Goal: Task Accomplishment & Management: Complete application form

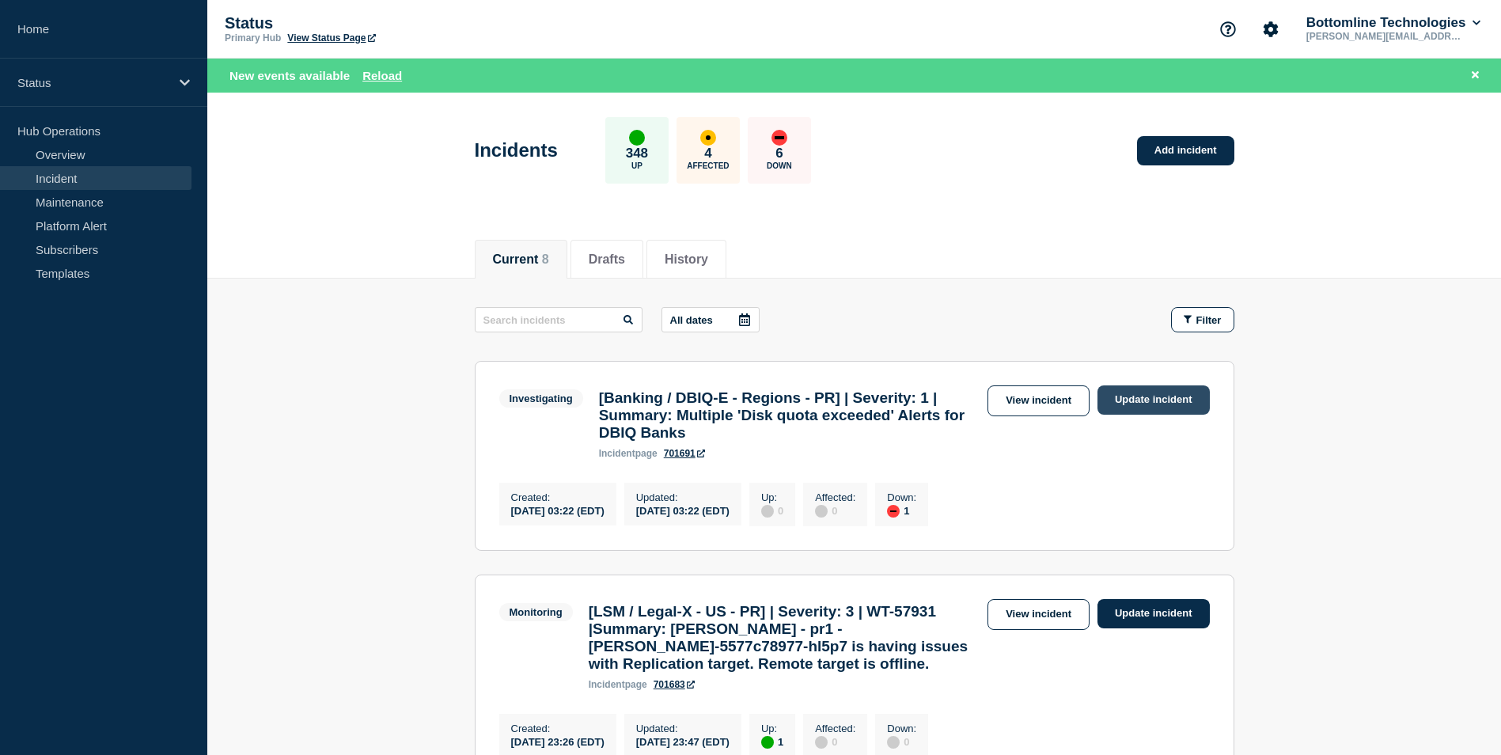
click at [1151, 403] on link "Update incident" at bounding box center [1153, 399] width 112 height 29
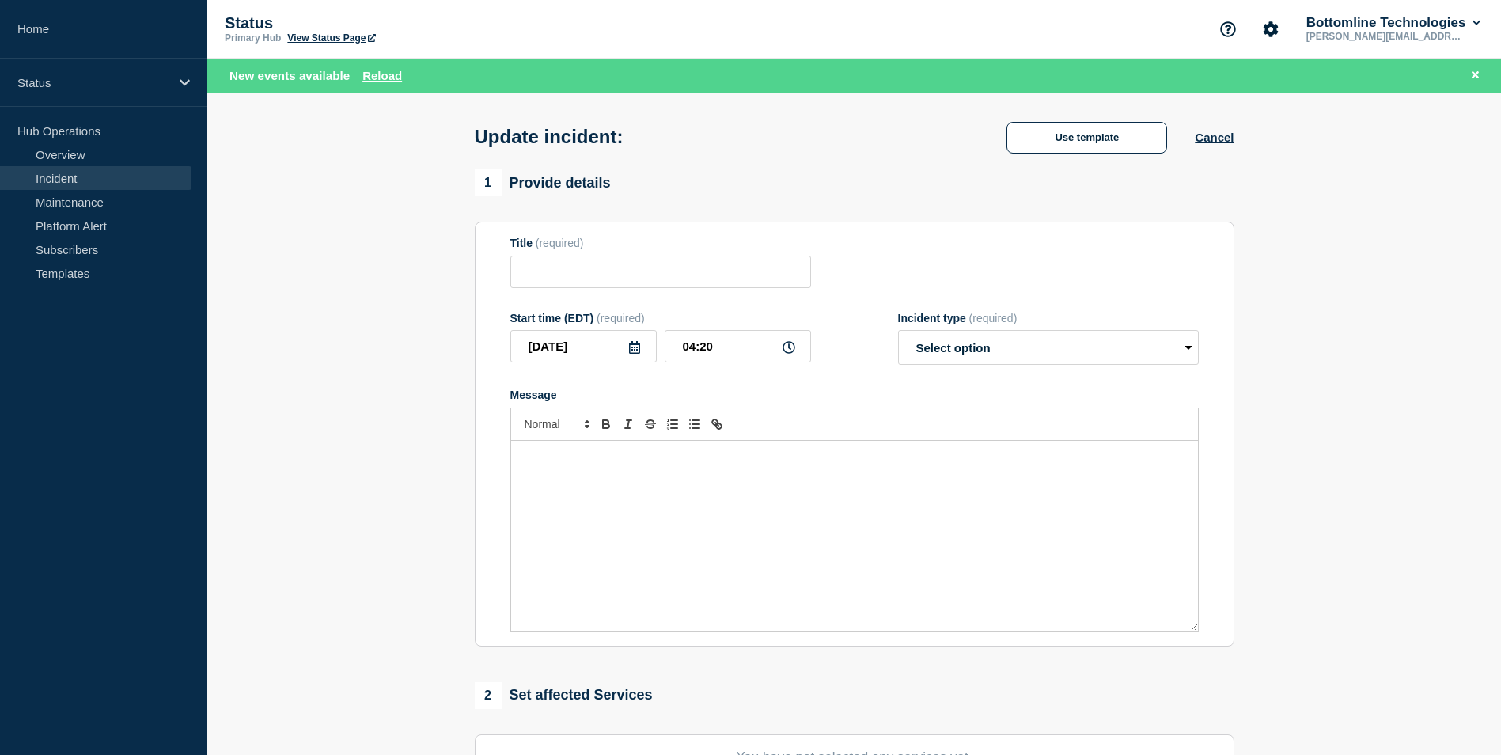
type input "[Banking / DBIQ-E - Regions - PR] | Severity: 1 | Summary: Multiple 'Disk quota…"
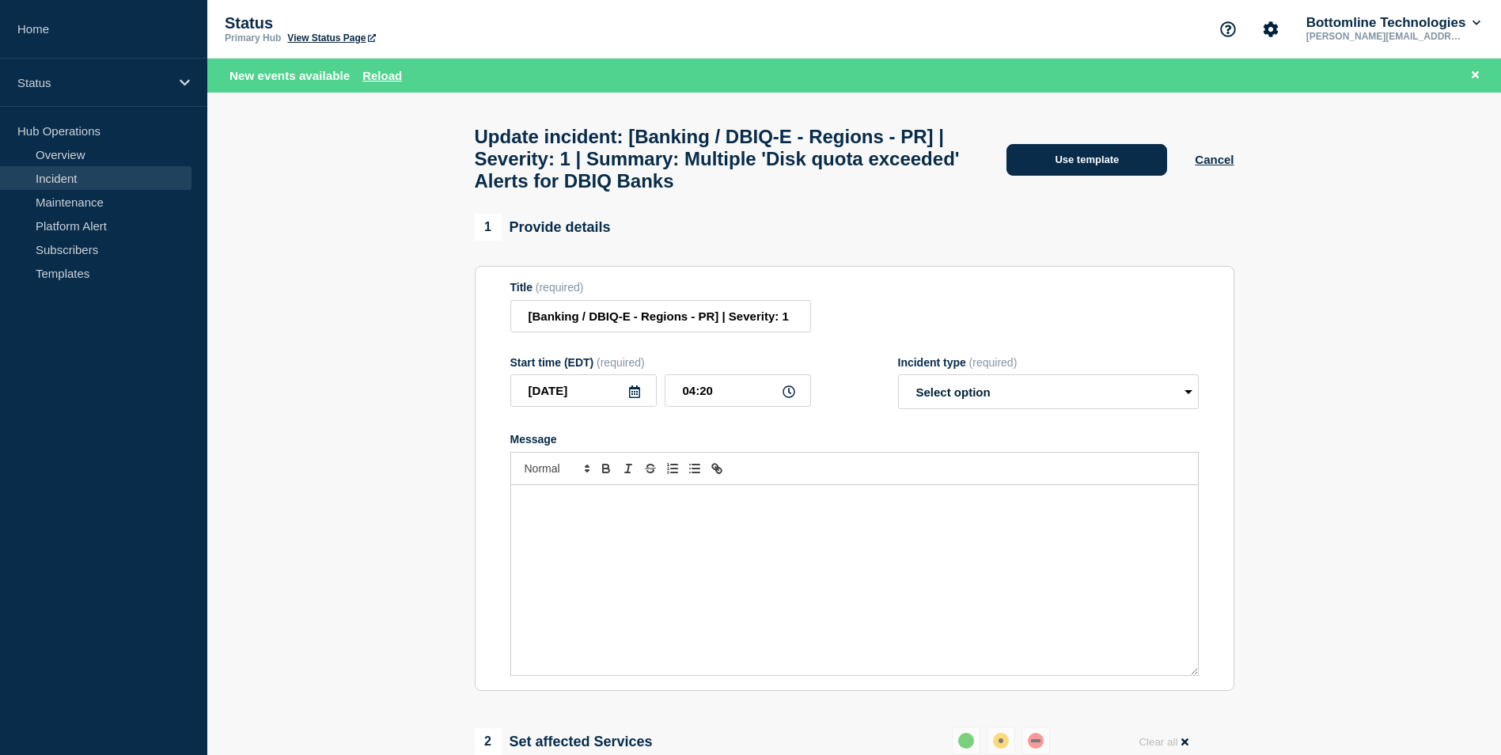
click at [1113, 171] on button "Use template" at bounding box center [1086, 160] width 161 height 32
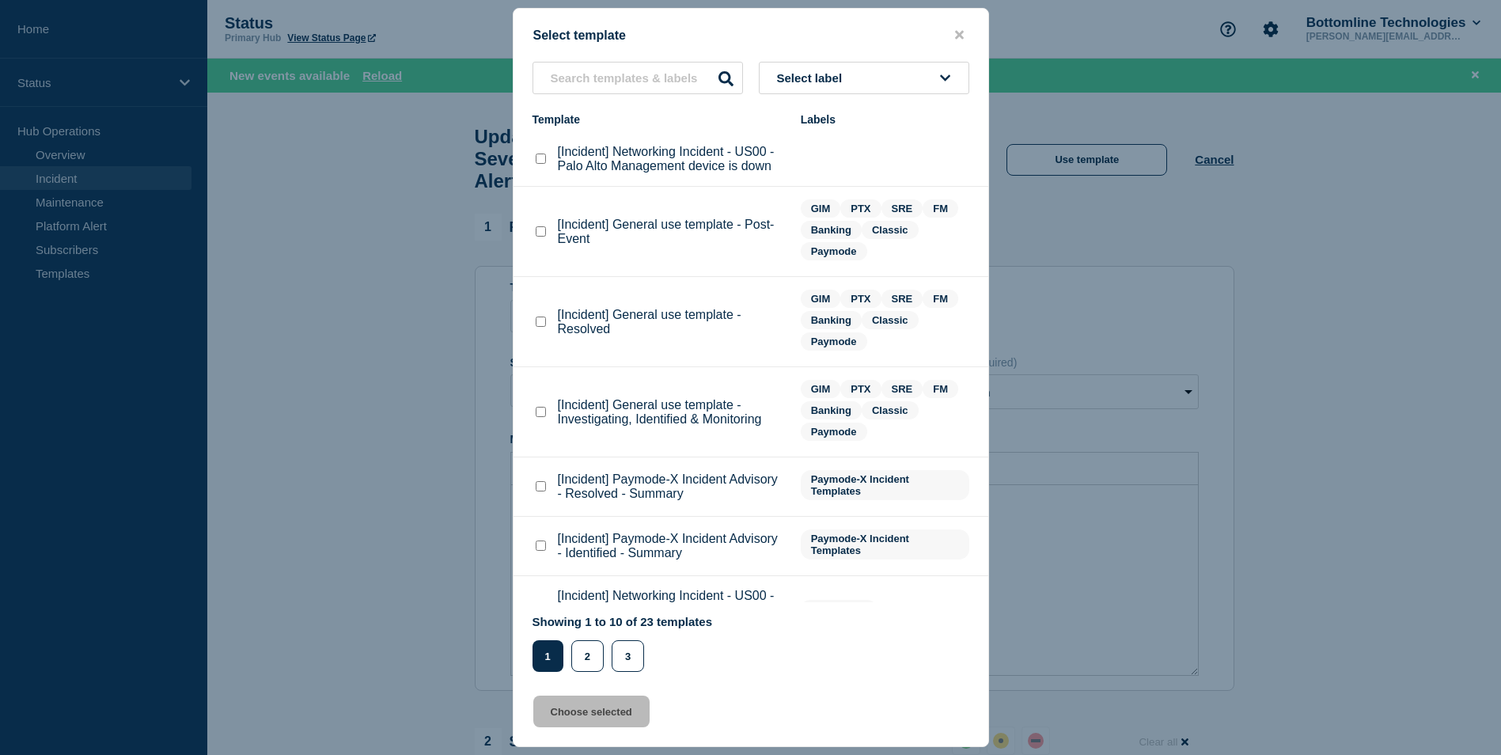
click at [589, 320] on p "[Incident] General use template - Resolved" at bounding box center [671, 322] width 227 height 28
click at [542, 319] on checkbox"] "[Incident] General use template - Resolved checkbox" at bounding box center [541, 322] width 10 height 10
checkbox checkbox"] "true"
click at [611, 714] on button "Choose selected" at bounding box center [591, 712] width 116 height 32
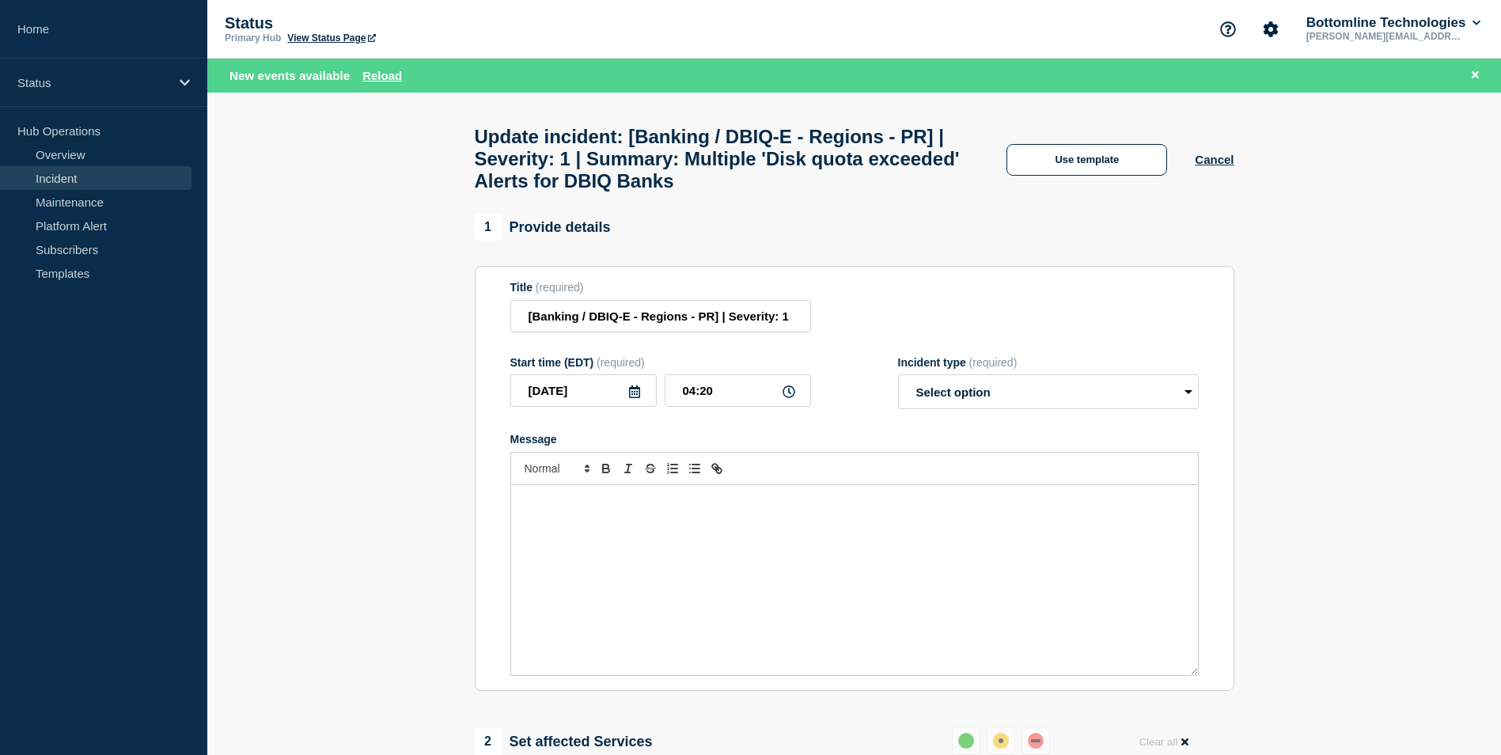
select select "resolved"
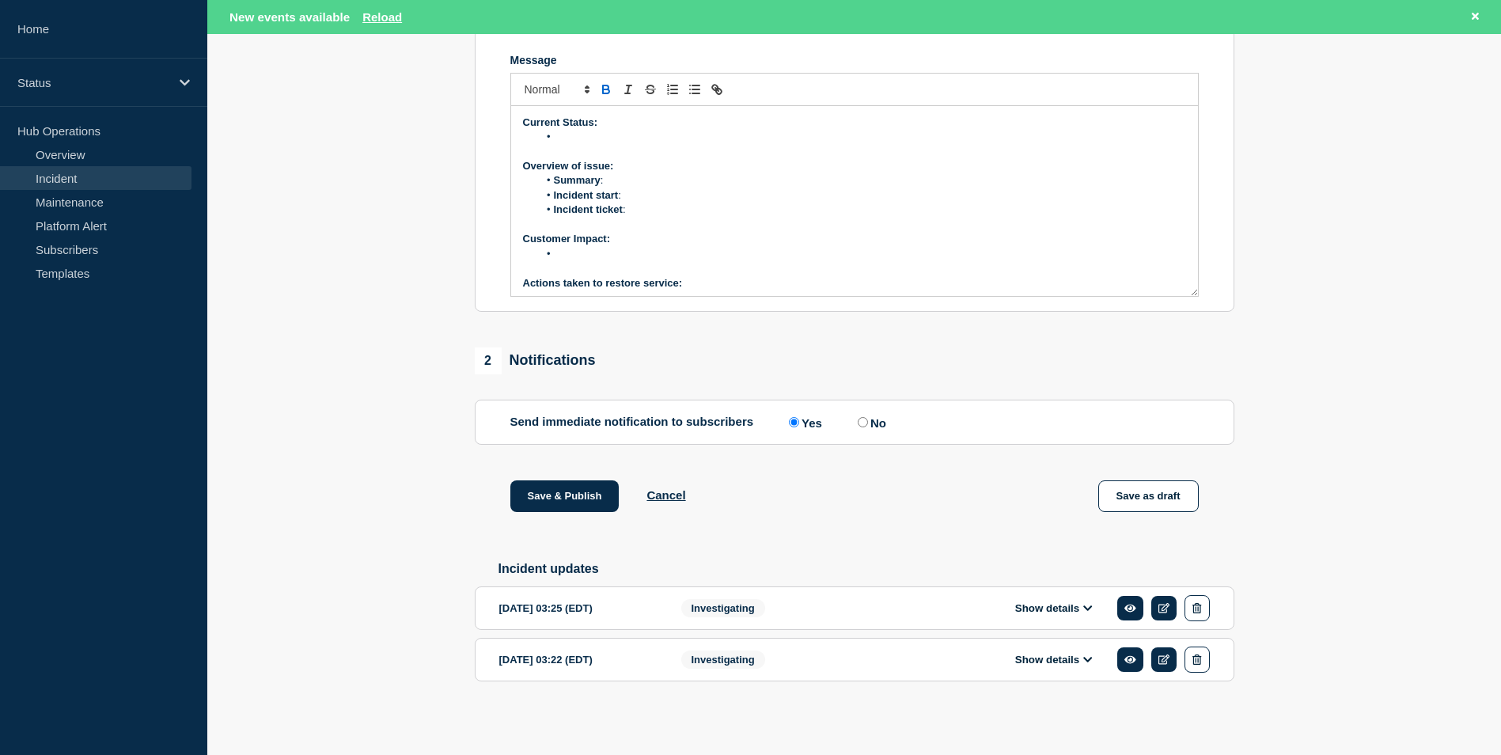
scroll to position [421, 0]
click at [1088, 606] on icon at bounding box center [1087, 608] width 9 height 10
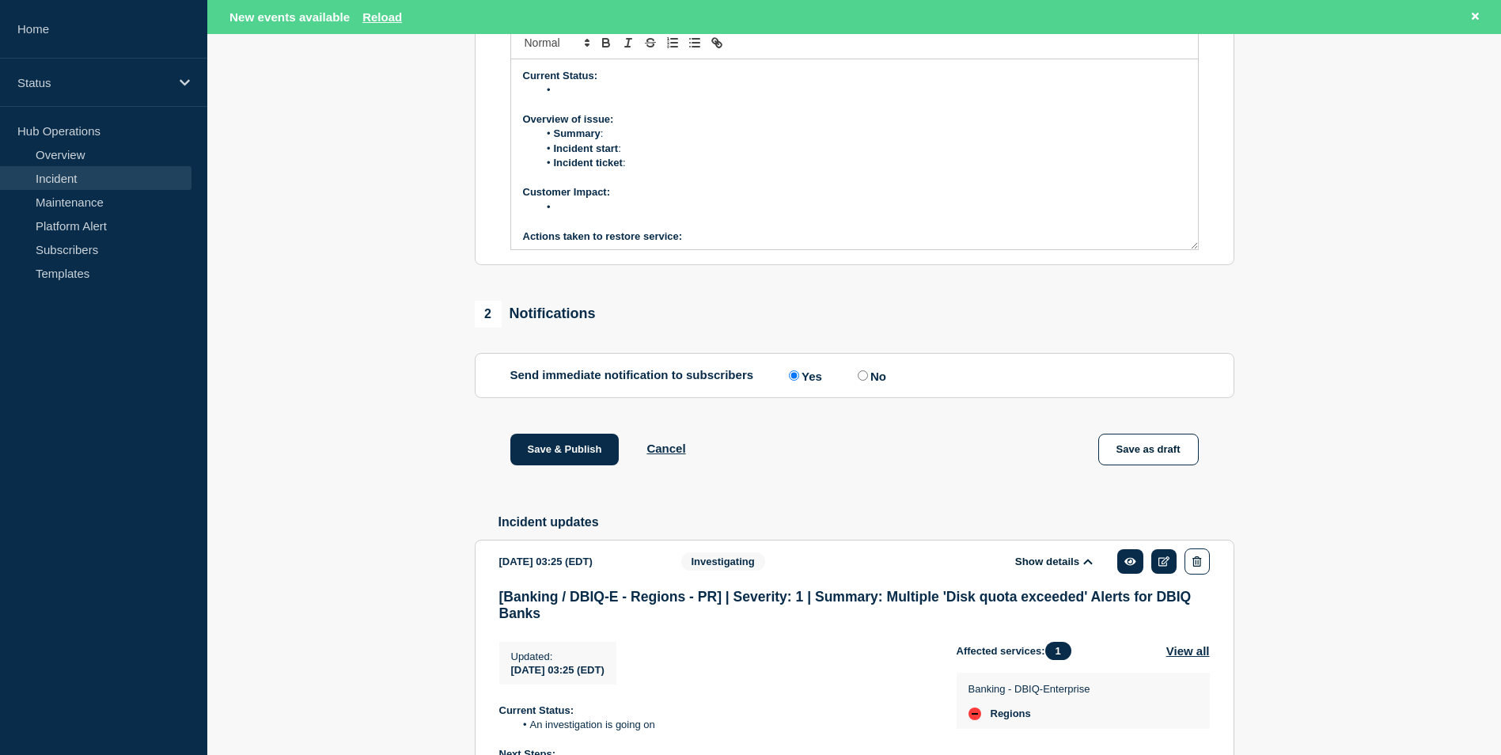
scroll to position [342, 0]
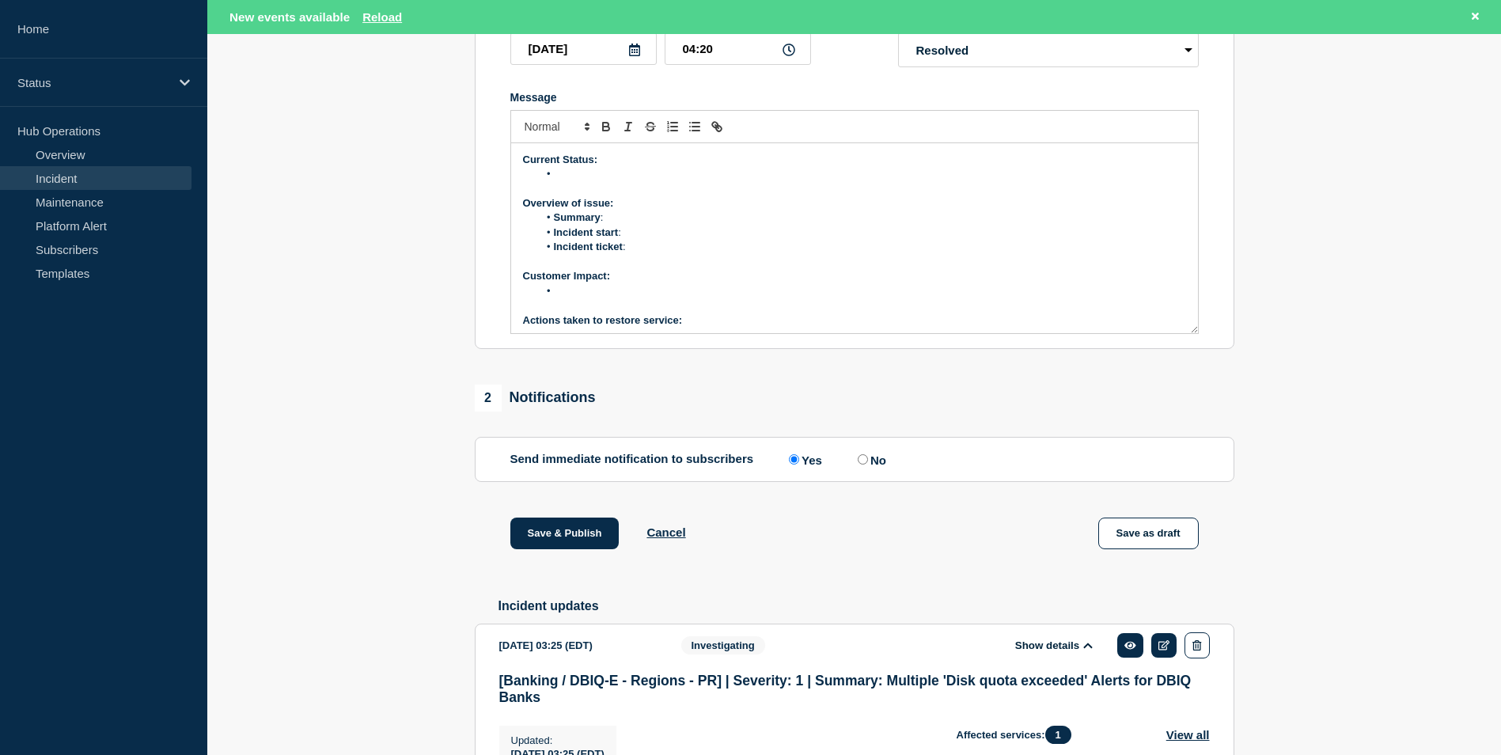
click at [577, 181] on li "Message" at bounding box center [862, 174] width 648 height 14
click at [825, 196] on p "Message" at bounding box center [854, 189] width 663 height 14
click at [638, 225] on li "Summary :" at bounding box center [862, 217] width 648 height 14
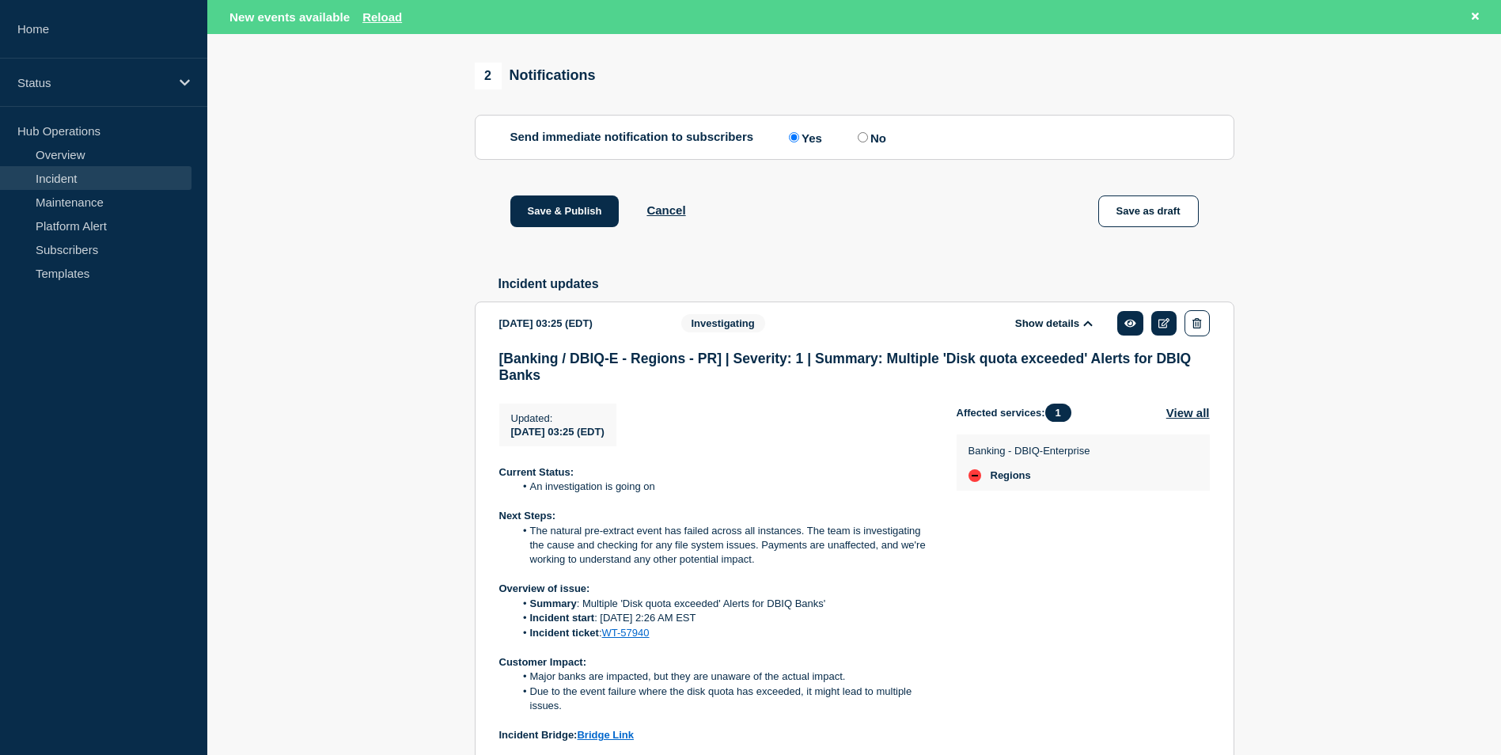
scroll to position [737, 0]
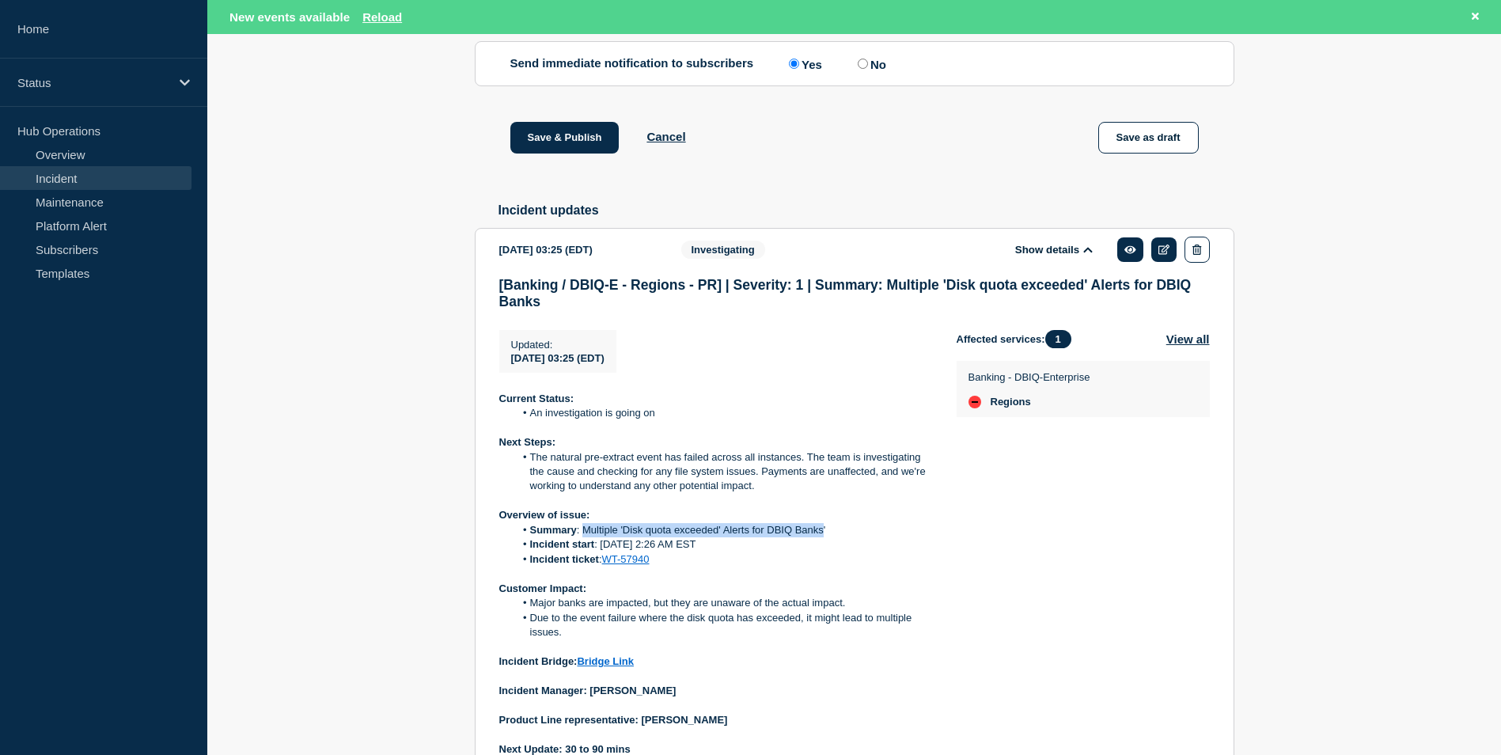
drag, startPoint x: 582, startPoint y: 571, endPoint x: 822, endPoint y: 574, distance: 239.8
click at [822, 537] on li "Summary : Multiple 'Disk quota exceeded' Alerts for DBIQ Banks'" at bounding box center [722, 530] width 417 height 14
copy li "Multiple 'Disk quota exceeded' Alerts for DBIQ Banks"
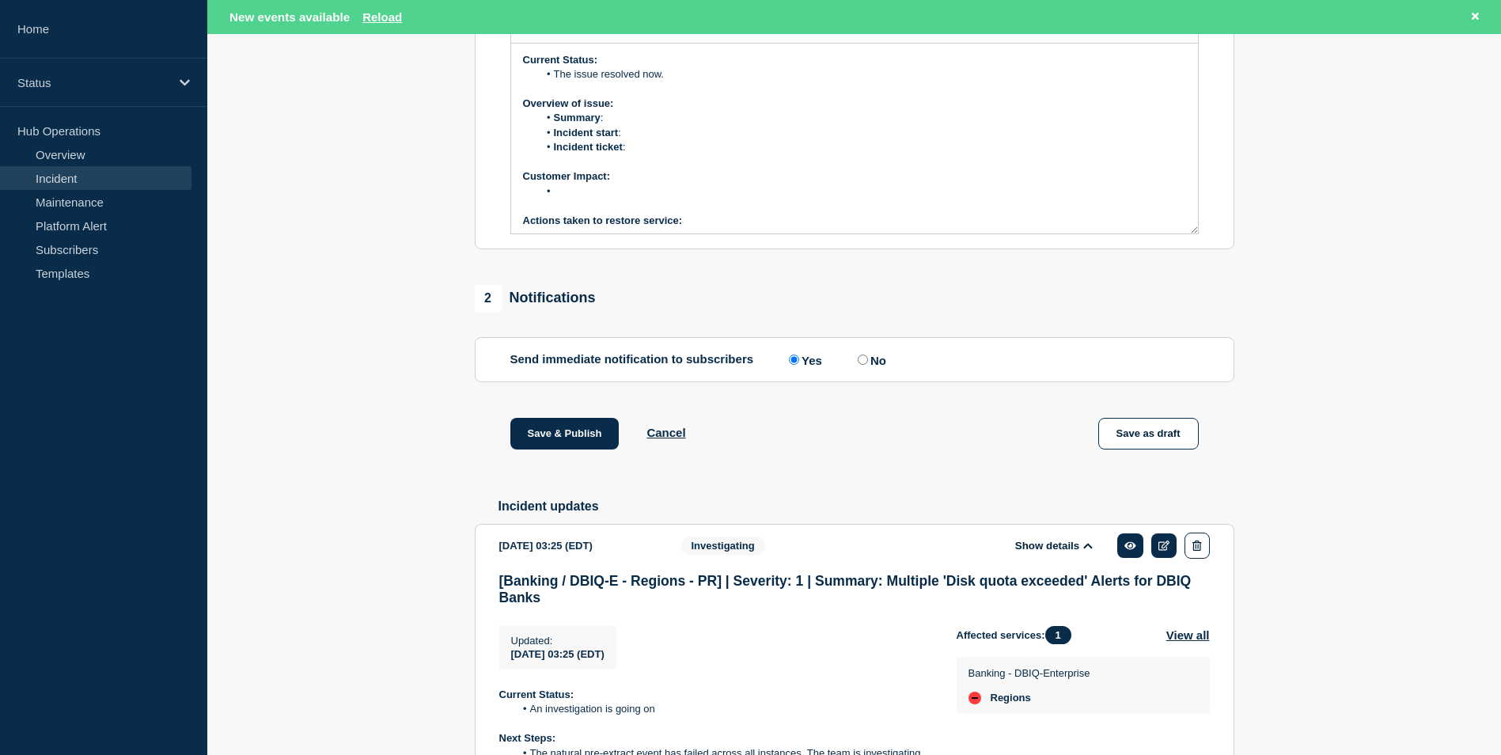
scroll to position [342, 0]
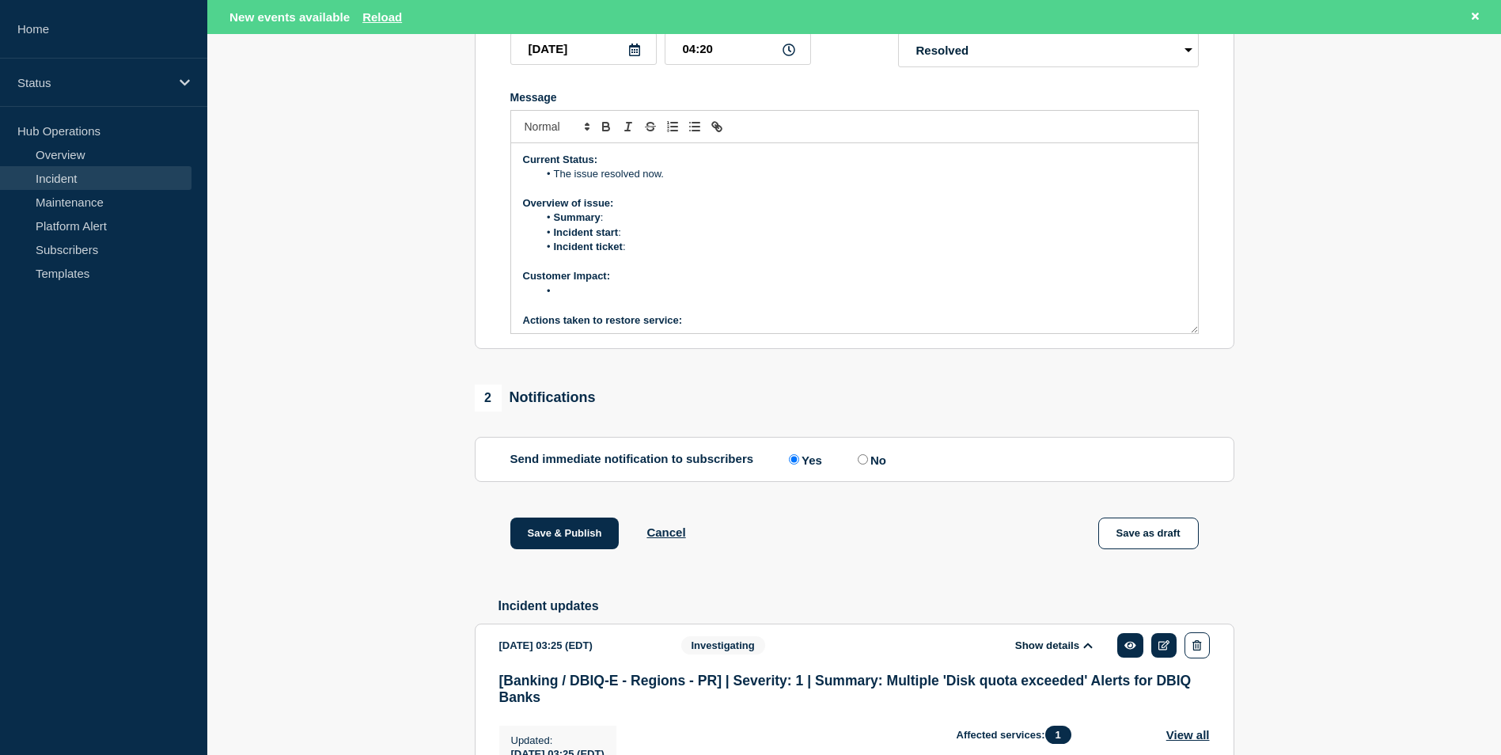
click at [624, 225] on li "Summary :" at bounding box center [862, 217] width 648 height 14
drag, startPoint x: 787, startPoint y: 264, endPoint x: 830, endPoint y: 264, distance: 43.5
click at [827, 240] on li "Incident start :" at bounding box center [862, 233] width 648 height 14
click at [862, 225] on li "Summary : Multiple 'Disk quota exceeded' Alerts for DBIQ Banks" at bounding box center [862, 217] width 648 height 14
click at [639, 240] on li "Incident start :" at bounding box center [862, 233] width 648 height 14
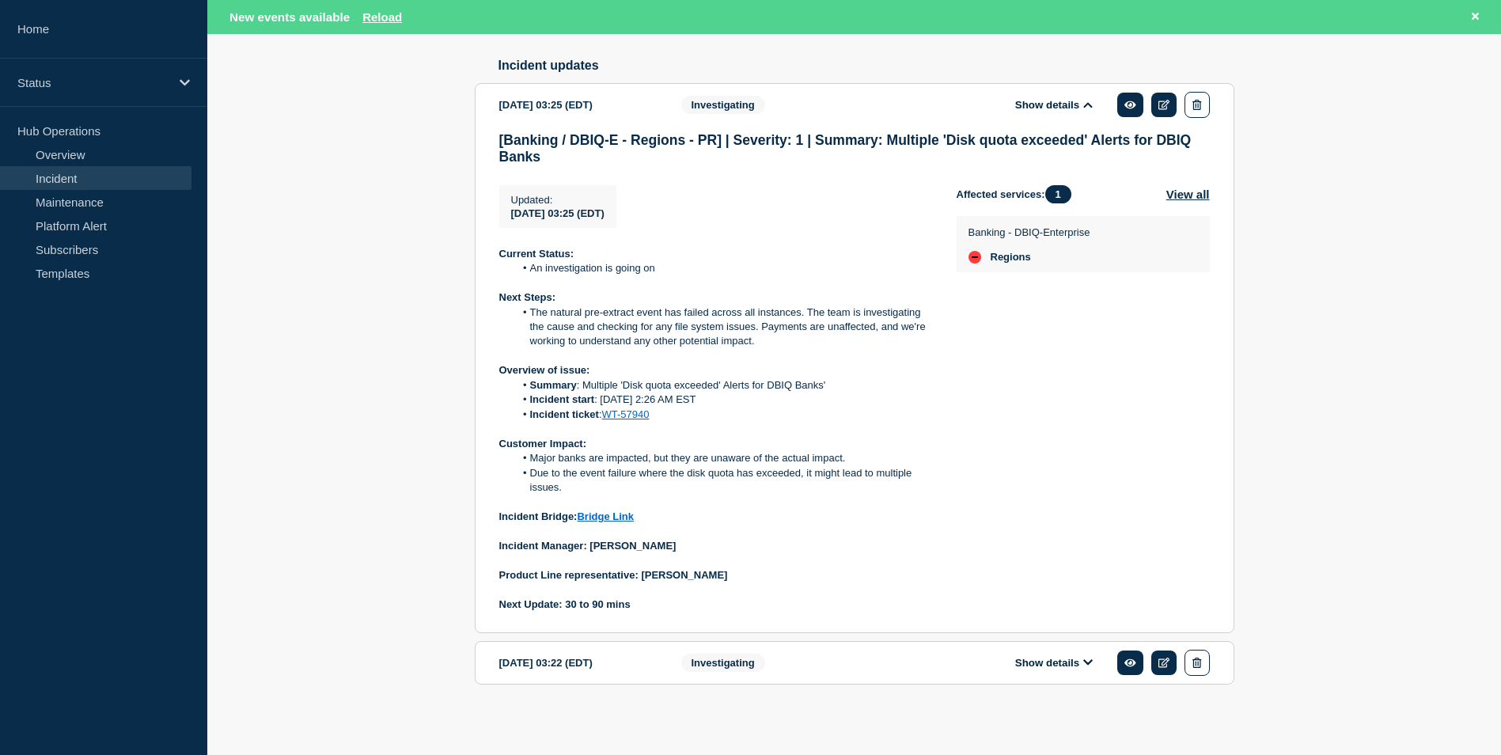
scroll to position [896, 0]
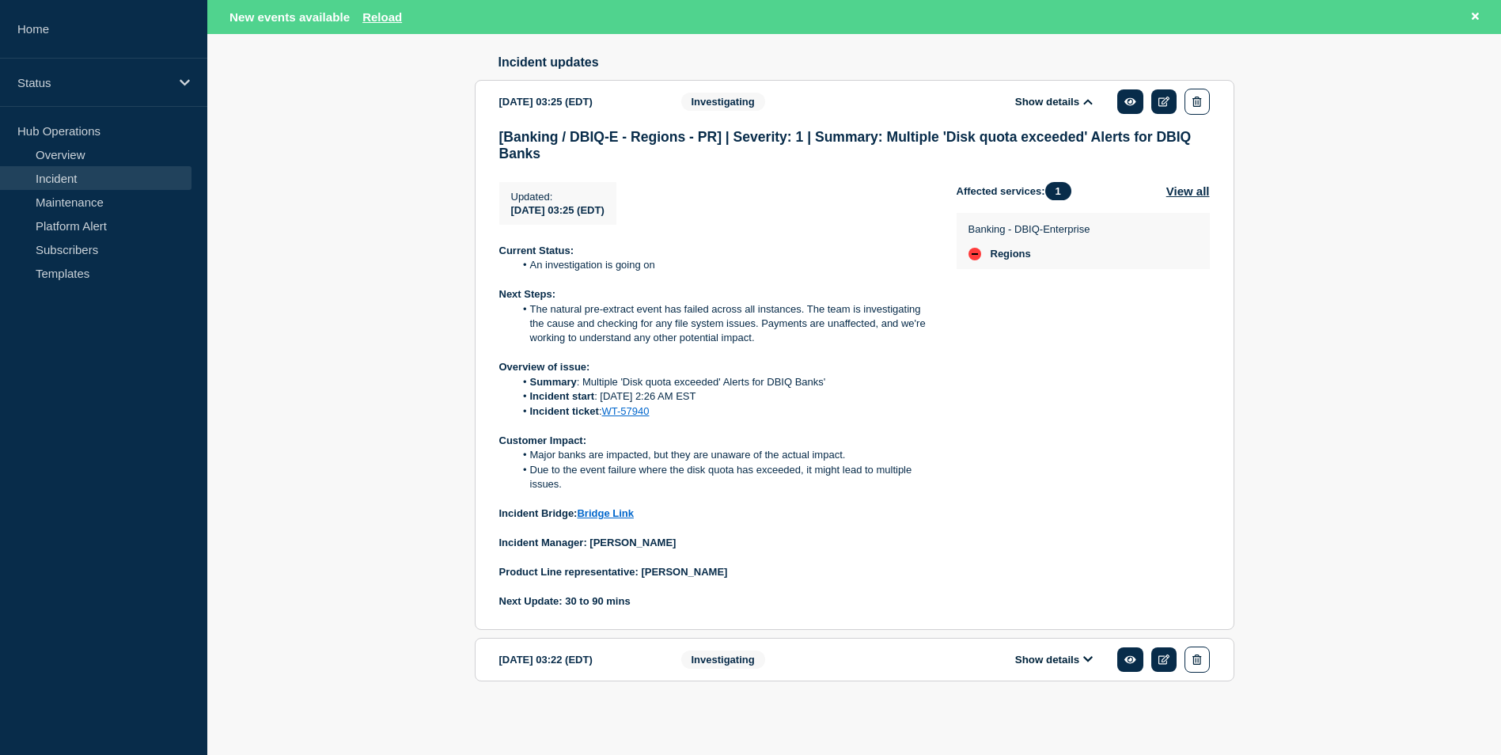
drag, startPoint x: 716, startPoint y: 430, endPoint x: 602, endPoint y: 430, distance: 113.9
click at [602, 404] on li "Incident start : [DATE] 2:26 AM EST" at bounding box center [722, 396] width 417 height 14
copy li "[DATE] 2:26 AM EST"
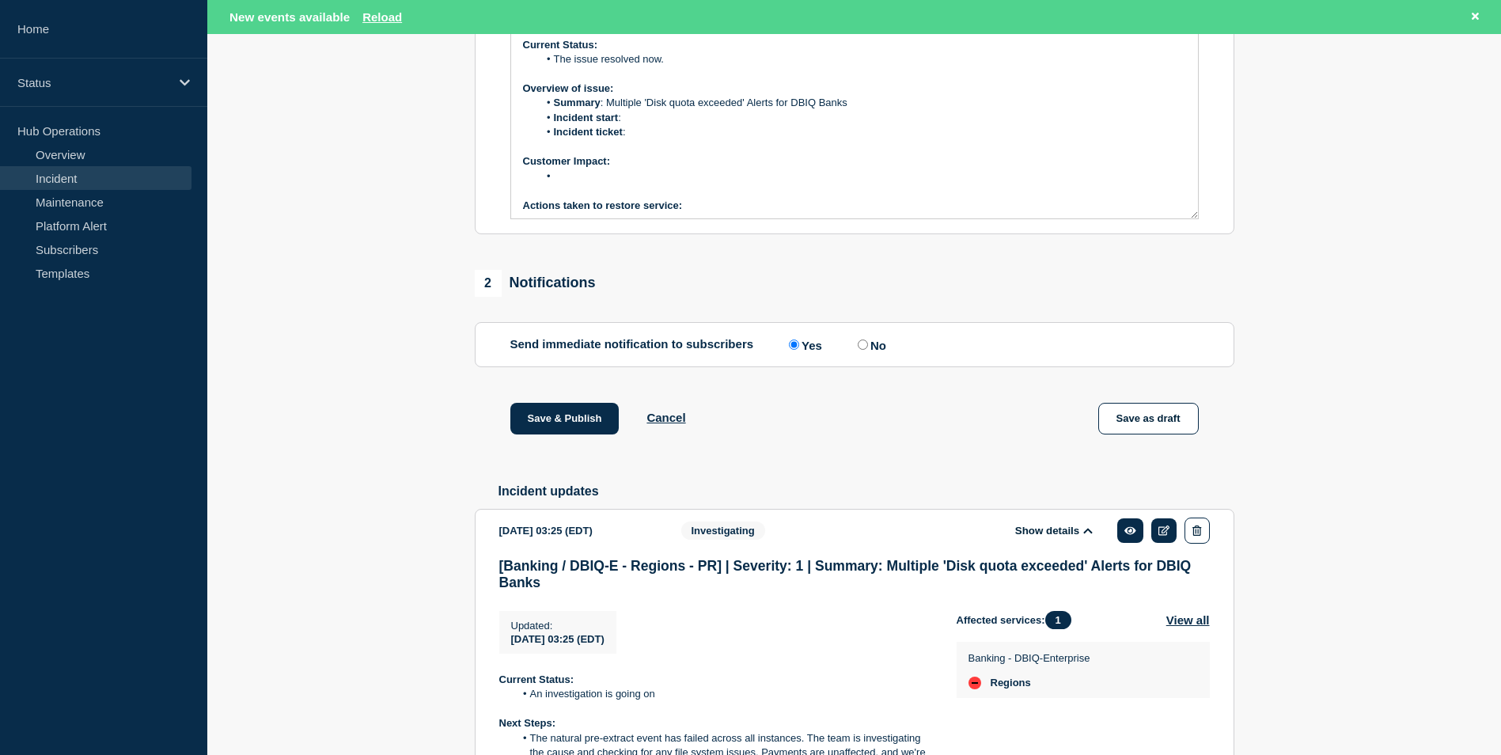
scroll to position [263, 0]
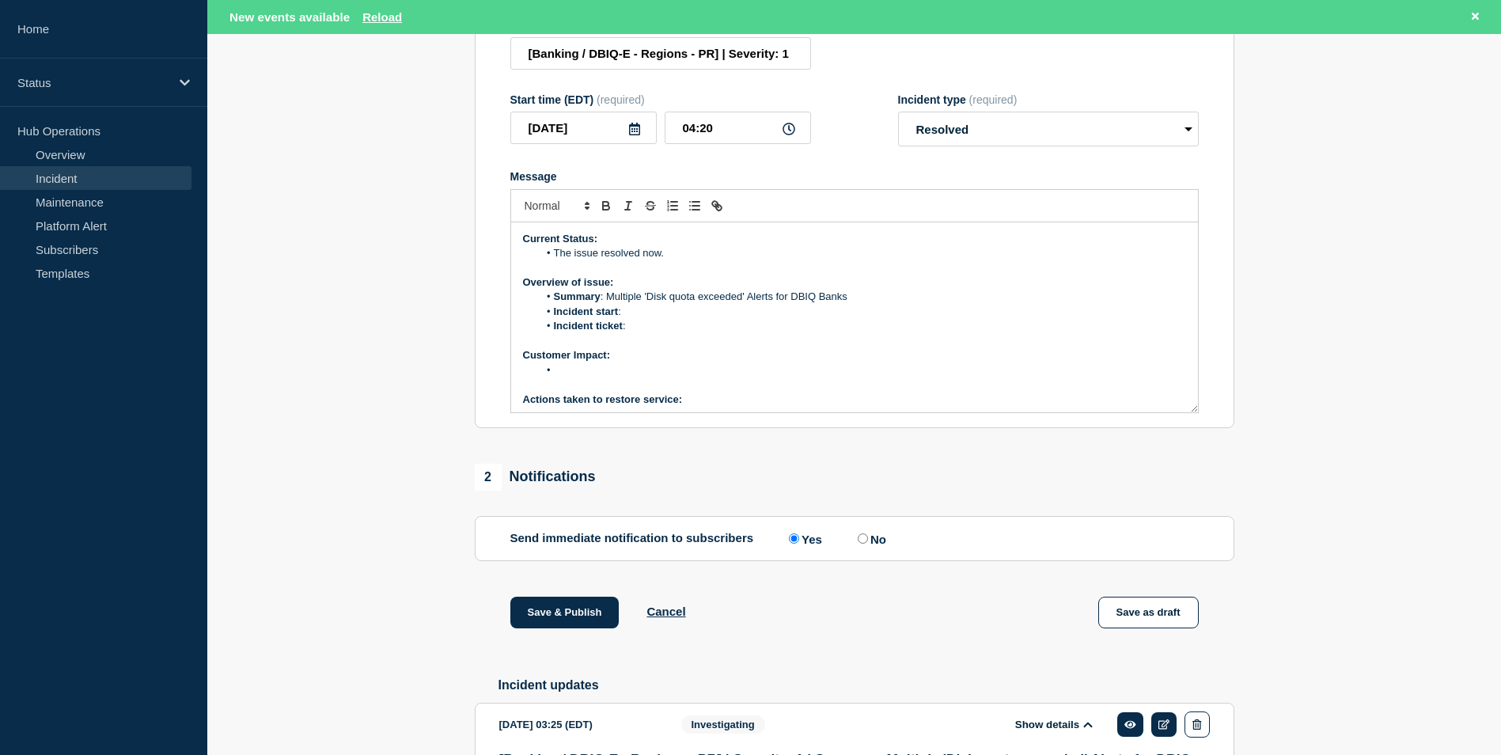
click at [639, 319] on li "Incident start :" at bounding box center [862, 312] width 648 height 14
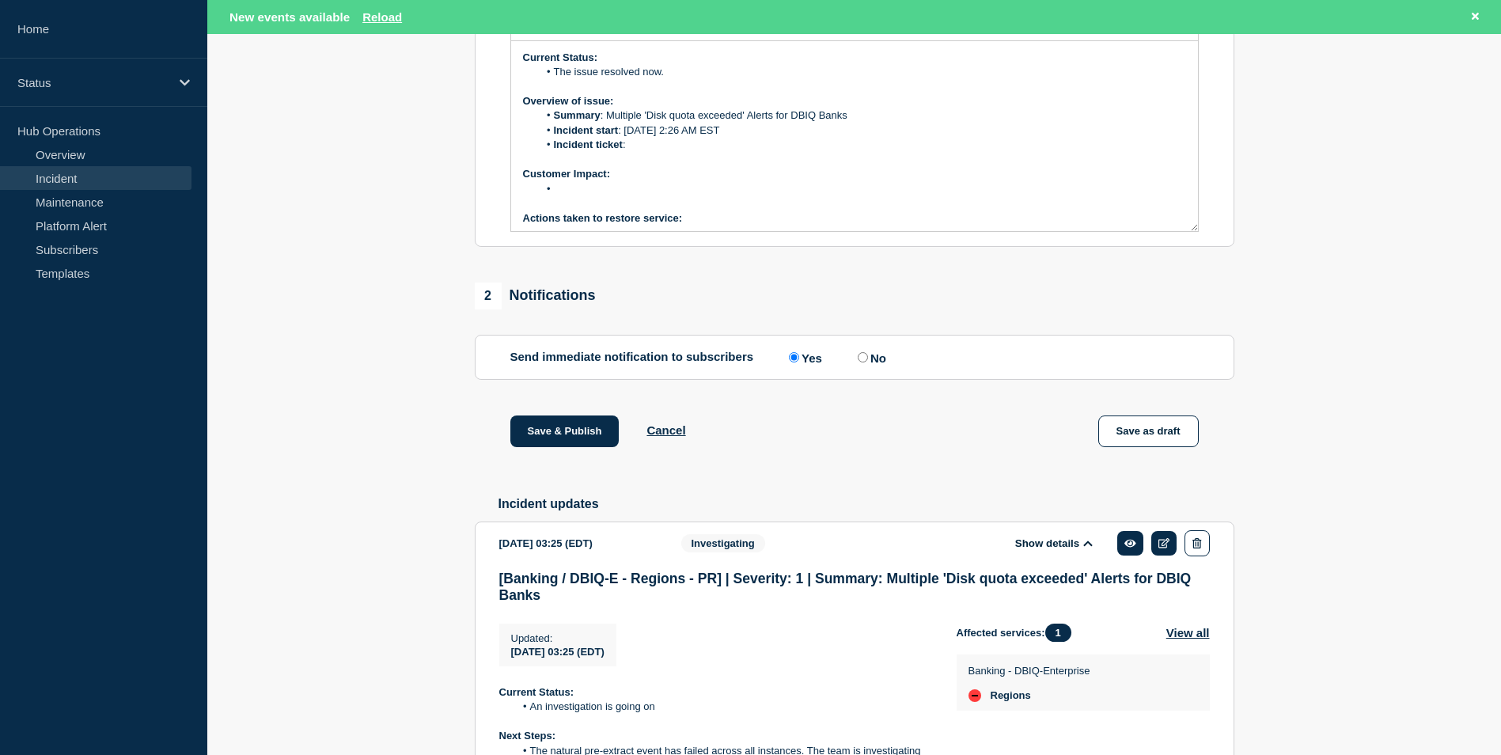
scroll to position [658, 0]
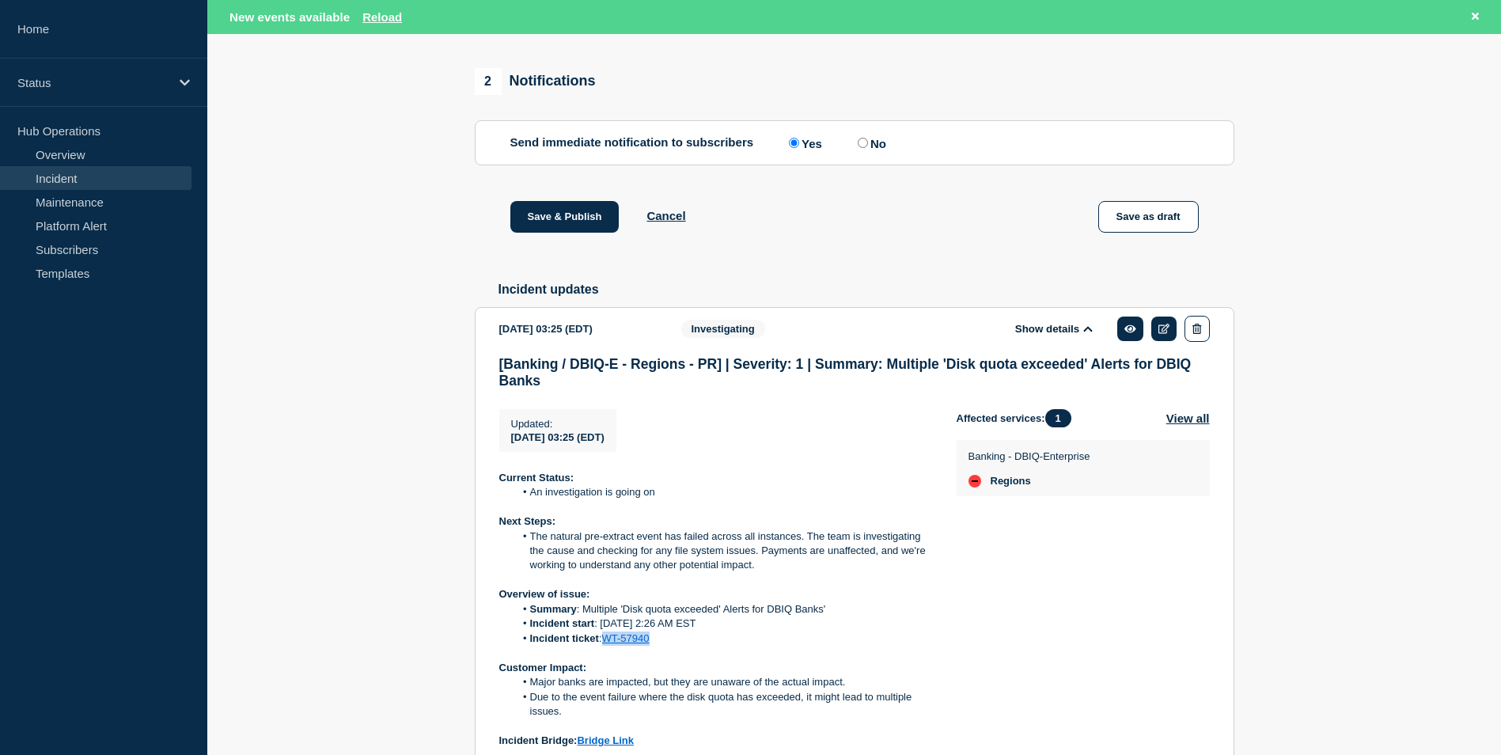
drag, startPoint x: 643, startPoint y: 681, endPoint x: 605, endPoint y: 683, distance: 38.0
click at [605, 646] on li "Incident ticket : WT-57940" at bounding box center [722, 638] width 417 height 14
copy link "WT-57940"
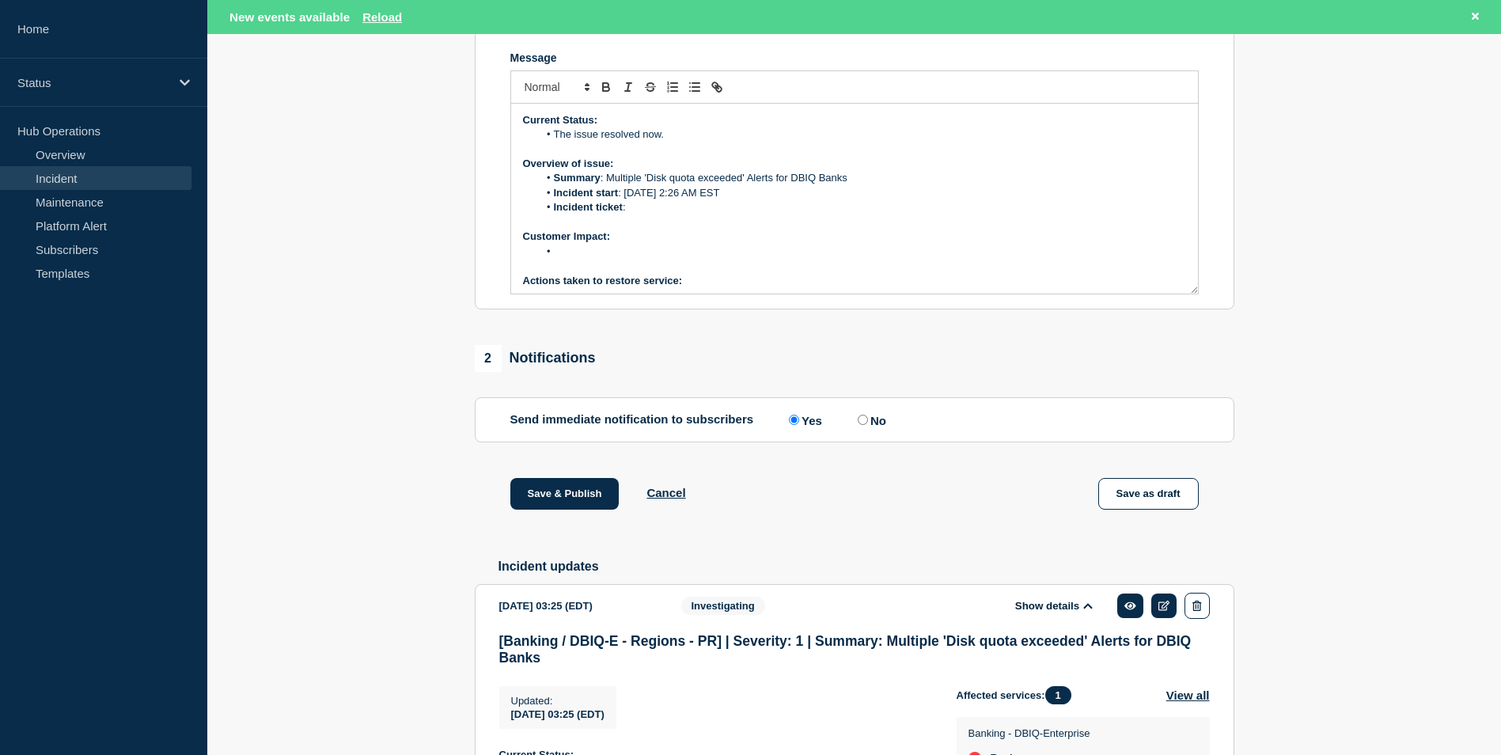
scroll to position [342, 0]
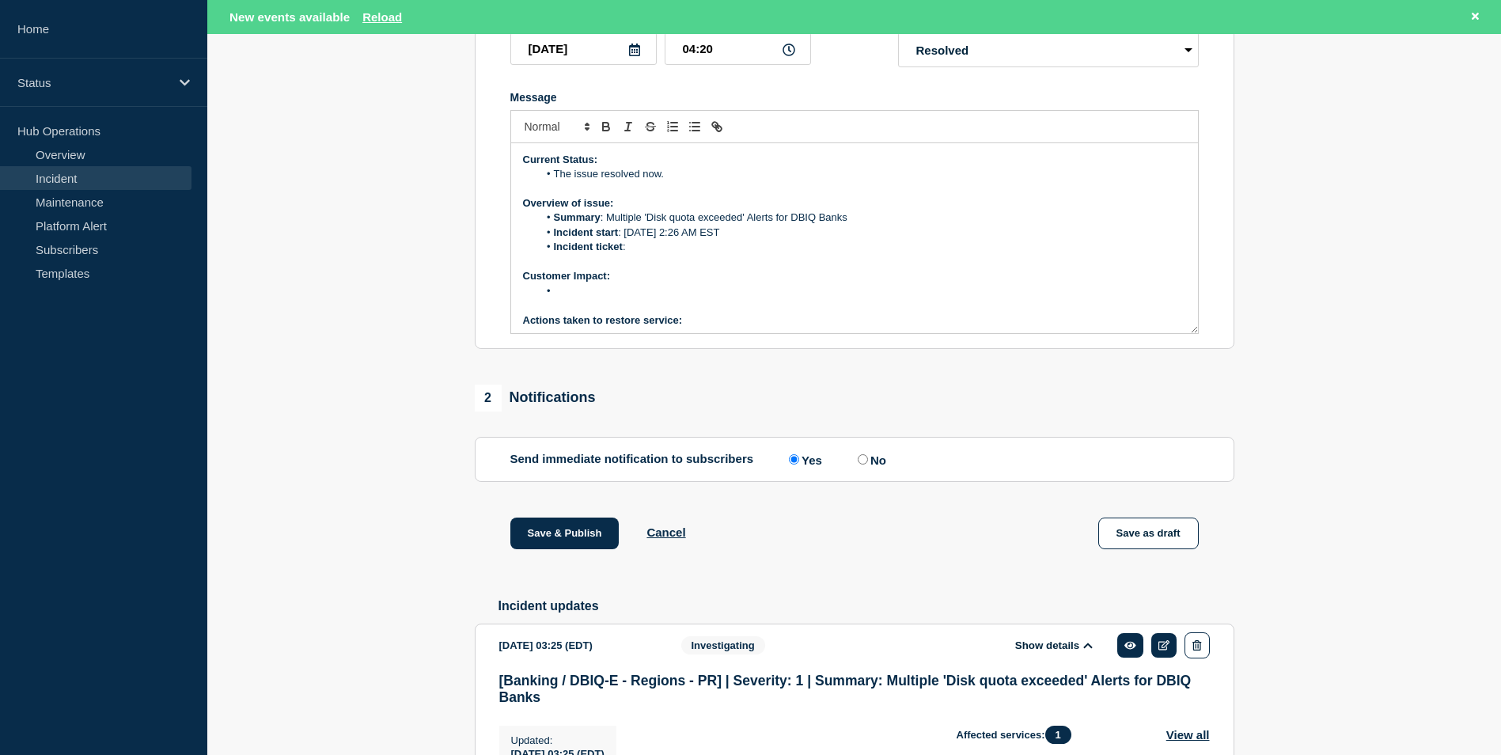
click at [641, 254] on li "Incident ticket :" at bounding box center [862, 247] width 648 height 14
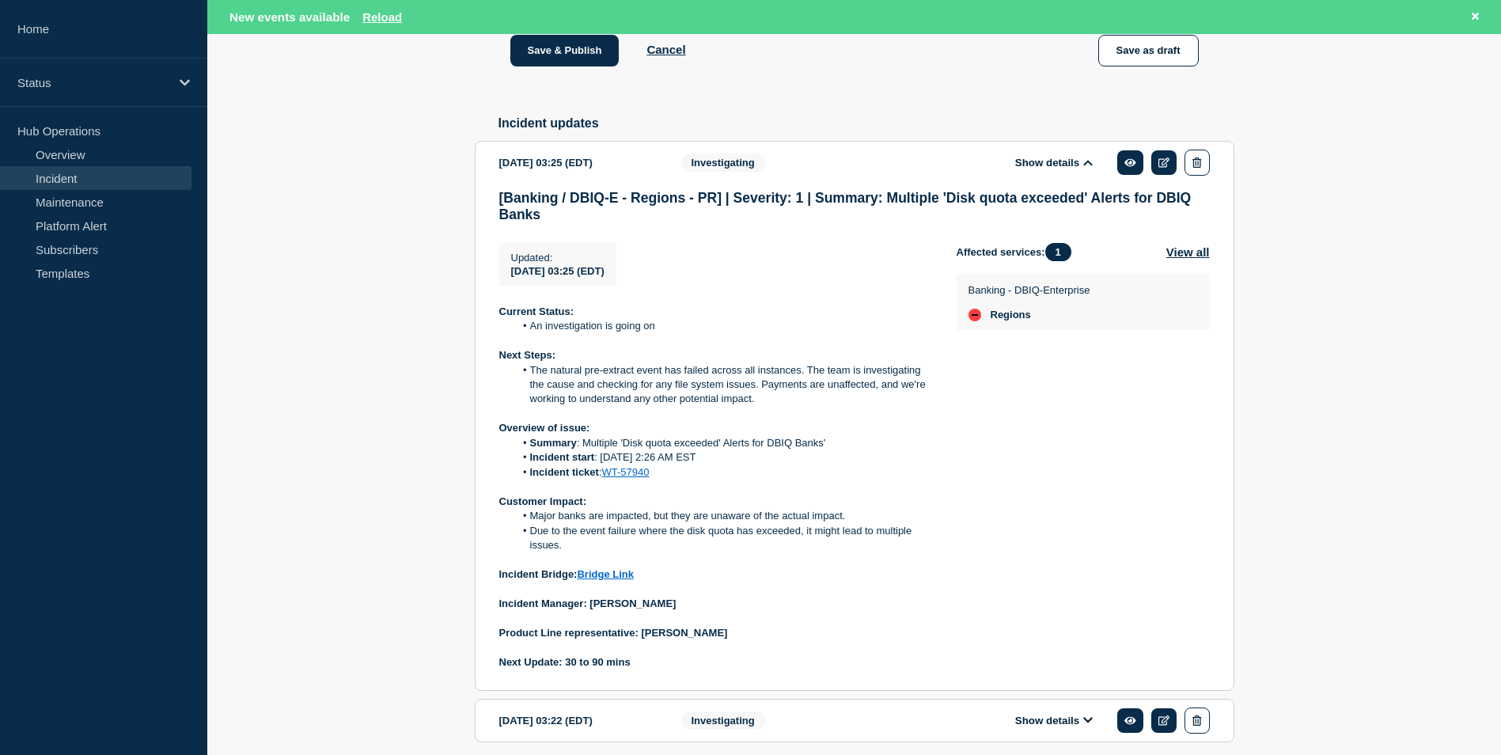
scroll to position [930, 0]
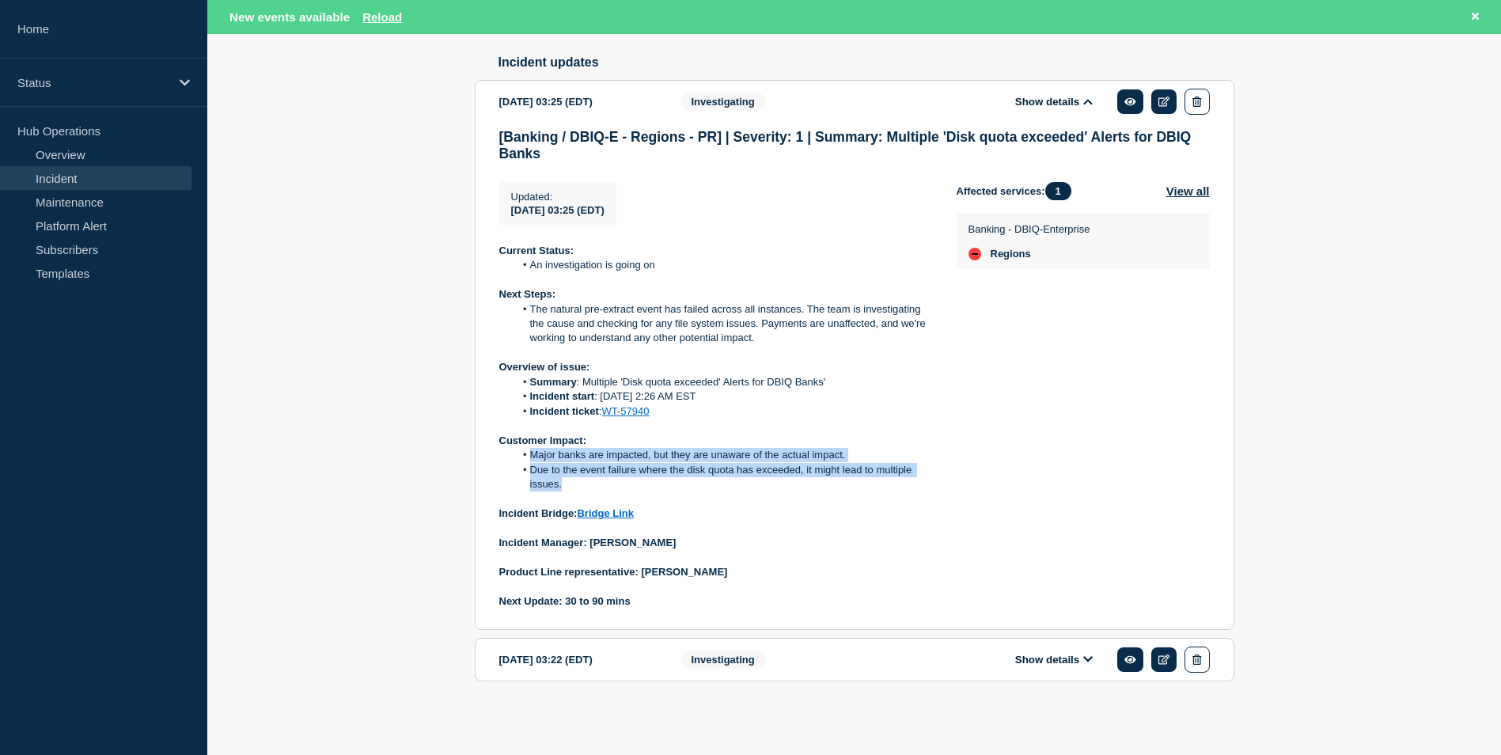
drag, startPoint x: 525, startPoint y: 456, endPoint x: 566, endPoint y: 486, distance: 51.0
click at [566, 486] on ol "Major banks are impacted, but they are unaware of the actual impact. Due to the…" at bounding box center [715, 470] width 432 height 44
copy ol "Major banks are impacted, but they are unaware of the actual impact. Due to the…"
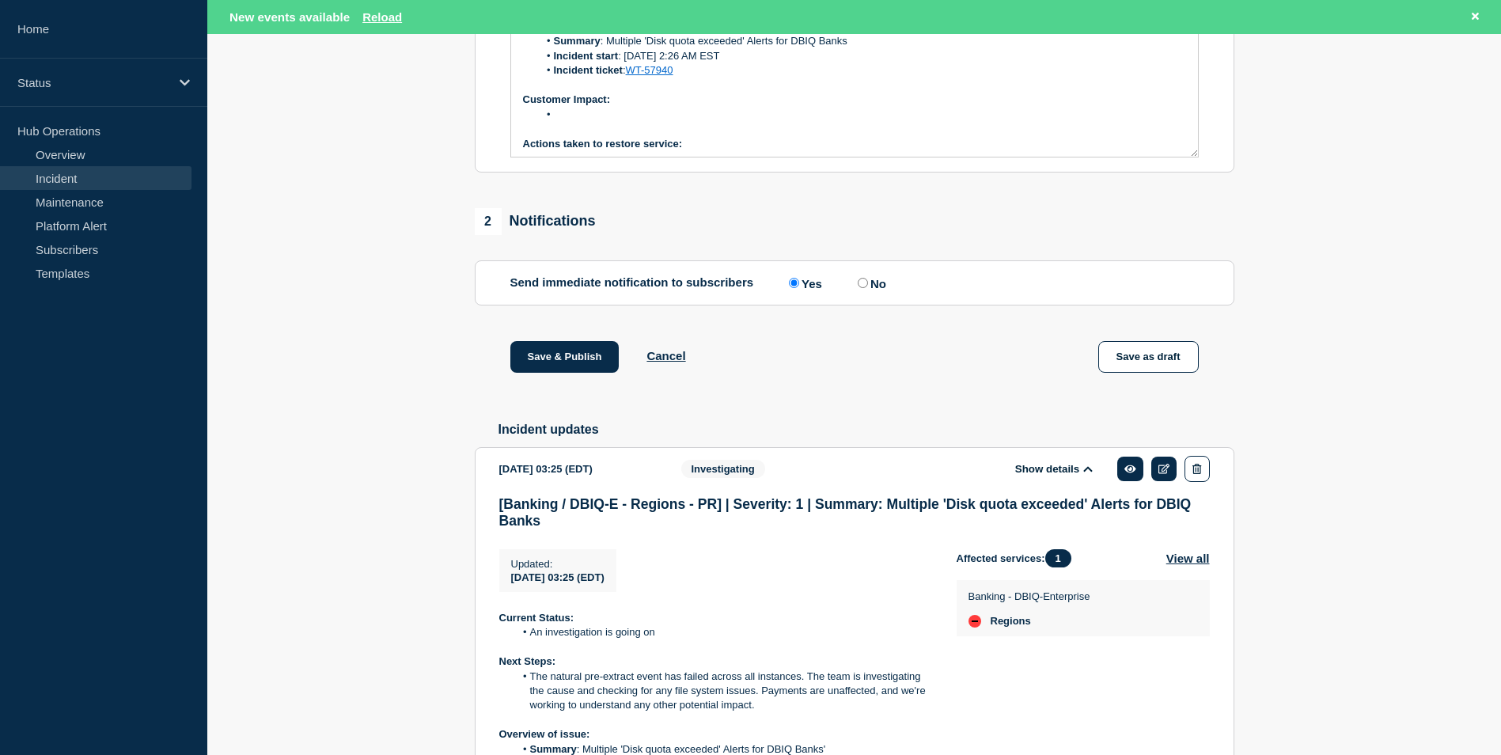
scroll to position [376, 0]
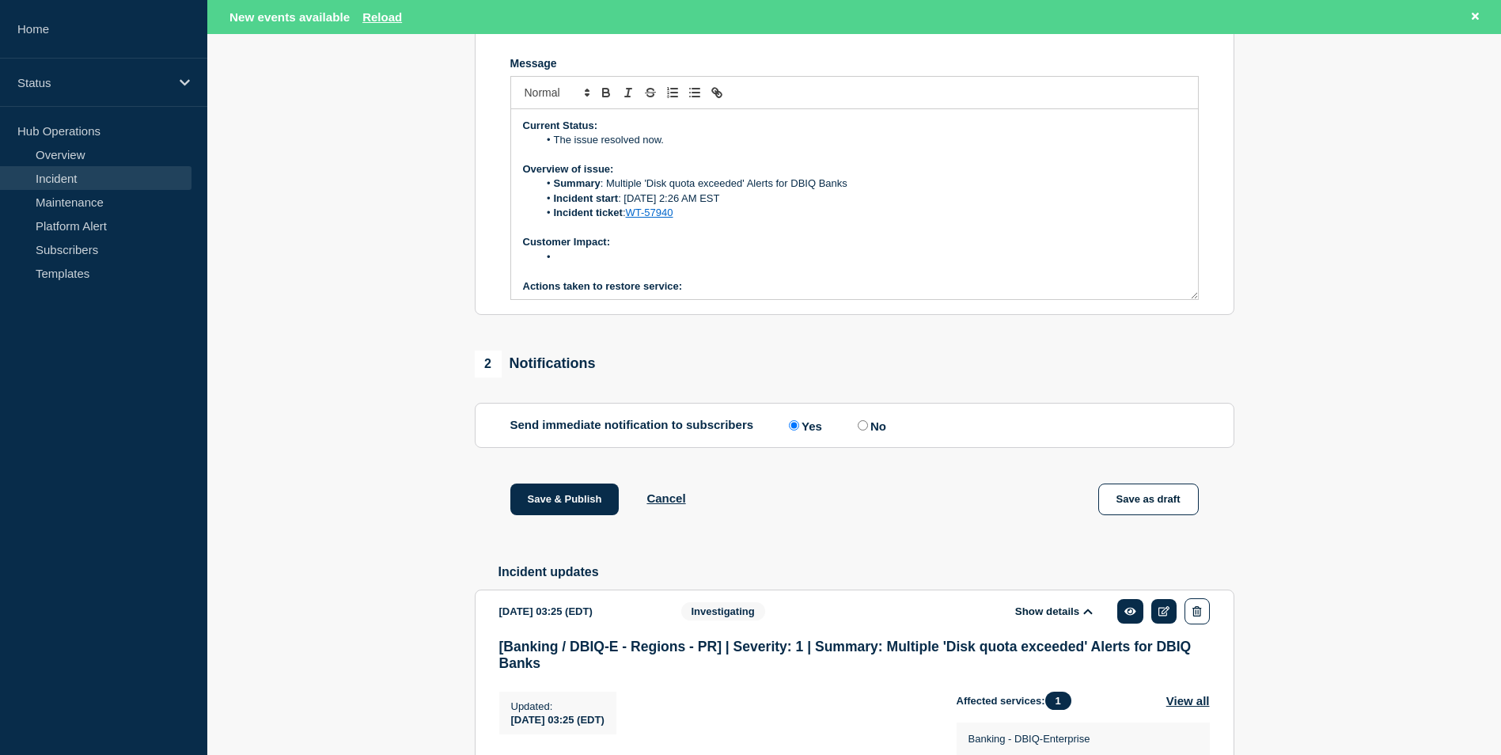
click at [597, 264] on li "Message" at bounding box center [862, 257] width 648 height 14
click at [562, 279] on li "Due to the event failure where the disk quota has exceeded, it might lead to mu…" at bounding box center [862, 271] width 648 height 14
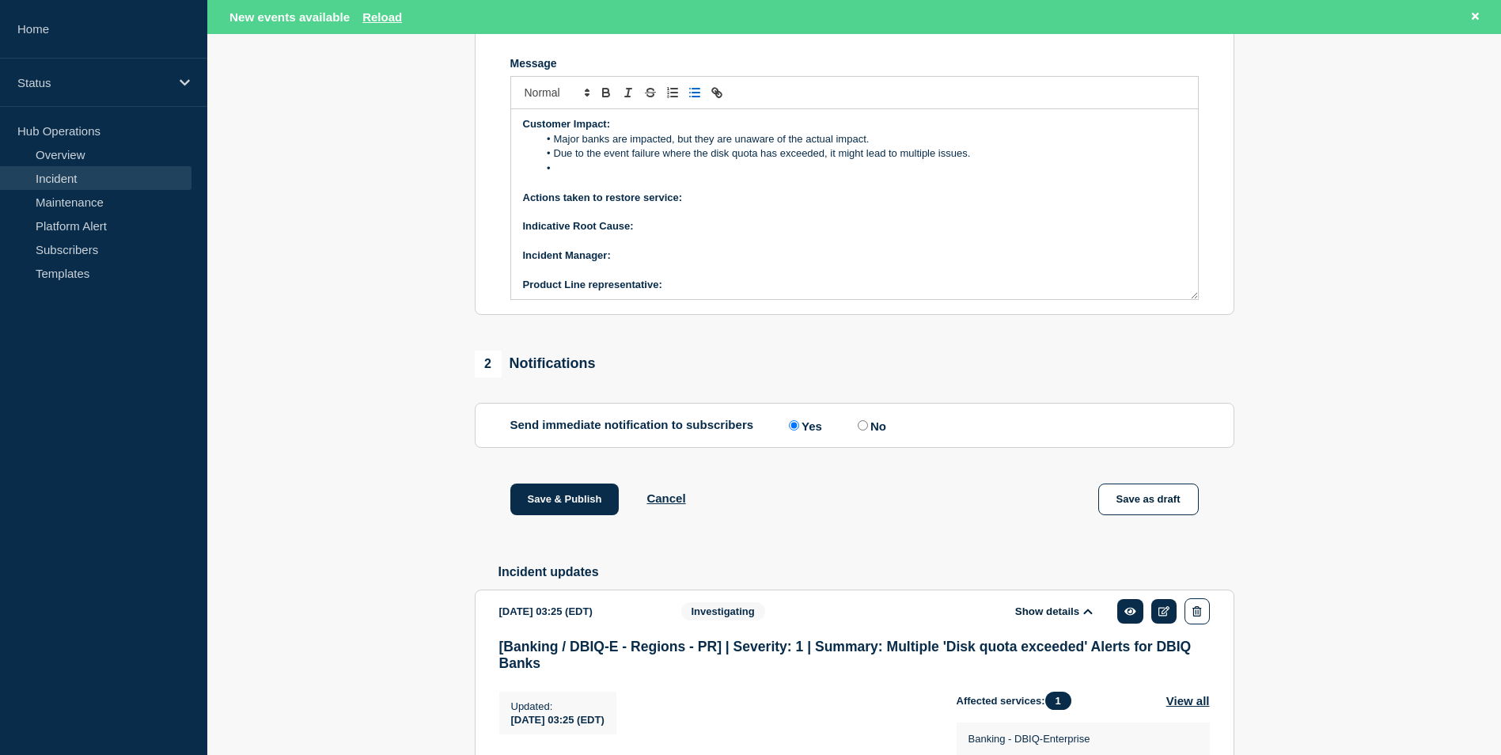
scroll to position [121, 0]
click at [567, 172] on li "Message" at bounding box center [862, 165] width 648 height 14
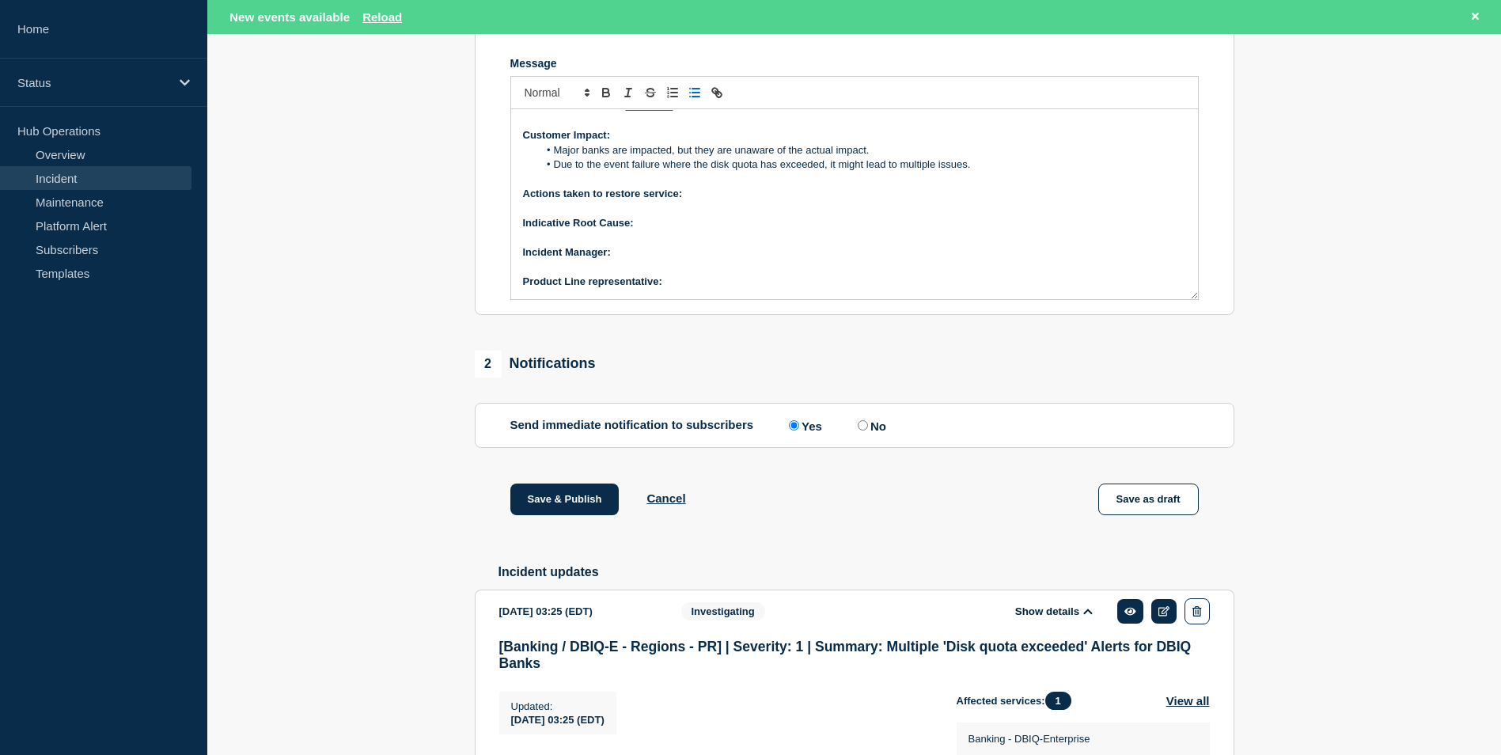
scroll to position [107, 0]
click at [832, 230] on p "Indicative Root Cause:" at bounding box center [854, 223] width 663 height 14
click at [650, 230] on p "Indicative Root Cause:" at bounding box center [854, 223] width 663 height 14
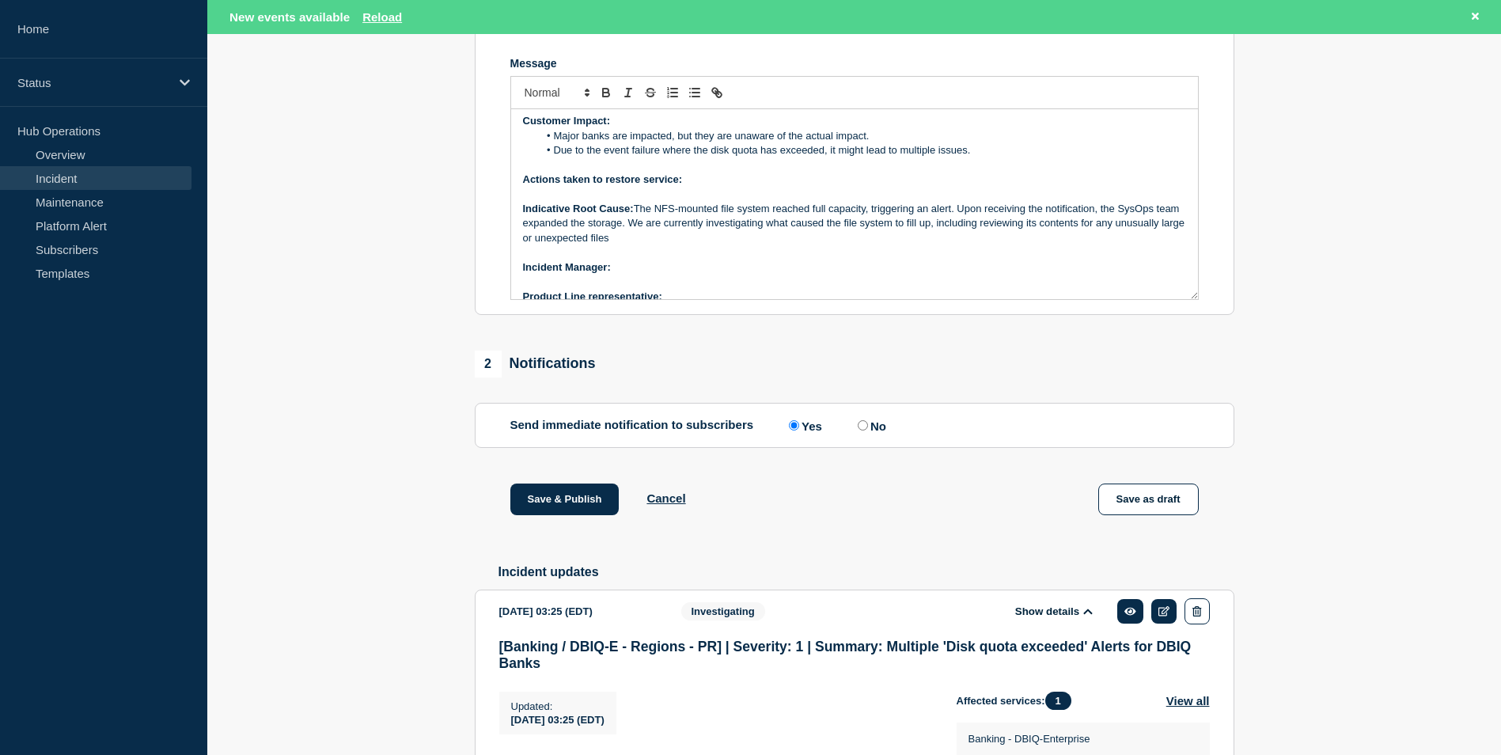
click at [643, 275] on p "﻿Incident Manager:" at bounding box center [854, 267] width 663 height 14
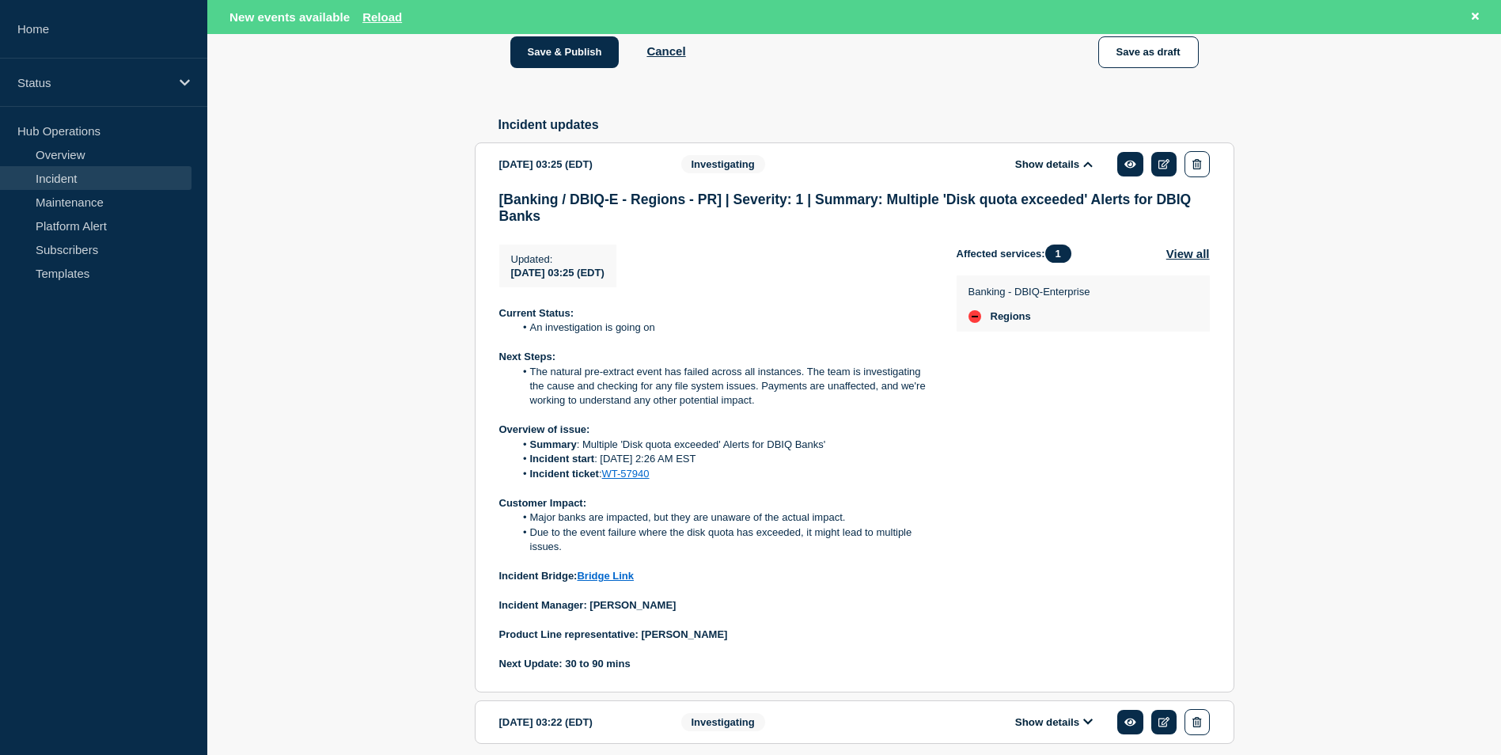
scroll to position [851, 0]
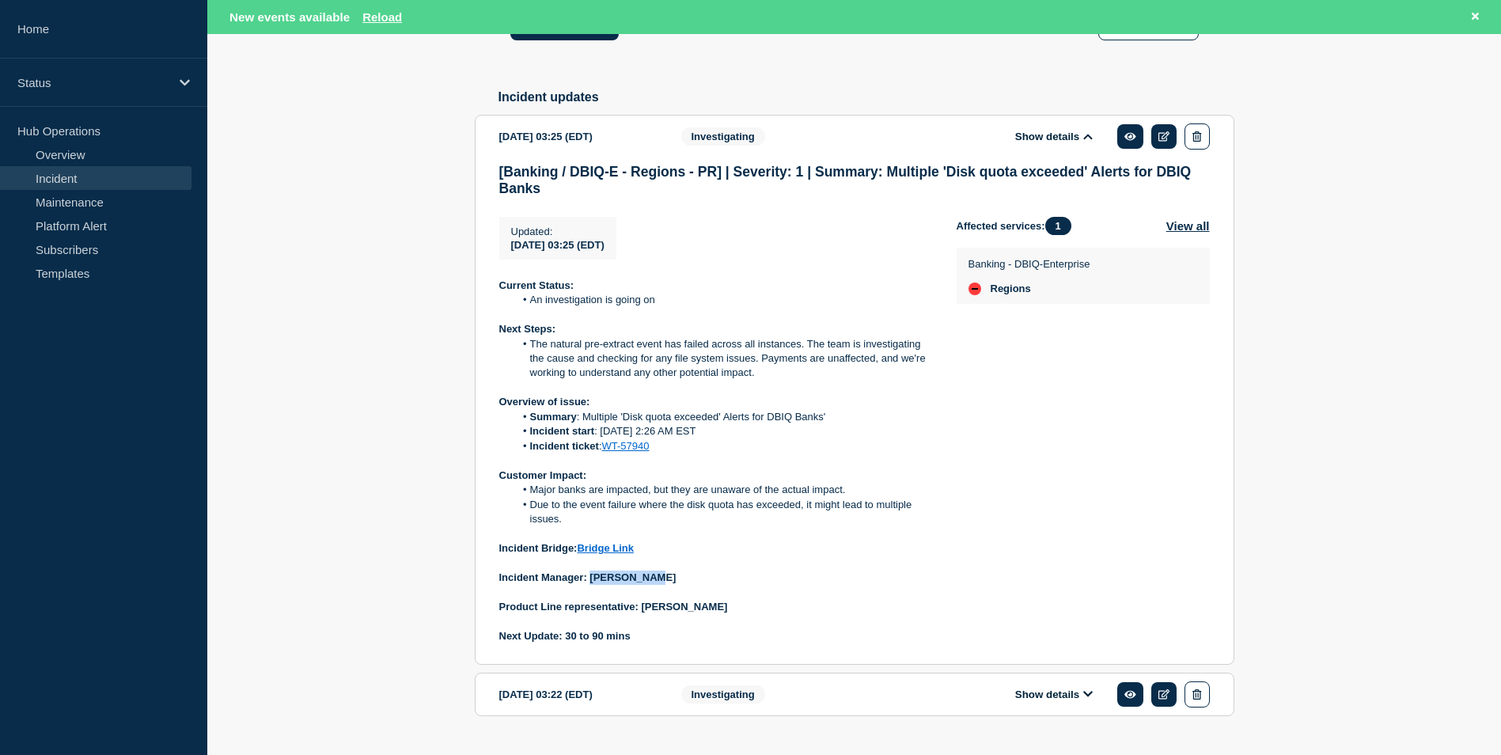
drag, startPoint x: 590, startPoint y: 619, endPoint x: 652, endPoint y: 620, distance: 61.7
click at [652, 585] on p "Incident Manager: [PERSON_NAME]" at bounding box center [715, 578] width 432 height 14
copy strong "[PERSON_NAME]"
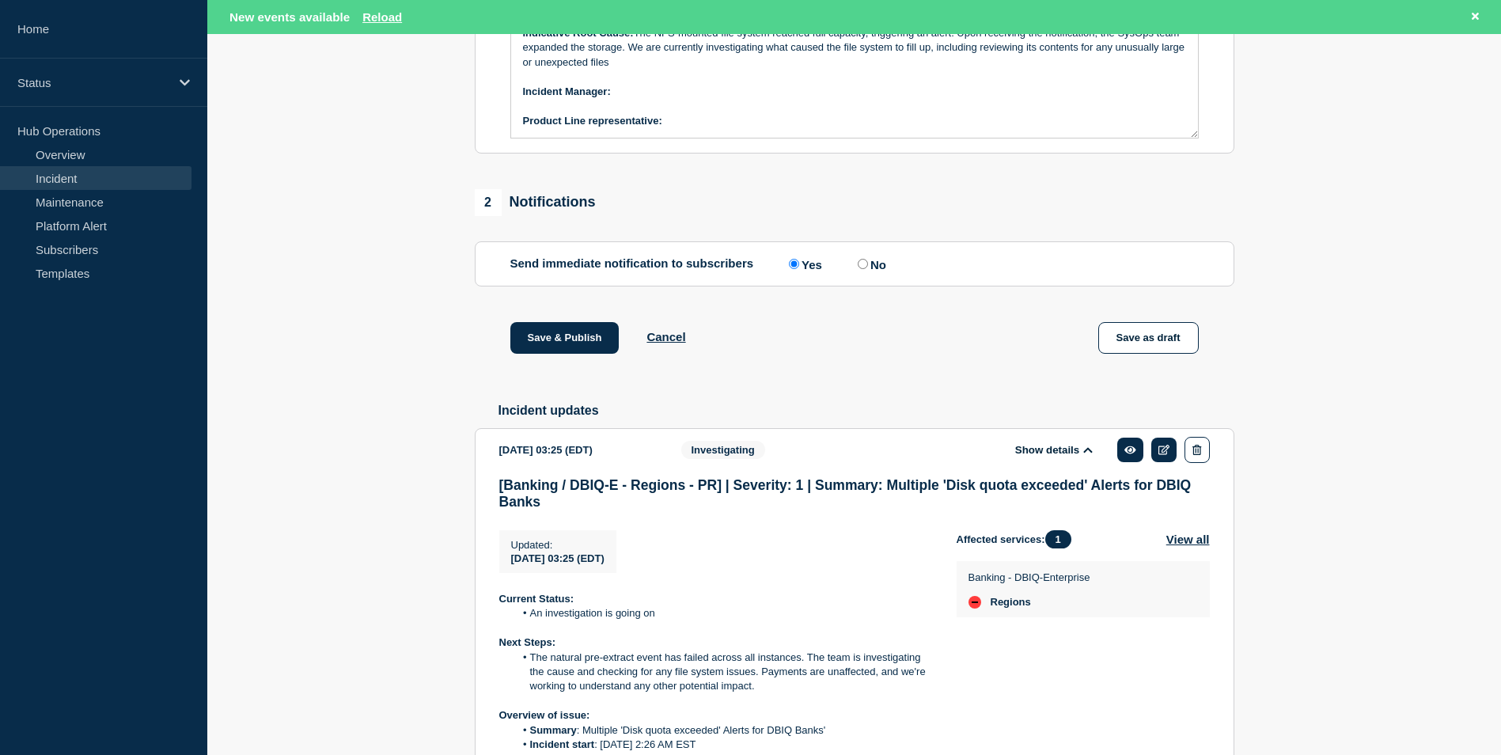
scroll to position [455, 0]
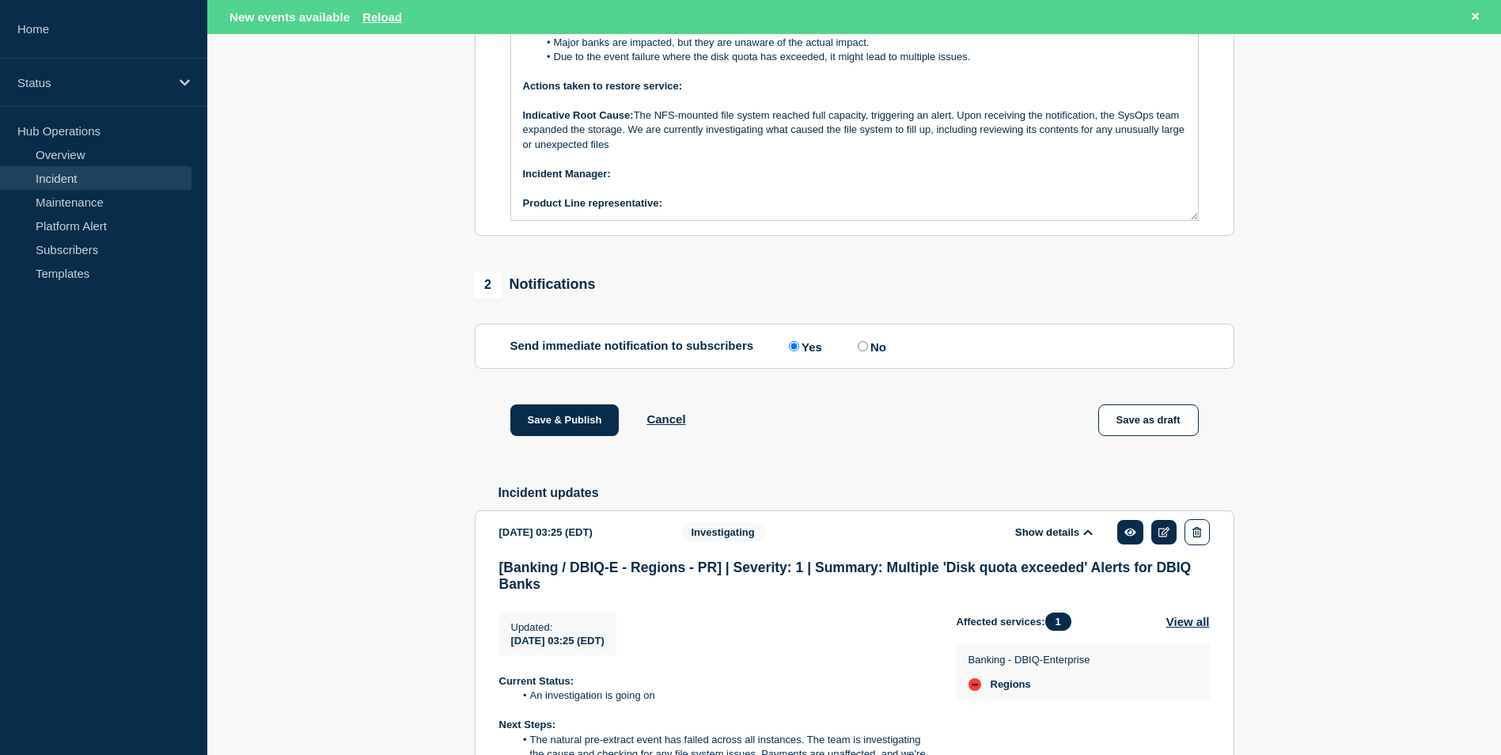
click at [638, 181] on p "﻿Incident Manager:" at bounding box center [854, 174] width 663 height 14
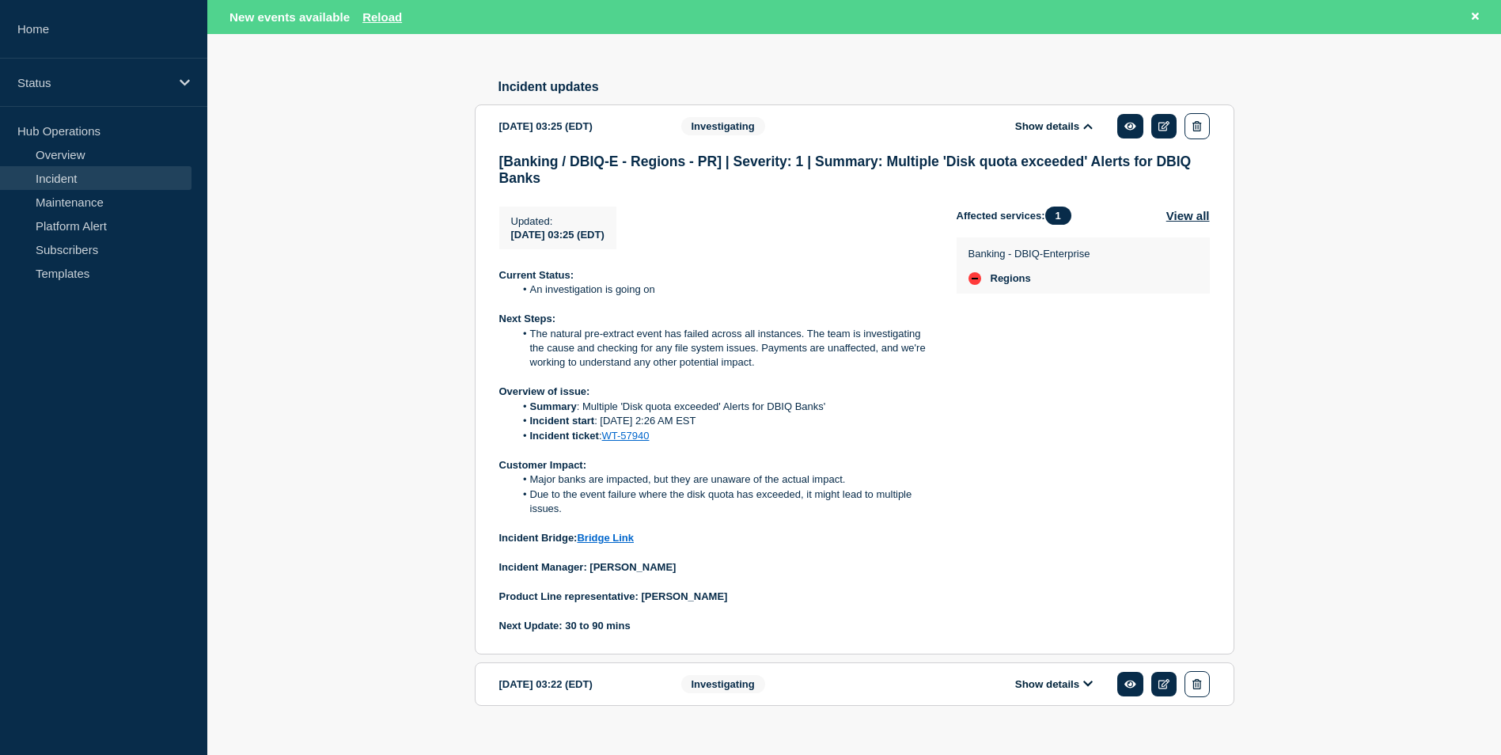
scroll to position [930, 0]
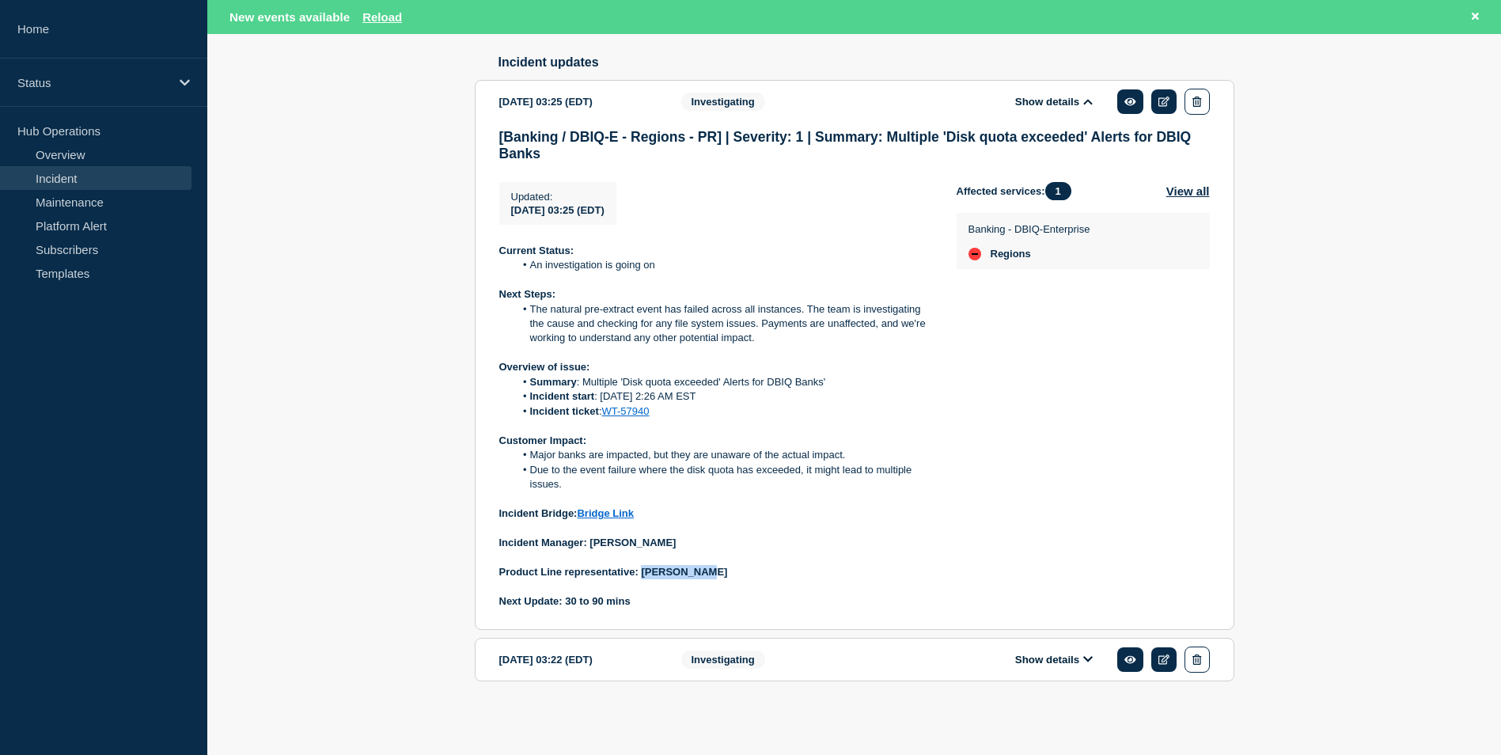
drag, startPoint x: 667, startPoint y: 566, endPoint x: 711, endPoint y: 566, distance: 44.3
click at [711, 566] on p "Product Line representative: [PERSON_NAME]" at bounding box center [715, 572] width 432 height 14
copy strong "[PERSON_NAME]"
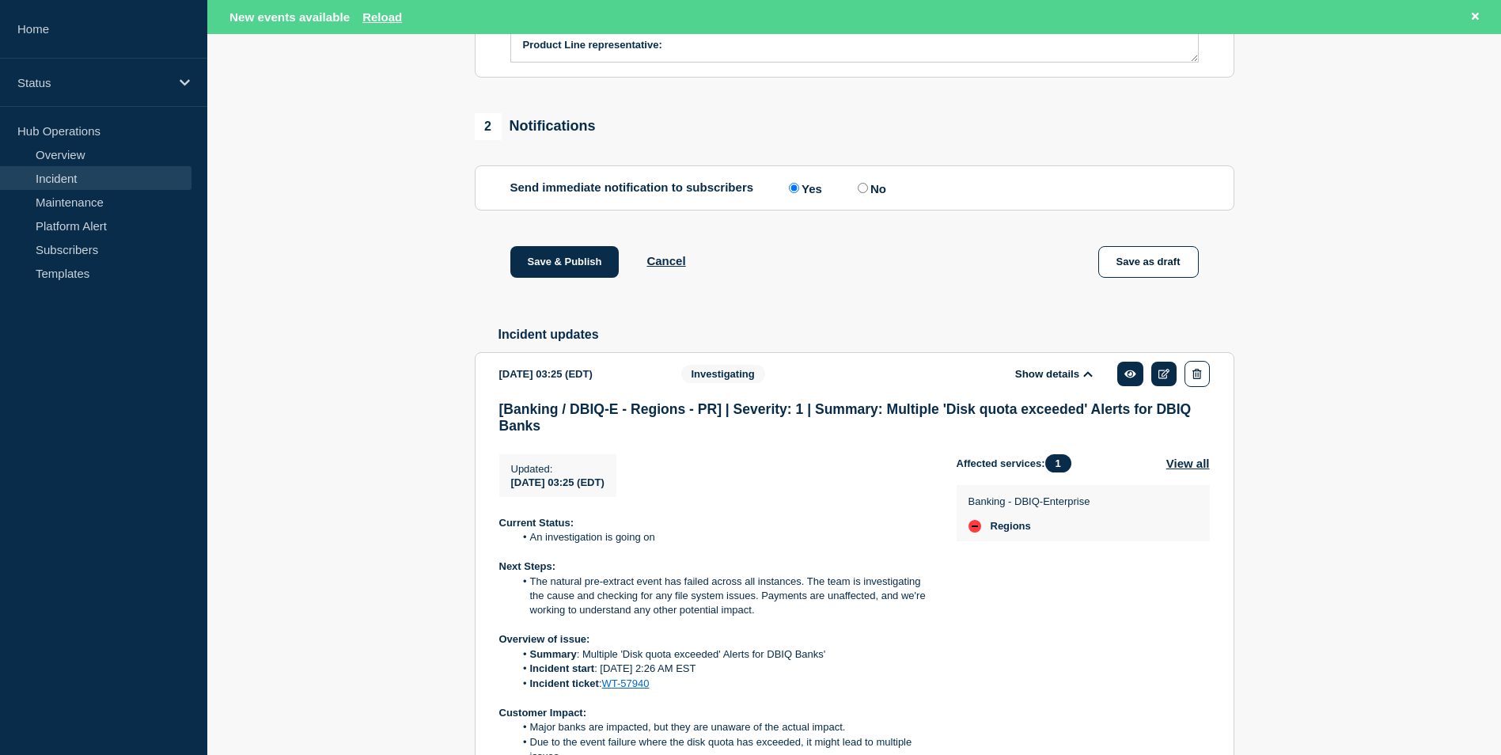
scroll to position [297, 0]
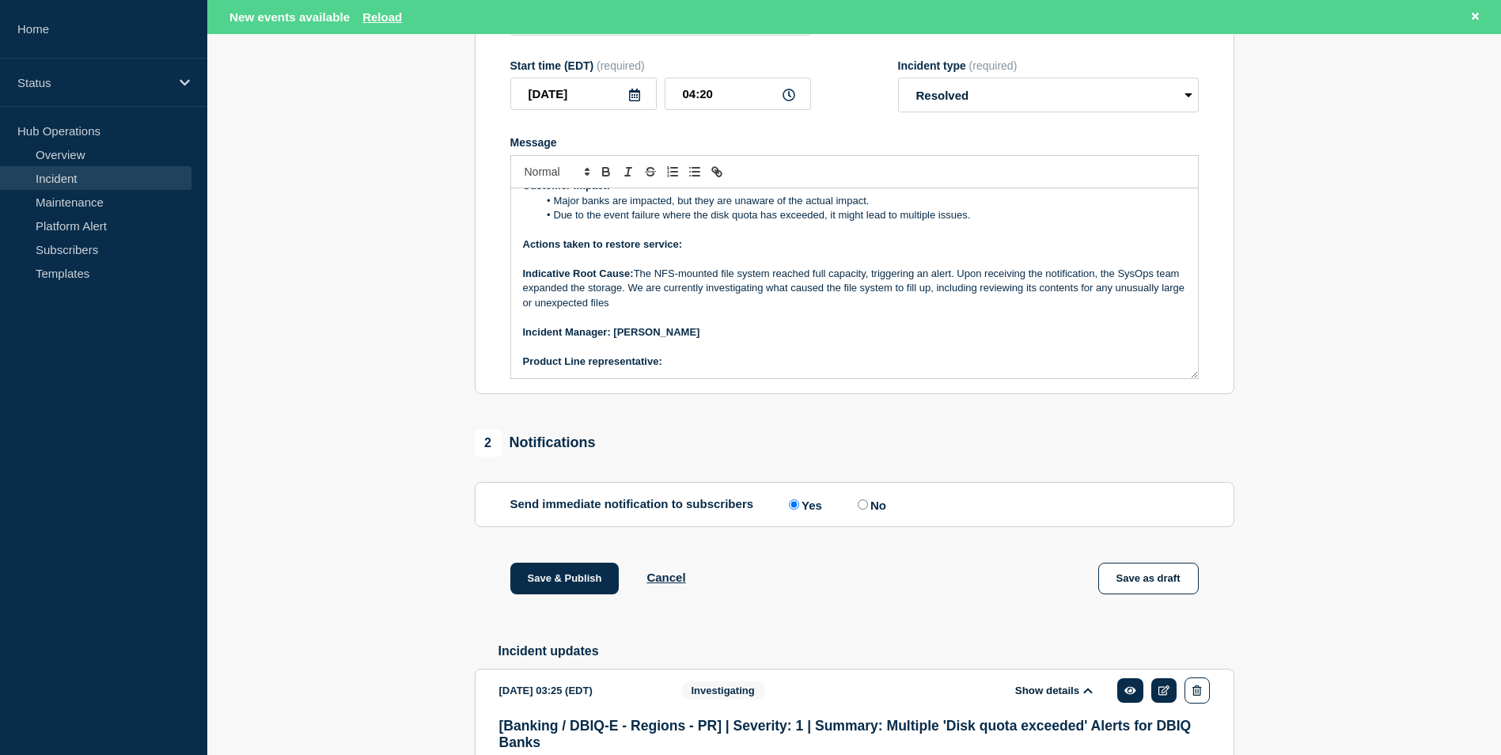
click at [671, 369] on p "Product Line representative:" at bounding box center [854, 361] width 663 height 14
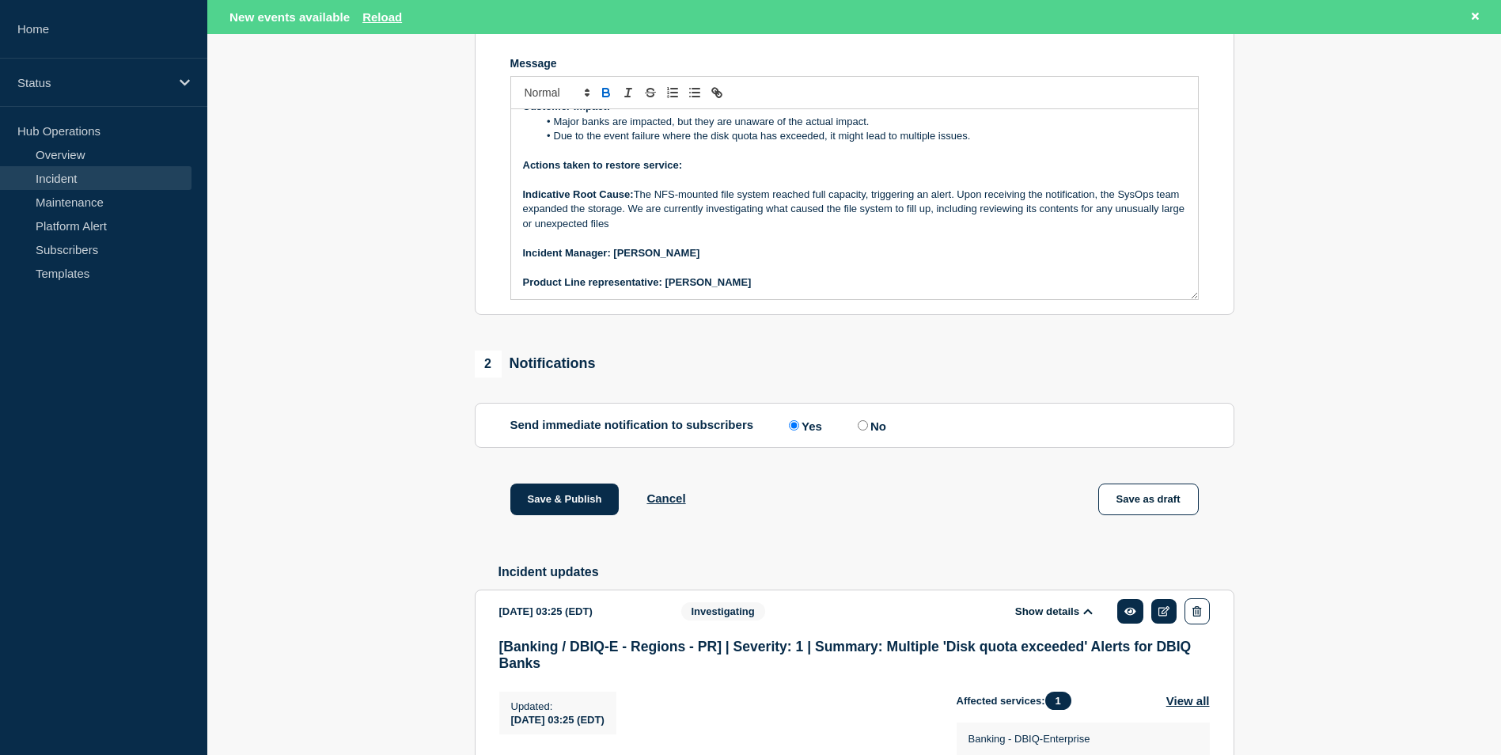
scroll to position [218, 0]
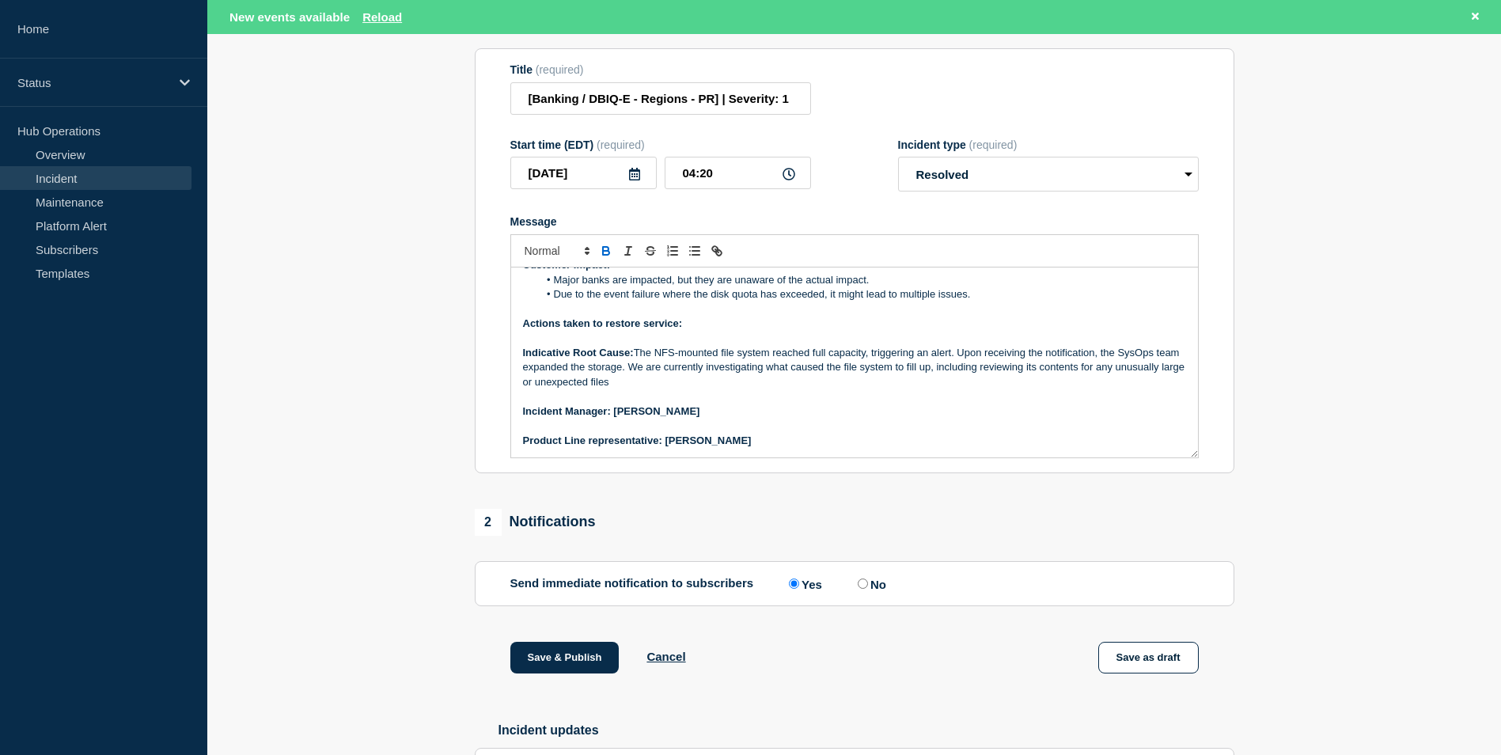
click at [666, 389] on p "Indicative Root Cause: The NFS-mounted file system reached full capacity, trigg…" at bounding box center [854, 368] width 663 height 44
click at [674, 389] on p "Indicative Root Cause: The NFS-mounted file system reached full capacity, trigg…" at bounding box center [854, 368] width 663 height 44
click at [806, 404] on p "Message" at bounding box center [854, 396] width 663 height 14
click at [981, 433] on p "Message" at bounding box center [854, 426] width 663 height 14
click at [700, 389] on p "Indicative Root Cause: The NFS-mounted file system reached full capacity, trigg…" at bounding box center [854, 368] width 663 height 44
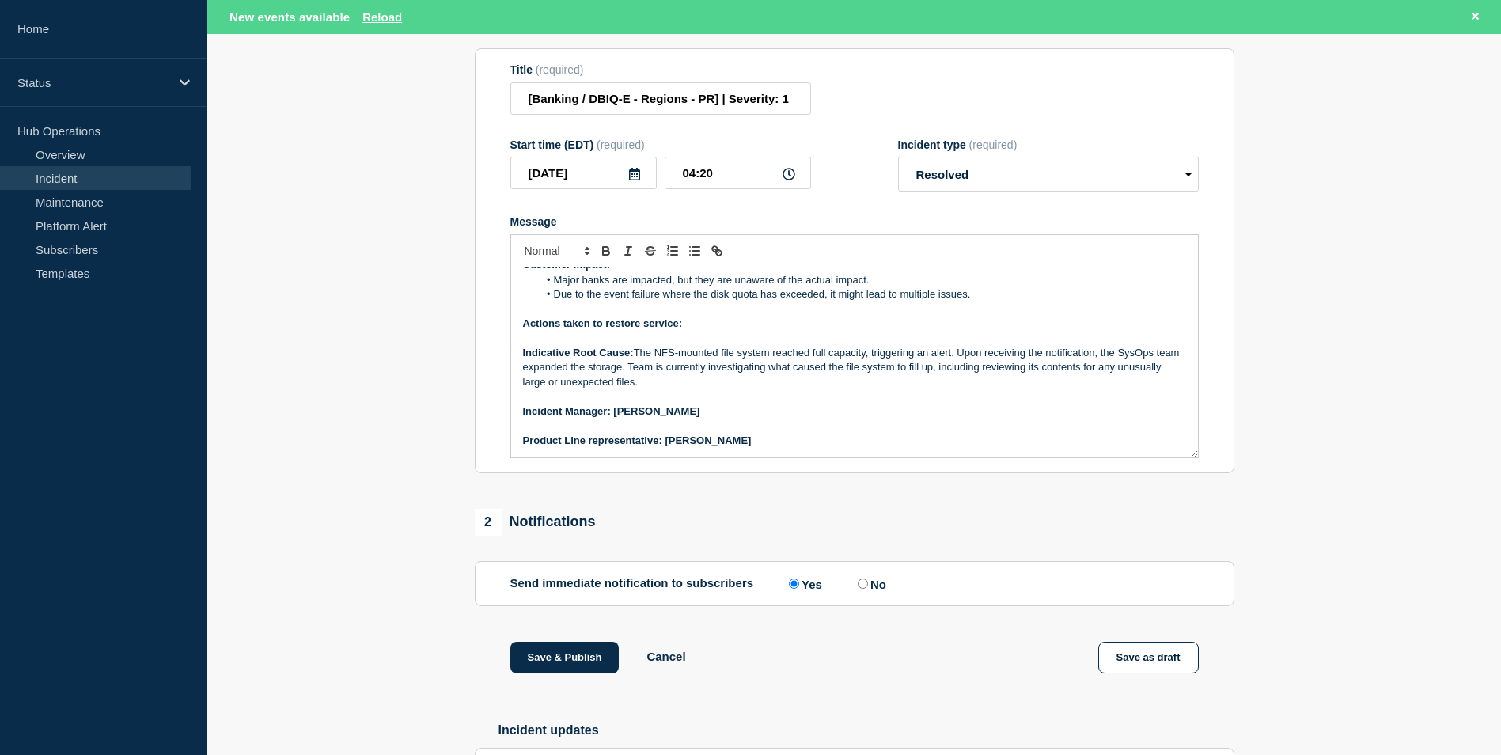
click at [707, 404] on p "Message" at bounding box center [854, 396] width 663 height 14
click at [696, 389] on p "Indicative Root Cause: The NFS-mounted file system reached full capacity, trigg…" at bounding box center [854, 368] width 663 height 44
click at [647, 385] on p "Indicative Root Cause: The NFS-mounted file system reached full capacity, trigg…" at bounding box center [854, 368] width 663 height 44
click at [643, 386] on p "Indicative Root Cause: The NFS-mounted file system reached full capacity, trigg…" at bounding box center [854, 368] width 663 height 44
click at [642, 389] on p "Indicative Root Cause: The NFS-mounted file system reached full capacity, trigg…" at bounding box center [854, 368] width 663 height 44
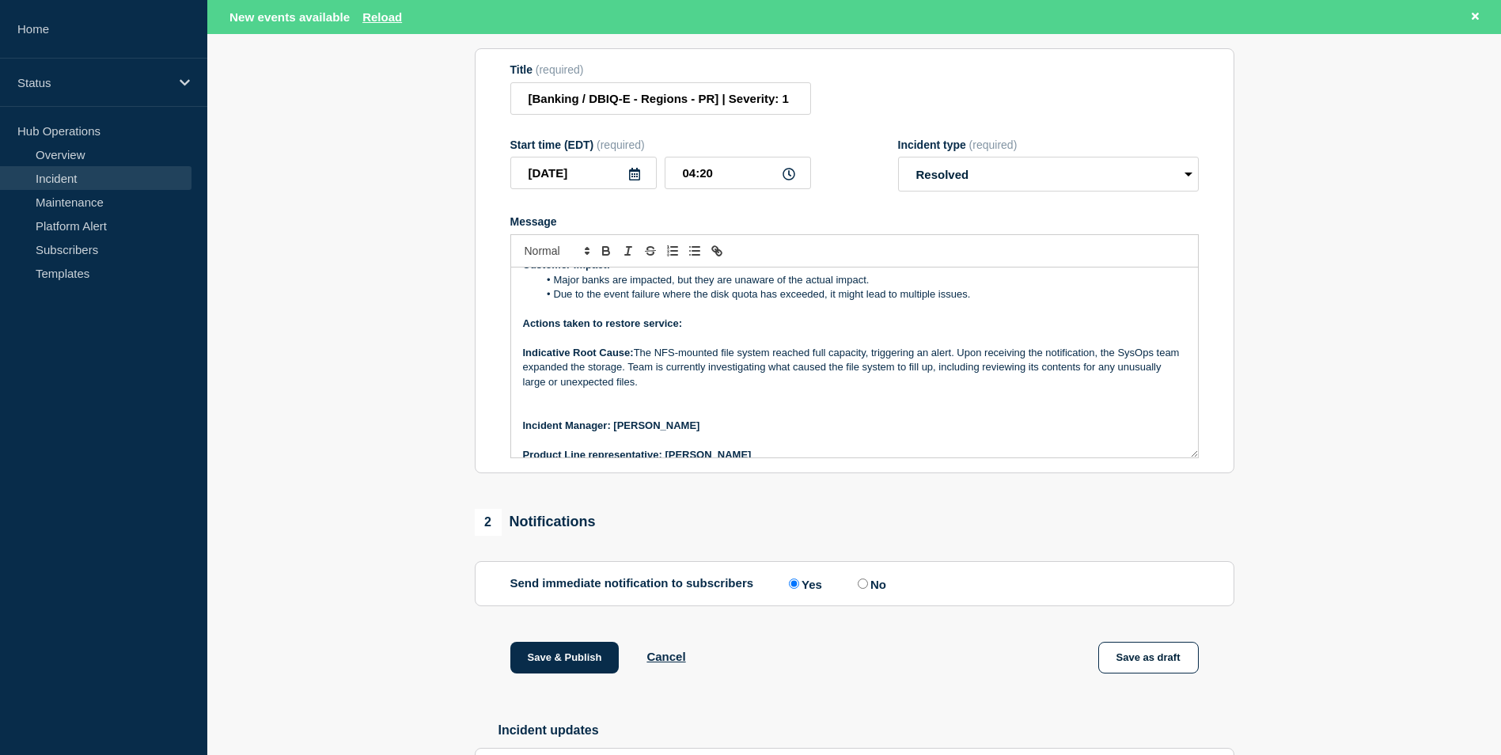
click at [639, 389] on p "Indicative Root Cause: The NFS-mounted file system reached full capacity, trigg…" at bounding box center [854, 368] width 663 height 44
click at [637, 389] on p "Indicative Root Cause: The NFS-mounted file system reached full capacity, trigg…" at bounding box center [854, 368] width 663 height 44
click at [647, 389] on p "Indicative Root Cause: The NFS-mounted file system reached full capacity, trigg…" at bounding box center [854, 368] width 663 height 44
click at [634, 358] on strong "Indicative Root Cause:" at bounding box center [578, 353] width 111 height 12
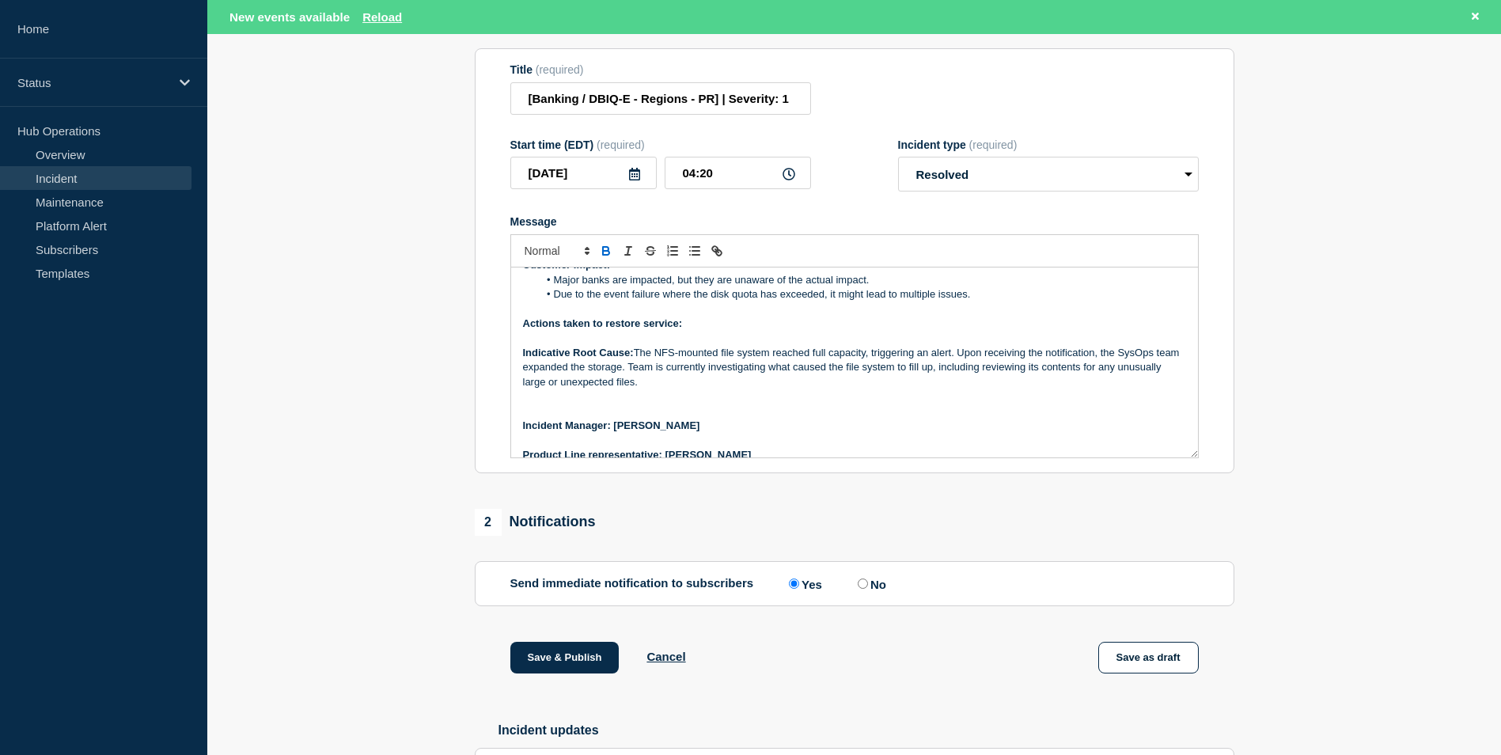
click at [637, 389] on p "Indicative Root Cause: The NFS-mounted file system reached full capacity, trigg…" at bounding box center [854, 368] width 663 height 44
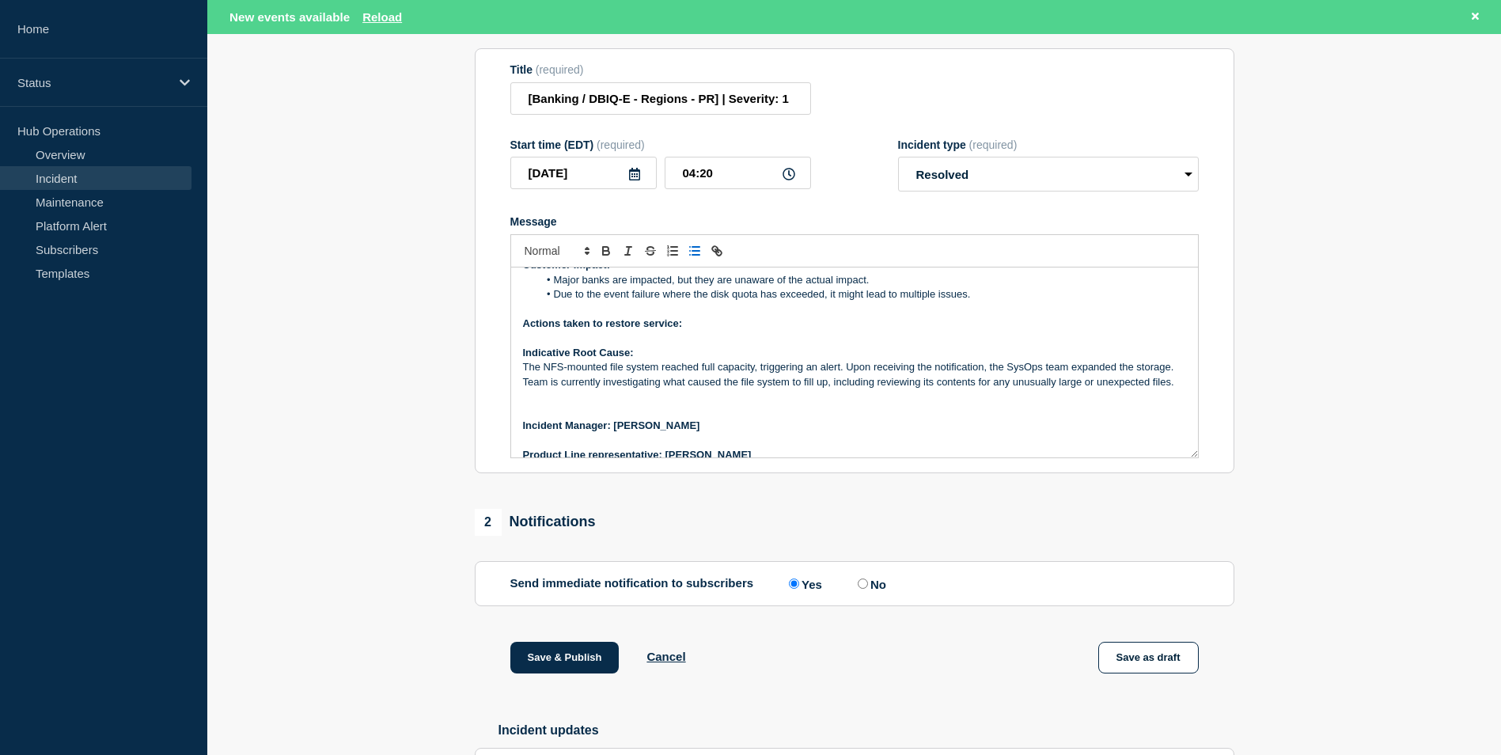
click at [697, 255] on line "Toggle bulleted list" at bounding box center [695, 255] width 7 height 0
click at [643, 404] on li "The NFS-mounted file system reached full capacity, triggering an alert. Upon re…" at bounding box center [862, 382] width 648 height 44
click at [521, 457] on div "Current Status: The issue resolved now. Overview of issue: Summary : Multiple '…" at bounding box center [854, 362] width 687 height 190
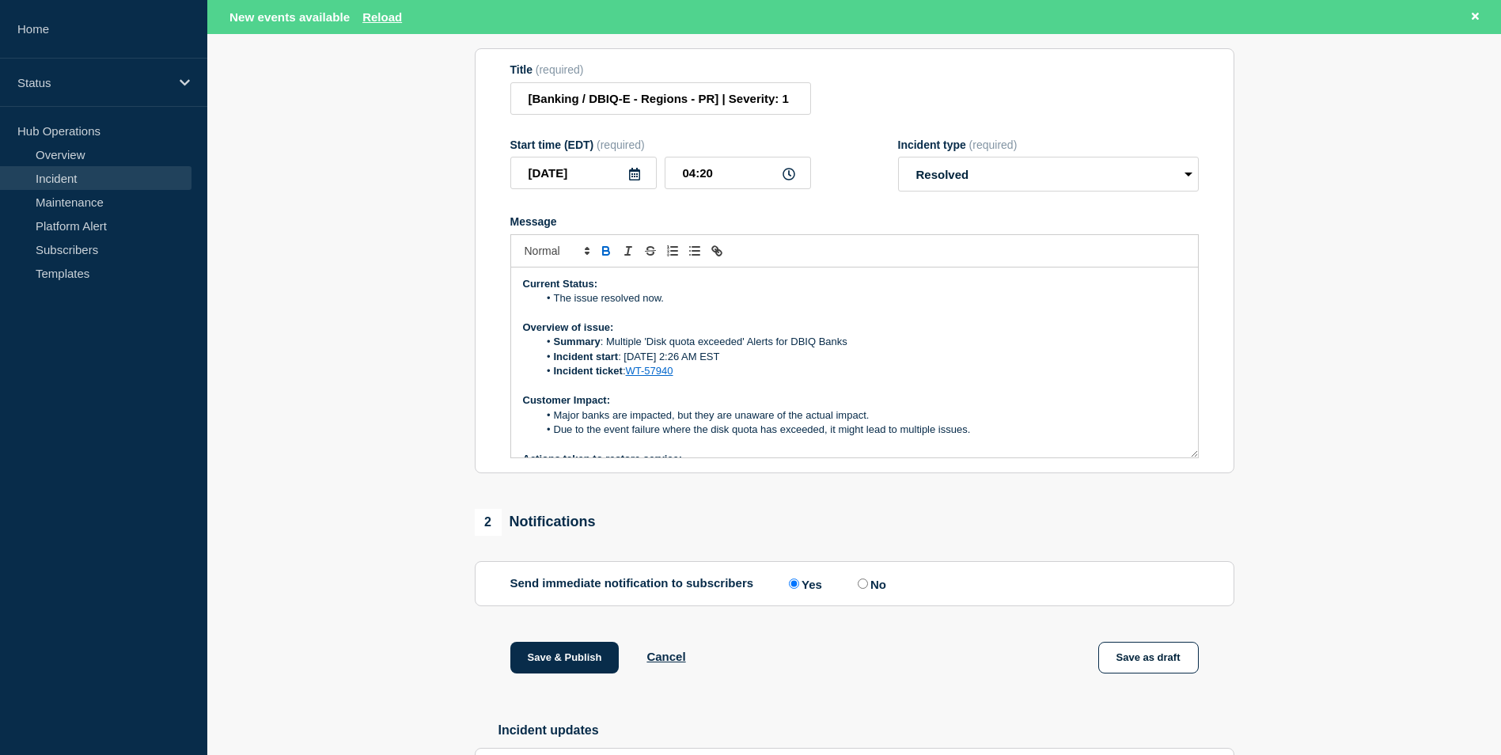
scroll to position [158, 0]
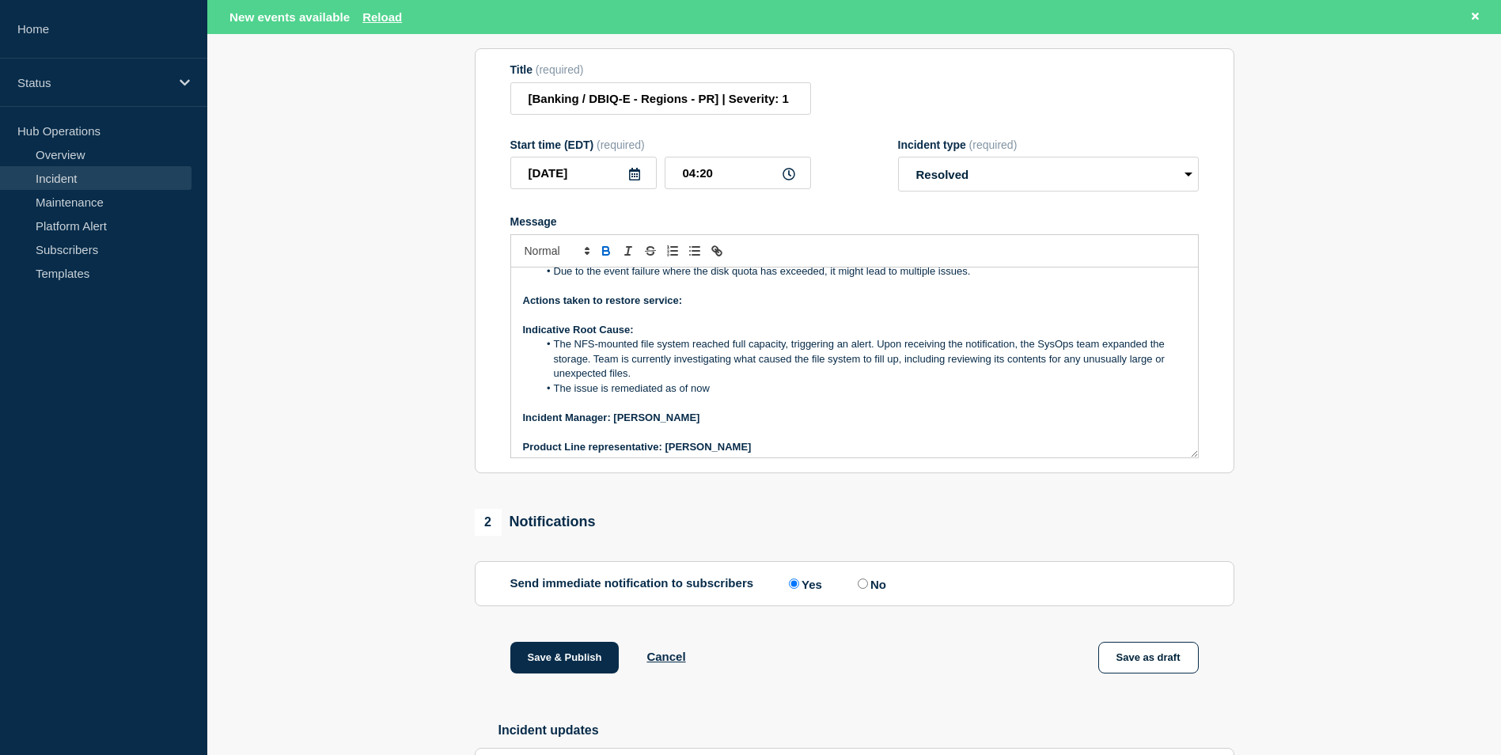
drag, startPoint x: 524, startPoint y: 370, endPoint x: 715, endPoint y: 429, distance: 200.5
click at [715, 429] on div "Current Status: The issue resolved now. Overview of issue: Summary : Multiple '…" at bounding box center [854, 362] width 687 height 190
copy div "Indicative Root Cause: The NFS-mounted file system reached full capacity, trigg…"
click at [730, 396] on li "The issue is remediated as of now" at bounding box center [862, 388] width 648 height 14
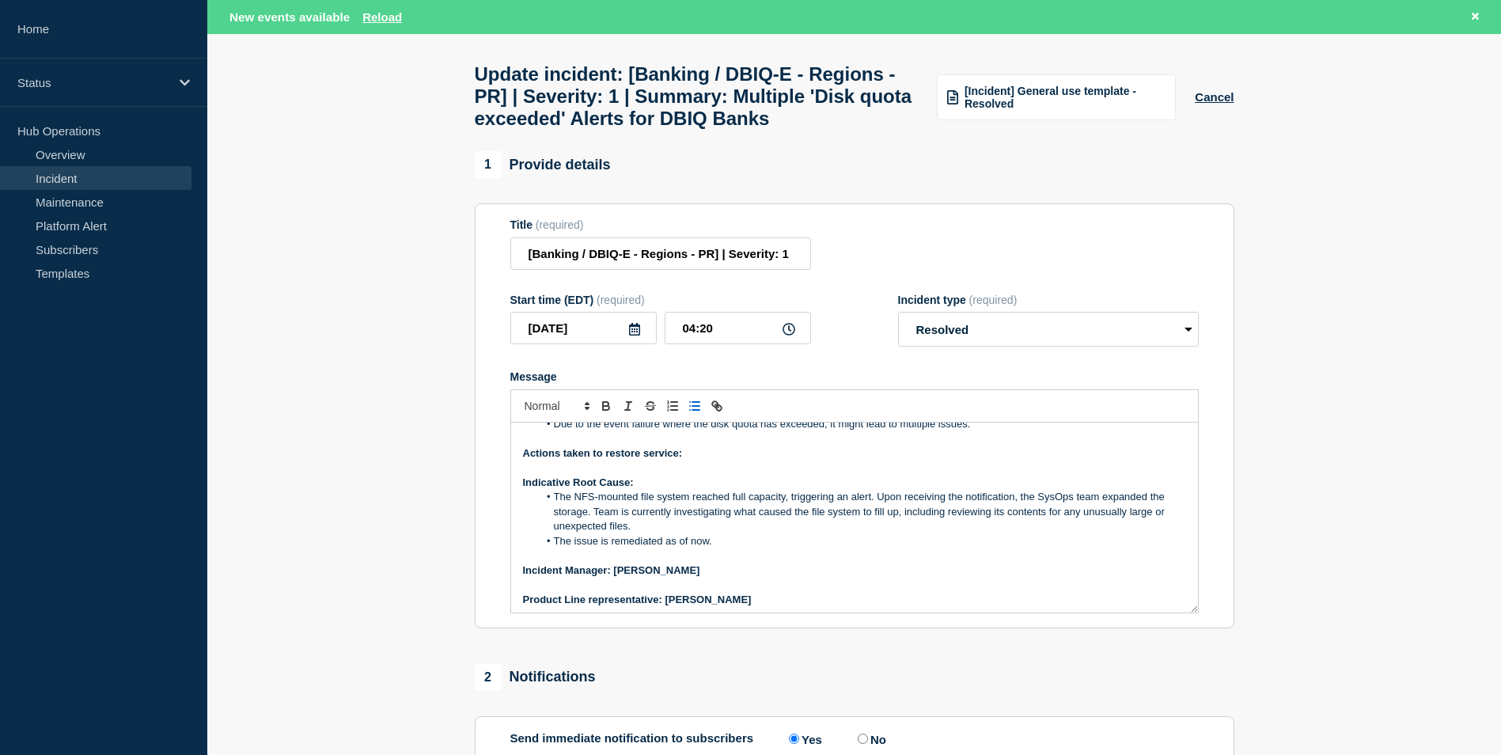
scroll to position [165, 0]
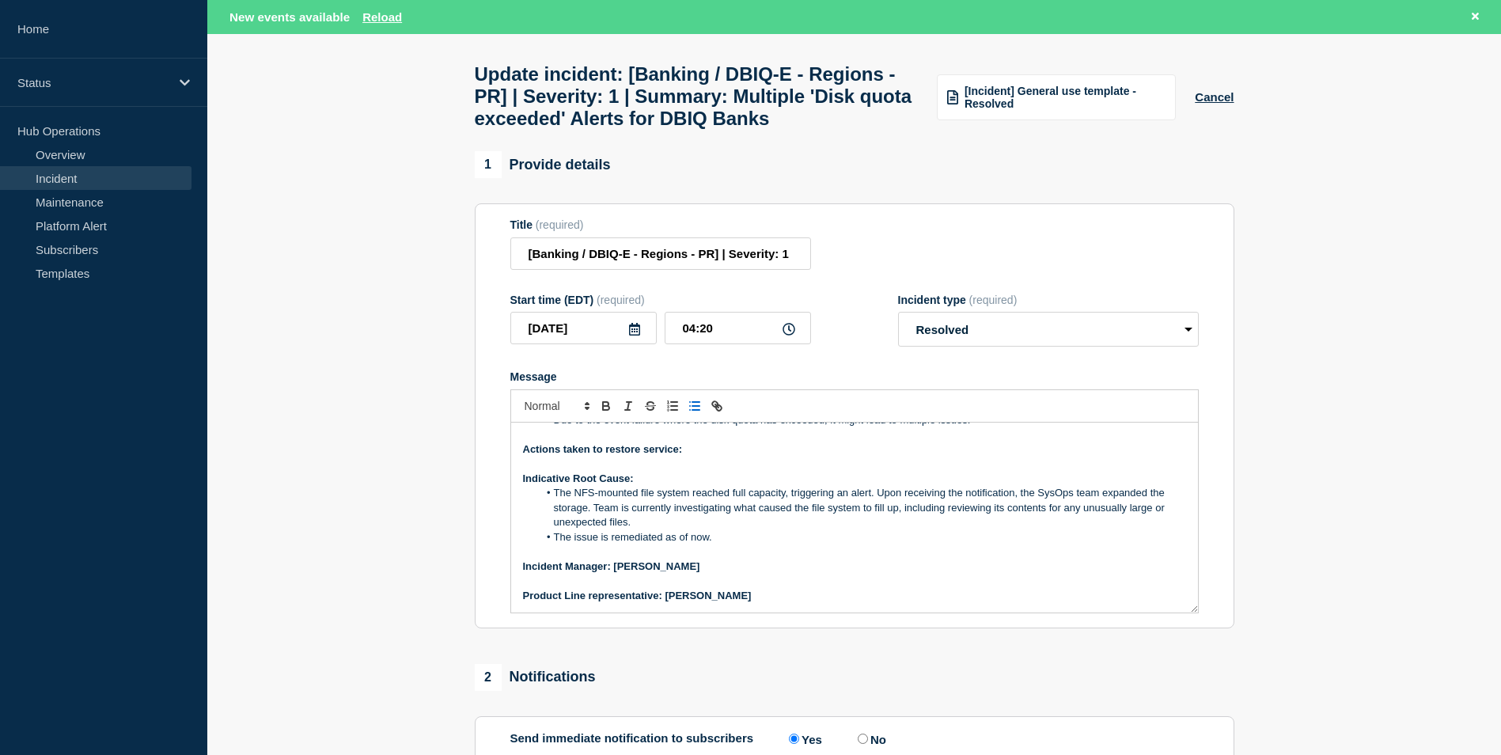
click at [668, 529] on li "The NFS-mounted file system reached full capacity, triggering an alert. Upon re…" at bounding box center [862, 508] width 648 height 44
click at [669, 529] on li "The NFS-mounted file system reached full capacity, triggering an alert. Upon re…" at bounding box center [862, 508] width 648 height 44
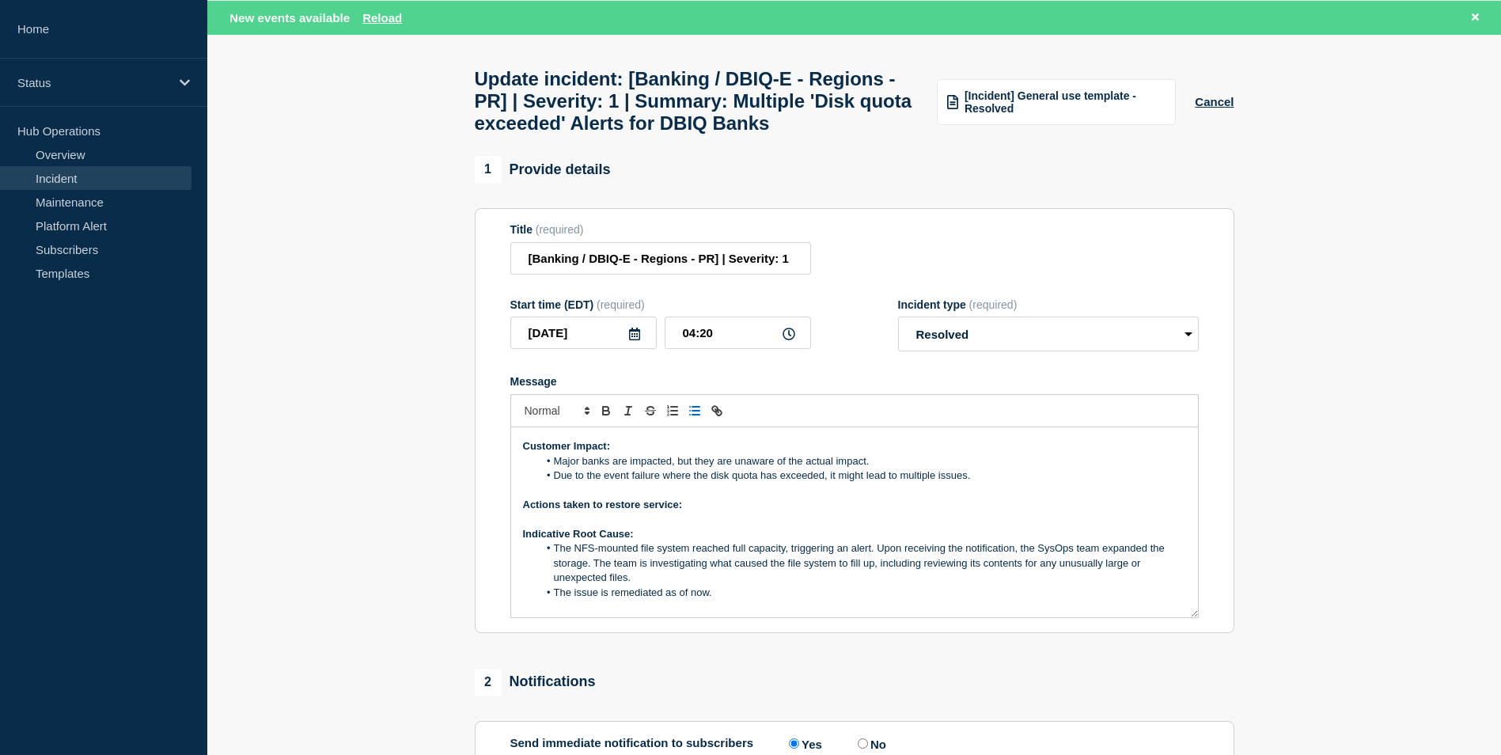
scroll to position [113, 0]
drag, startPoint x: 693, startPoint y: 542, endPoint x: 521, endPoint y: 544, distance: 172.5
click at [521, 544] on div "Current Status: The issue resolved now. Overview of issue: Summary : Multiple '…" at bounding box center [854, 522] width 687 height 190
copy strong "Actions taken to restore service:"
click at [726, 513] on p "Actions taken to restore service:" at bounding box center [854, 505] width 663 height 14
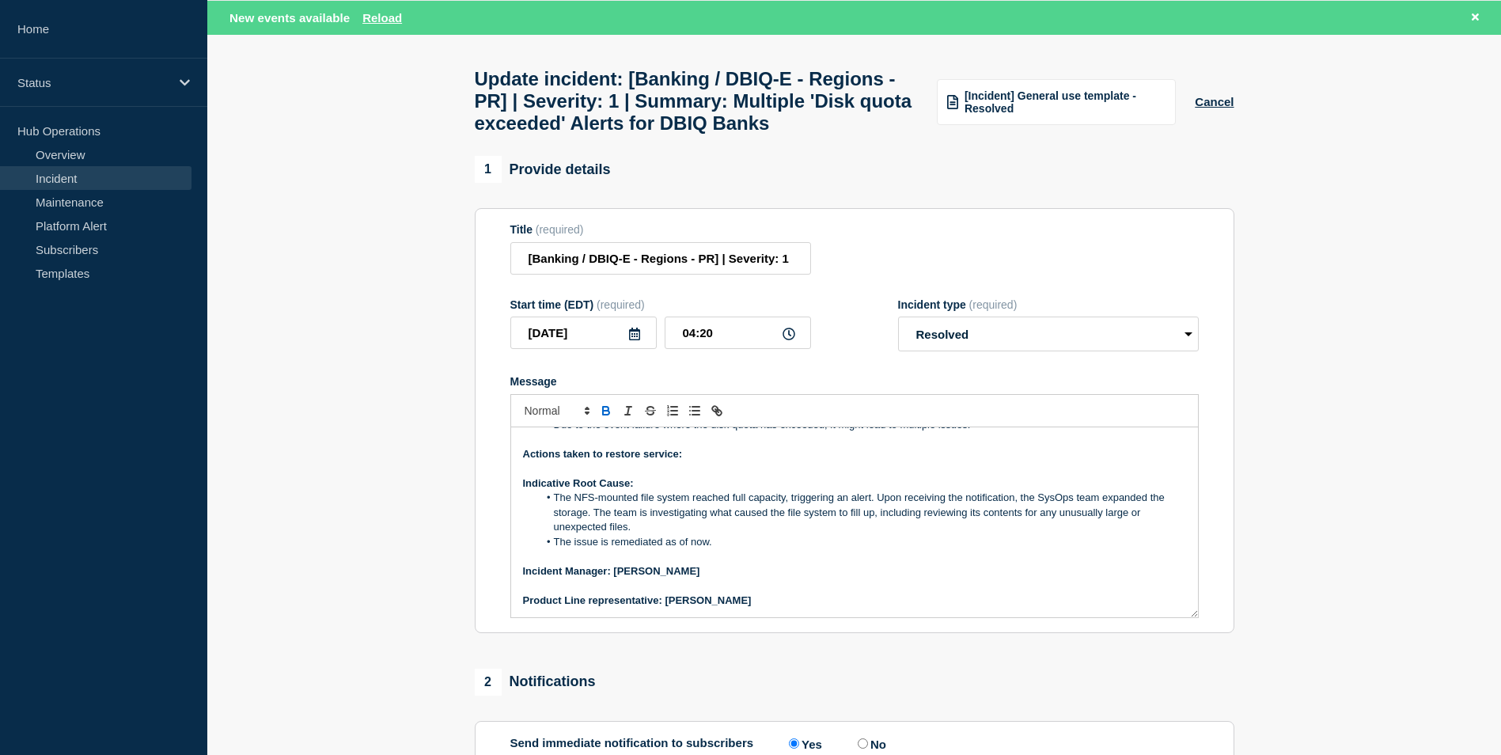
scroll to position [295, 0]
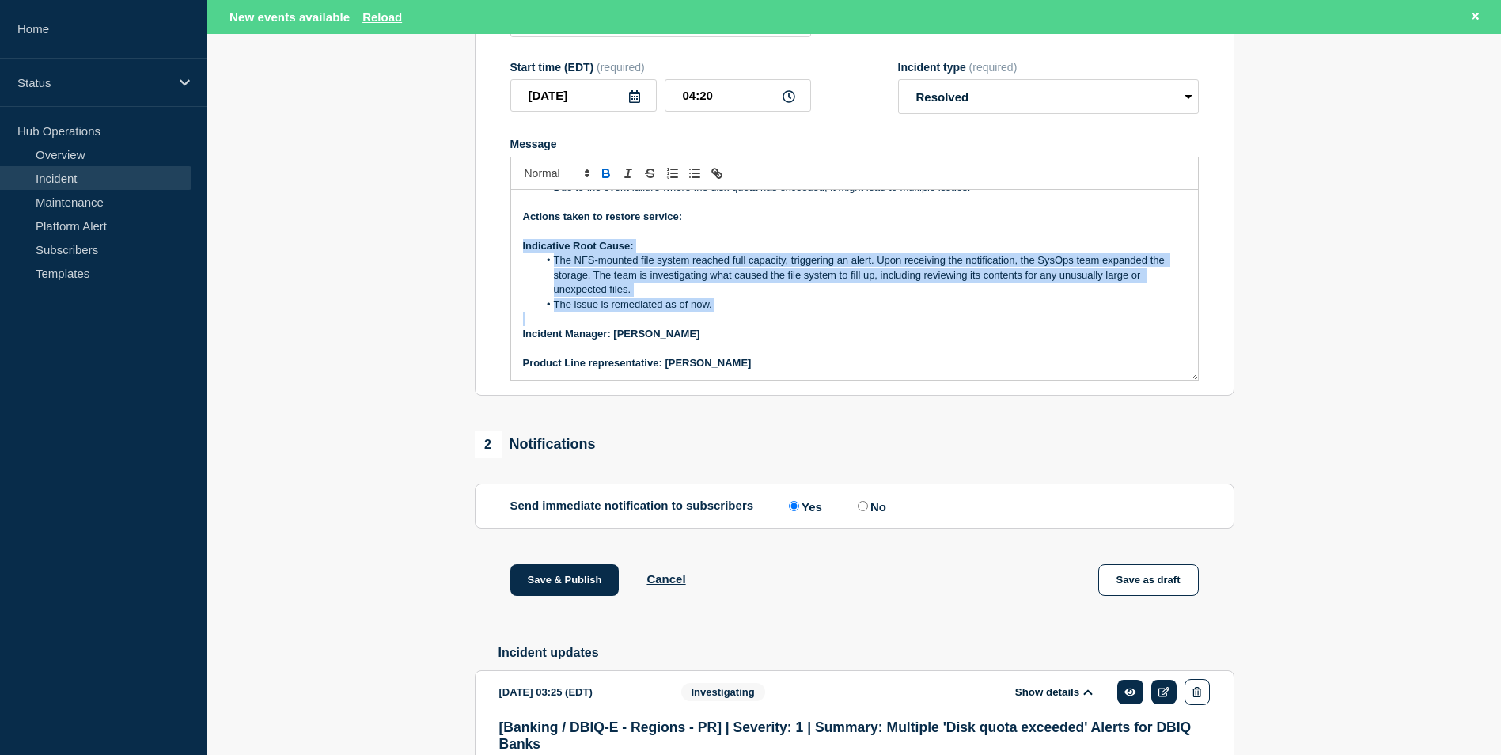
drag, startPoint x: 522, startPoint y: 285, endPoint x: 728, endPoint y: 354, distance: 217.2
click at [728, 354] on div "Current Status: The issue resolved now. Overview of issue: Summary : Multiple '…" at bounding box center [854, 285] width 687 height 190
copy div "Indicative Root Cause: The NFS-mounted file system reached full capacity, trigg…"
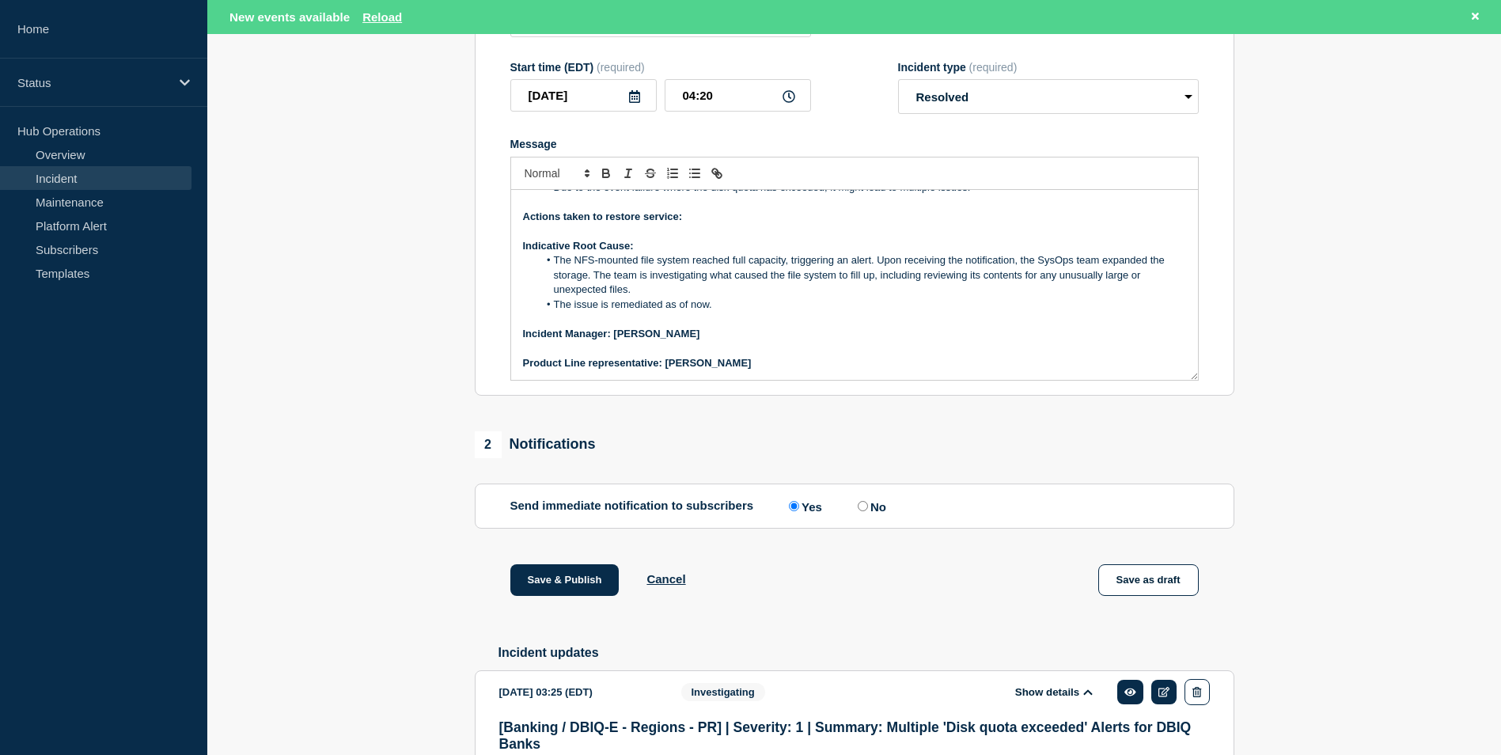
click at [771, 341] on p "﻿Incident Manager: [PERSON_NAME]" at bounding box center [854, 334] width 663 height 14
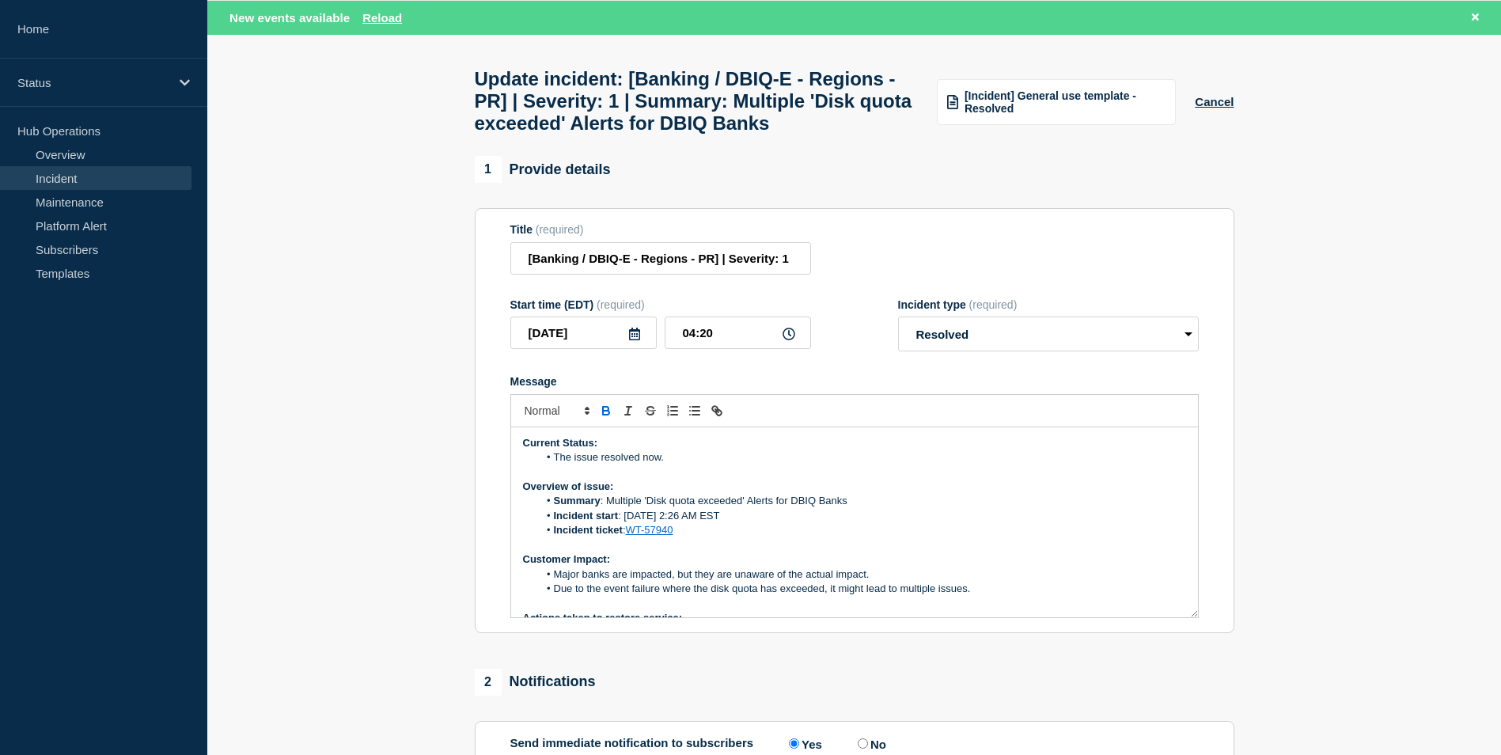
scroll to position [0, 0]
click at [621, 465] on li "The issue resolved now." at bounding box center [862, 458] width 648 height 14
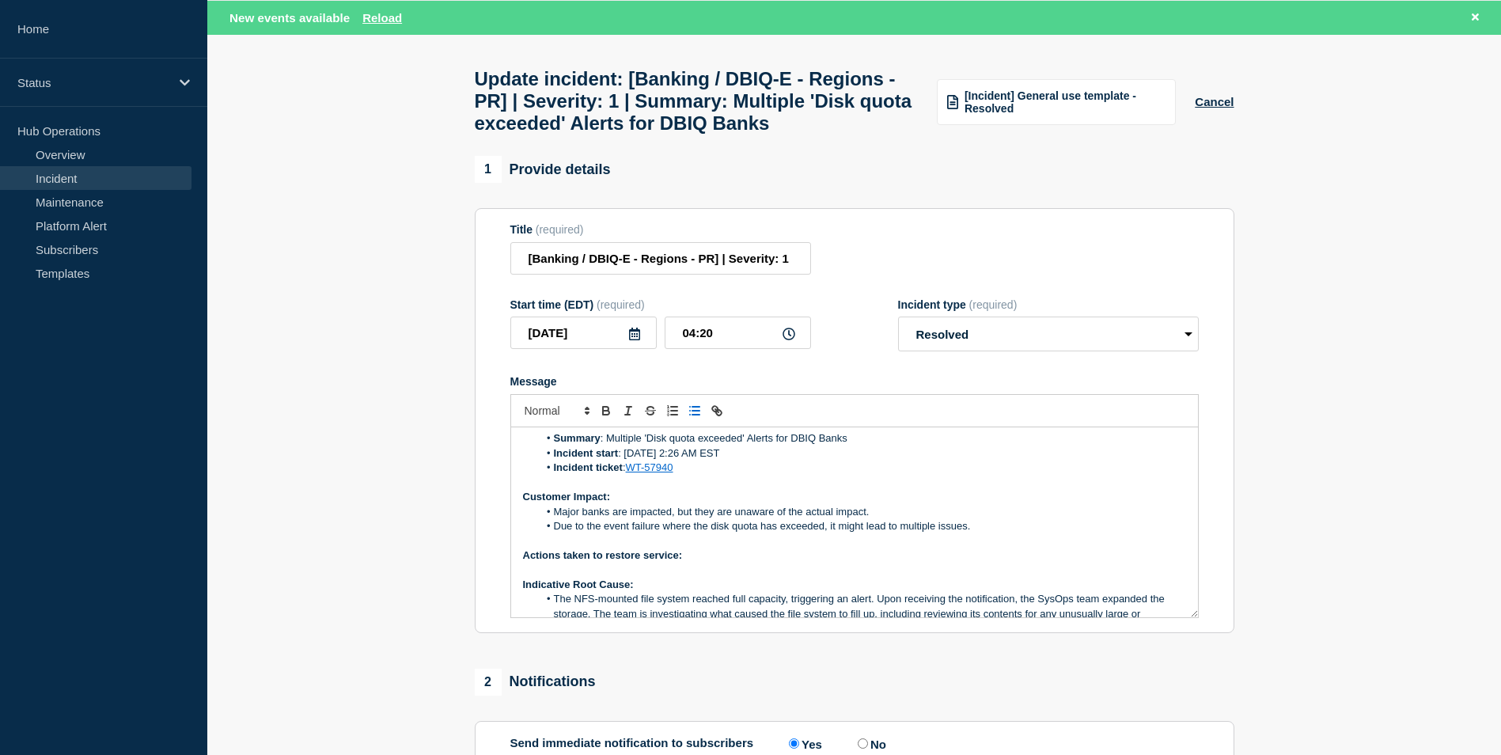
scroll to position [158, 0]
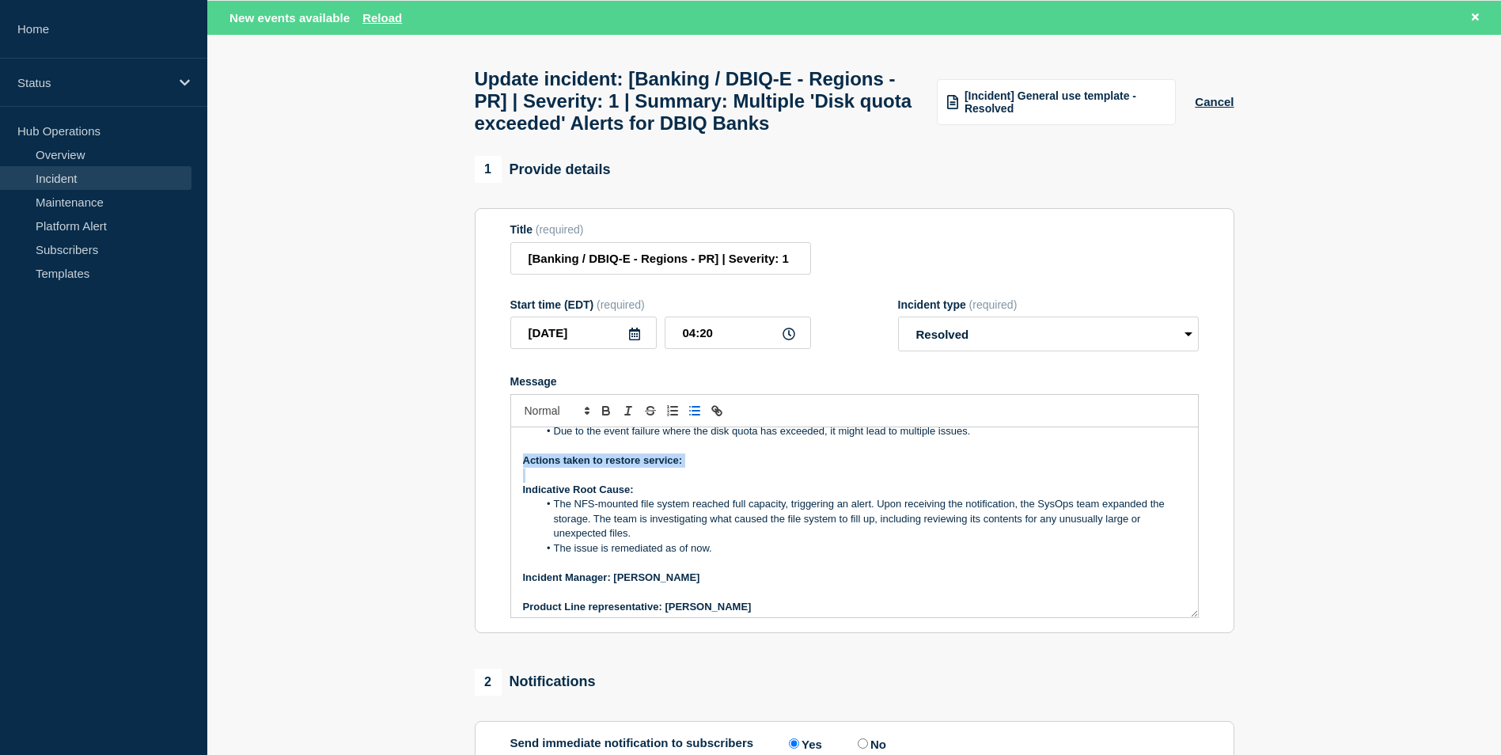
drag, startPoint x: 522, startPoint y: 504, endPoint x: 697, endPoint y: 514, distance: 175.1
click at [697, 514] on div "Current Status: The issue has been resolved now. Overview of issue: Summary : M…" at bounding box center [854, 522] width 687 height 190
copy strong "Actions taken to restore service:"
click at [727, 540] on li "The NFS-mounted file system reached full capacity, triggering an alert. Upon re…" at bounding box center [862, 519] width 648 height 44
drag, startPoint x: 688, startPoint y: 498, endPoint x: 524, endPoint y: 500, distance: 164.6
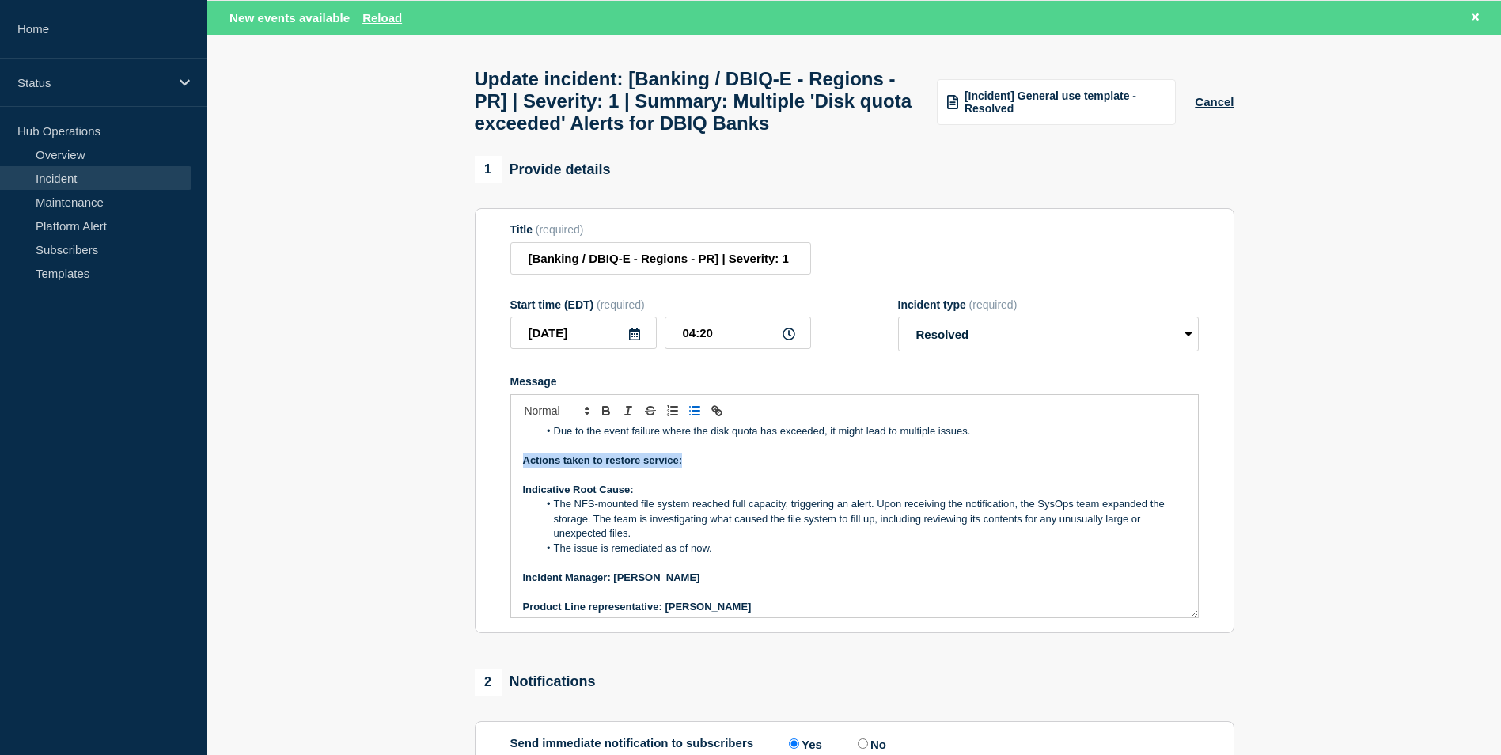
click at [524, 468] on p "Actions taken to restore service:" at bounding box center [854, 460] width 663 height 14
click at [727, 555] on li "The issue is remediated as of now." at bounding box center [862, 548] width 648 height 14
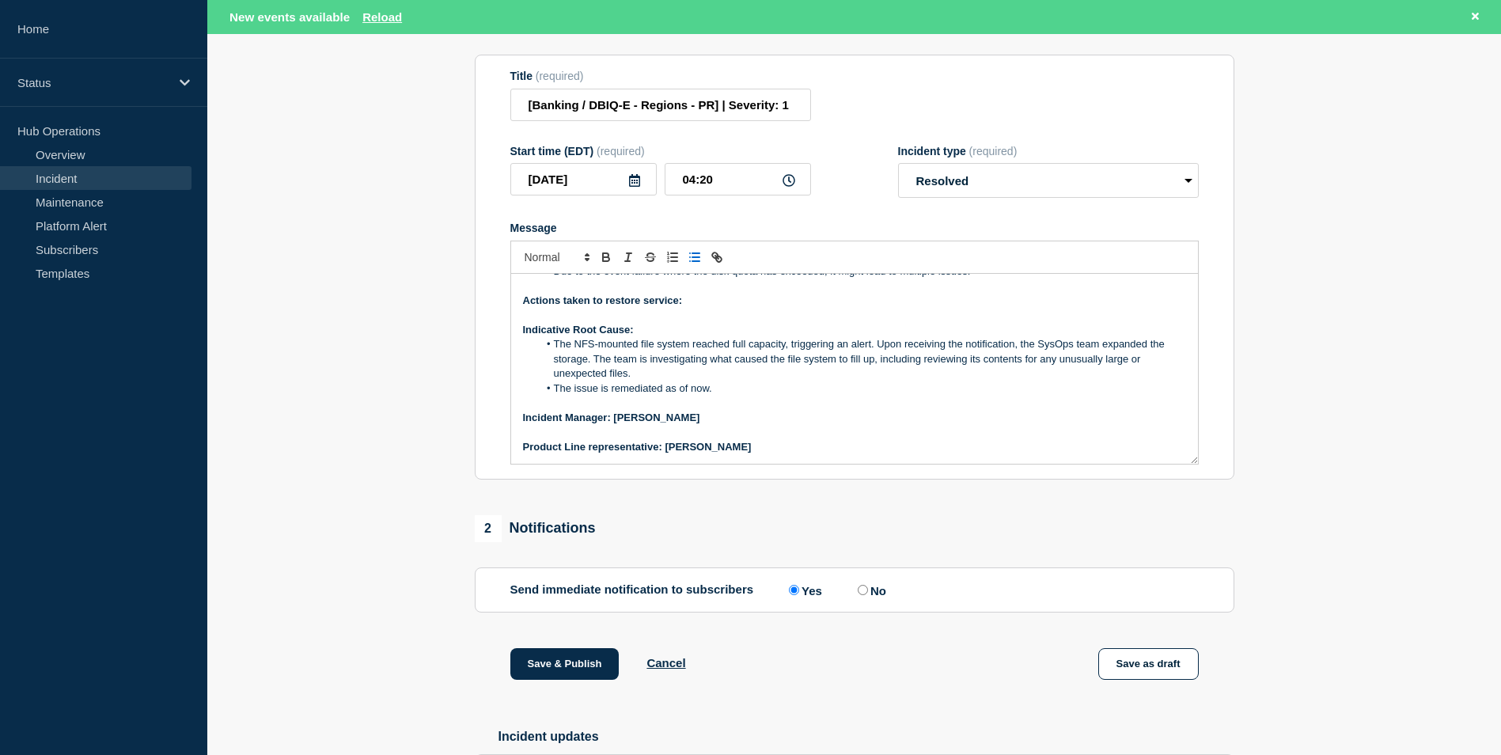
scroll to position [210, 0]
click at [704, 309] on p "Actions taken to restore service:" at bounding box center [854, 301] width 663 height 14
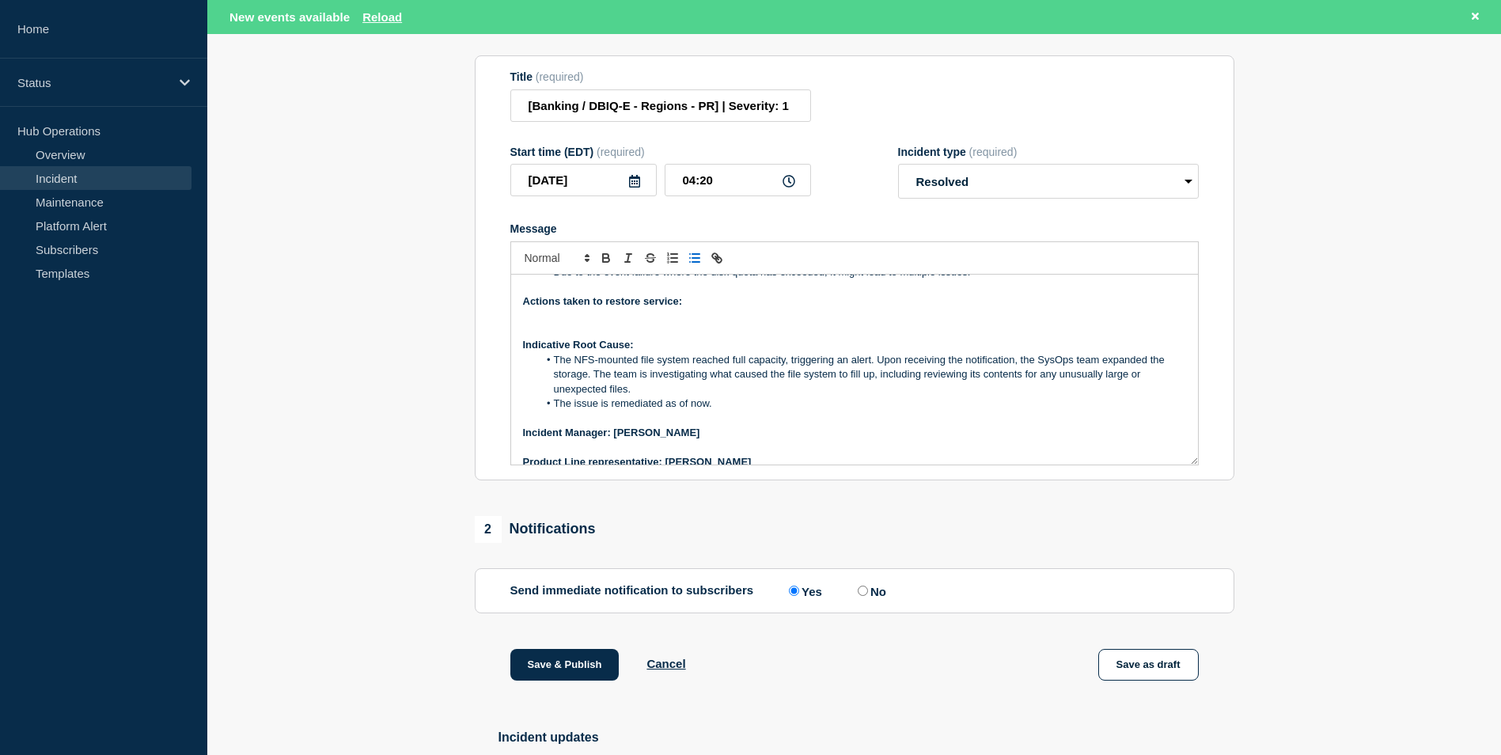
click at [693, 265] on icon "Toggle bulleted list" at bounding box center [695, 258] width 14 height 14
click at [851, 411] on li "The issue is remediated as of now." at bounding box center [862, 403] width 648 height 14
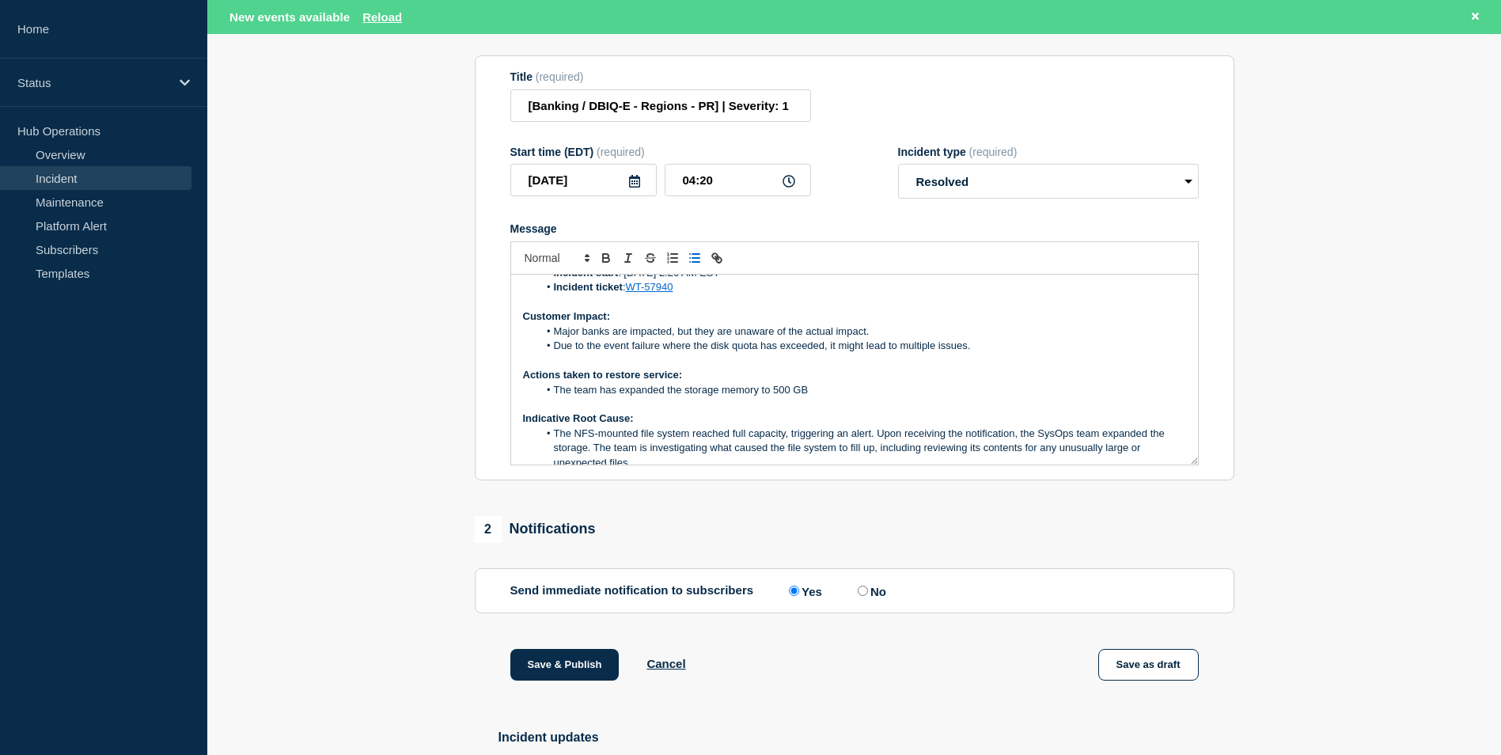
scroll to position [180, 0]
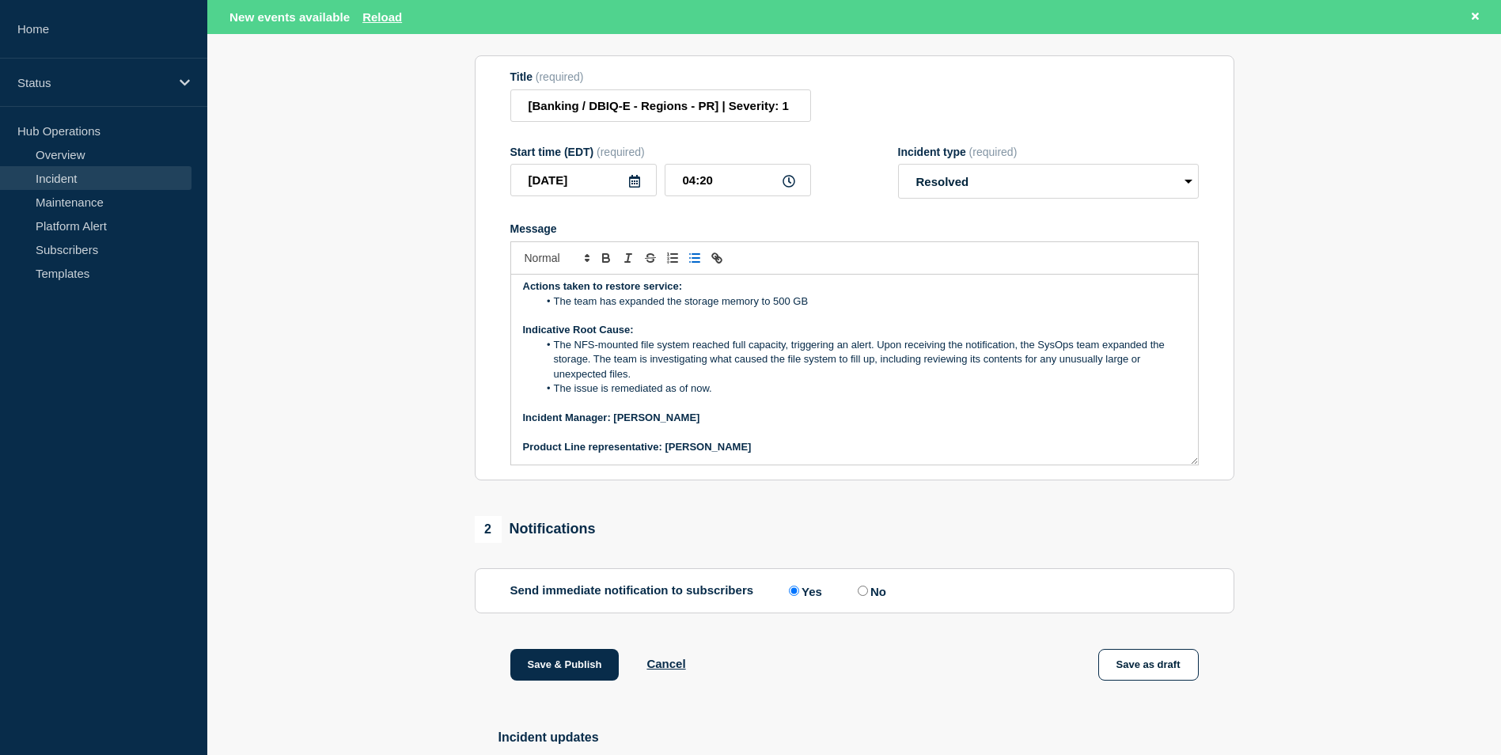
click at [840, 294] on p "Actions taken to restore service:" at bounding box center [854, 286] width 663 height 14
click at [830, 309] on li "The team has expanded the storage memory to 500 GB" at bounding box center [862, 301] width 648 height 14
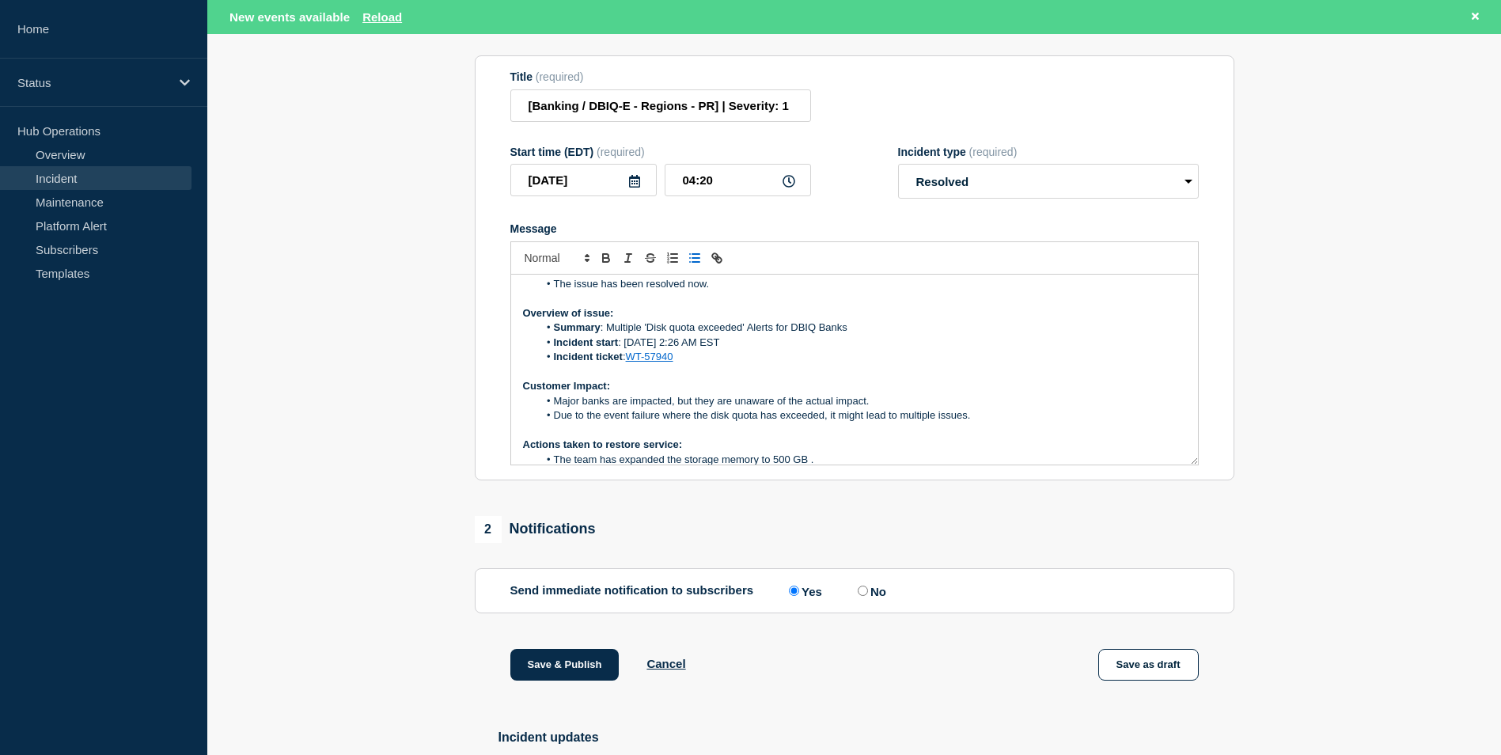
scroll to position [100, 0]
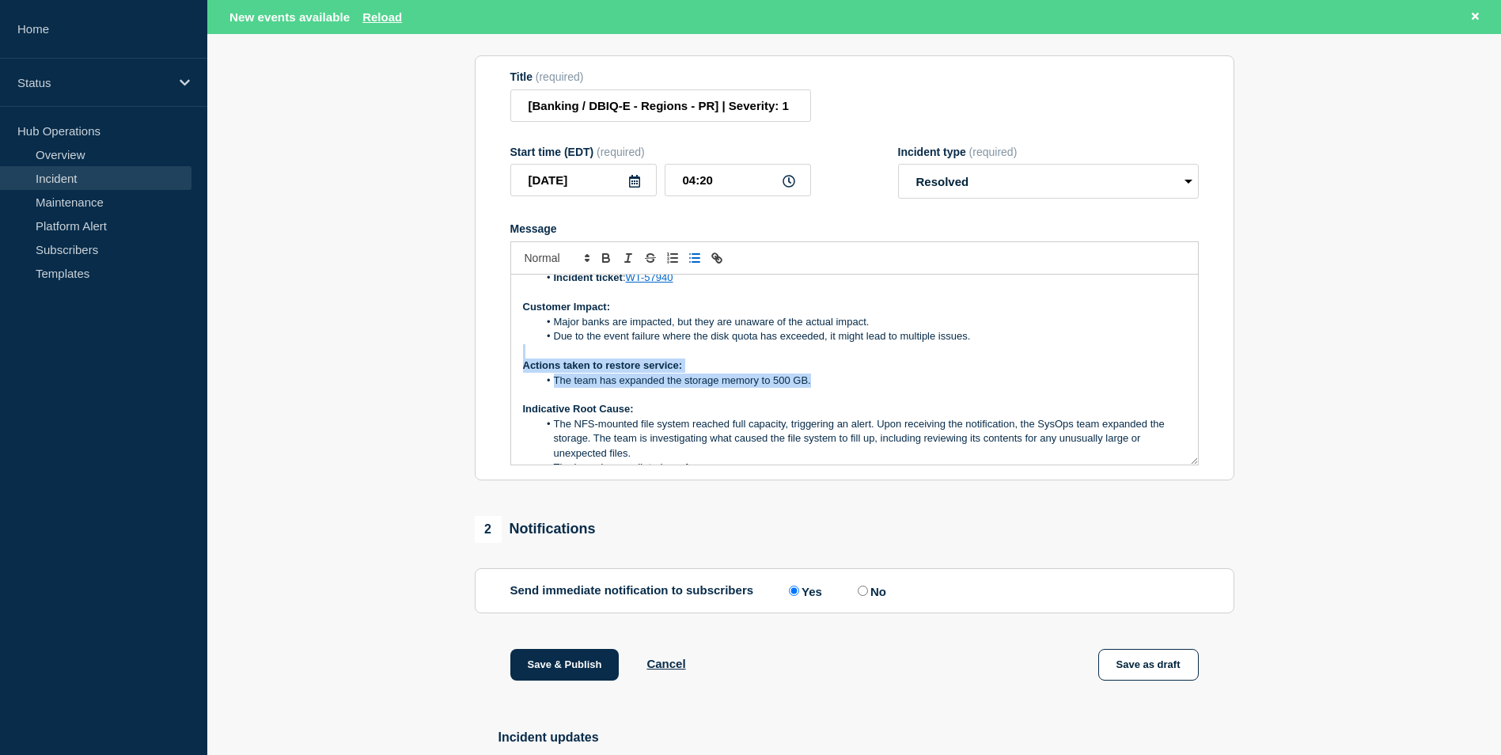
drag, startPoint x: 820, startPoint y: 421, endPoint x: 529, endPoint y: 392, distance: 292.6
click at [529, 392] on div "Current Status: The issue has been resolved now. Overview of issue: Summary : M…" at bounding box center [854, 370] width 687 height 190
click at [910, 329] on li "Major banks are impacted, but they are unaware of the actual impact." at bounding box center [862, 322] width 648 height 14
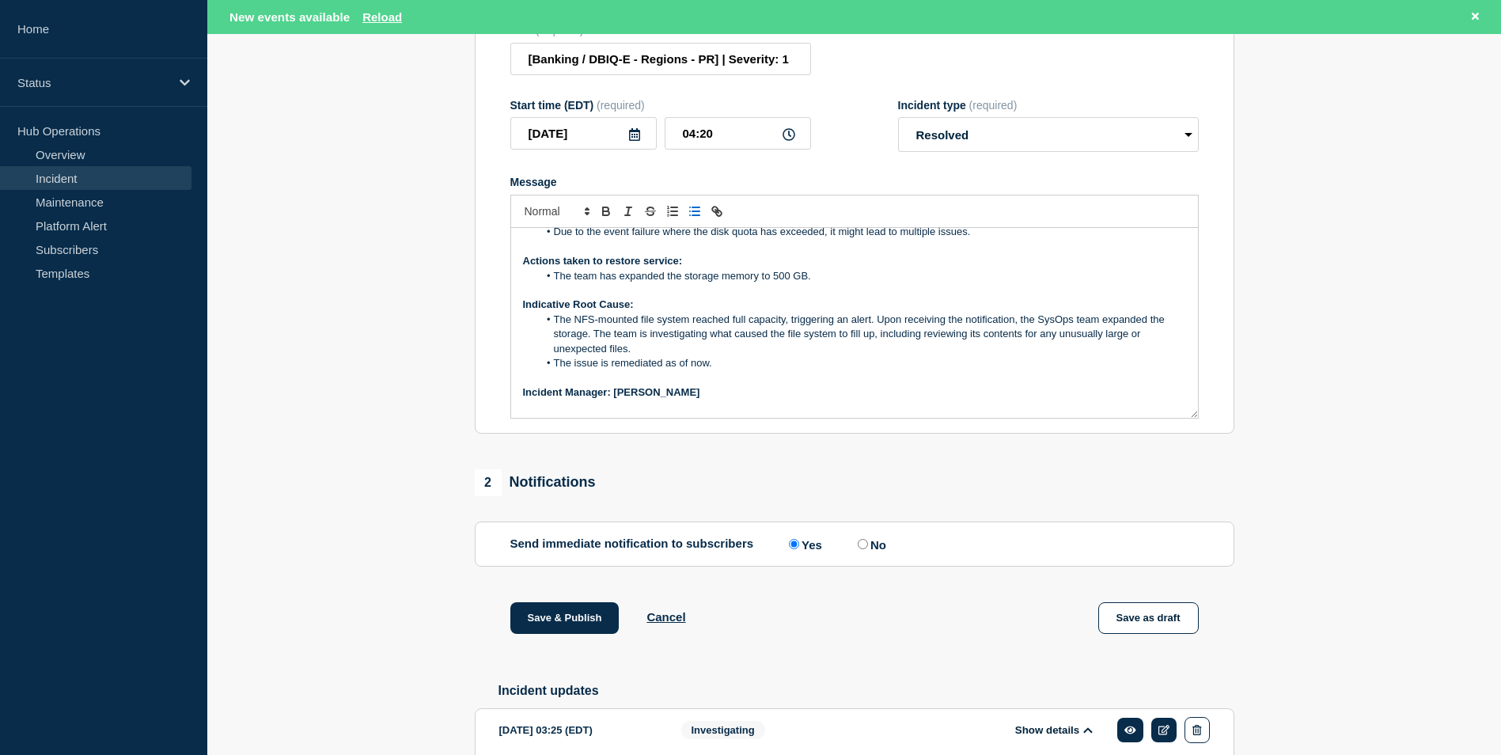
scroll to position [256, 0]
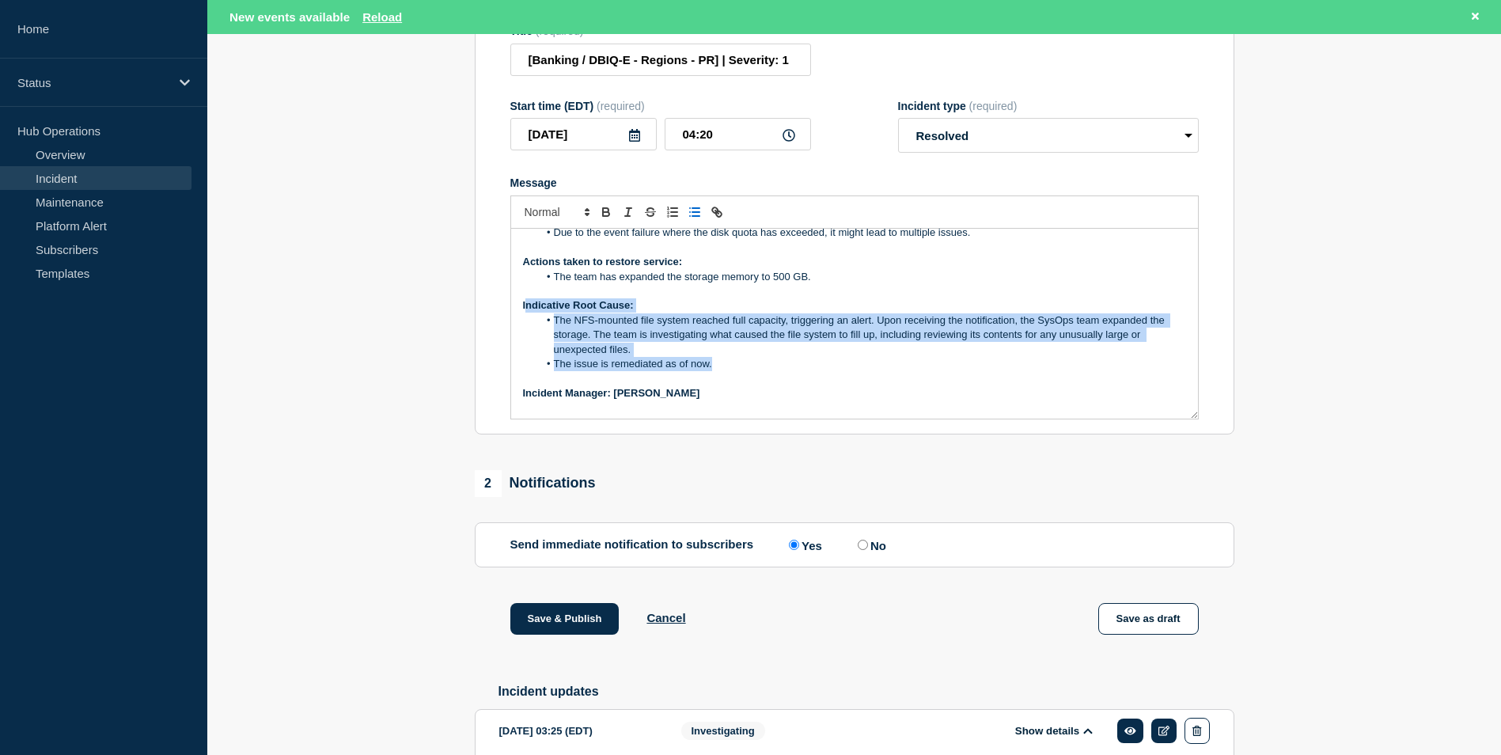
drag, startPoint x: 719, startPoint y: 408, endPoint x: 525, endPoint y: 339, distance: 206.5
click at [525, 339] on div "Current Status: The issue has been resolved now. Overview of issue: Summary : M…" at bounding box center [854, 324] width 687 height 190
click at [733, 357] on li "The NFS-mounted file system reached full capacity, triggering an alert. Upon re…" at bounding box center [862, 335] width 648 height 44
drag, startPoint x: 719, startPoint y: 403, endPoint x: 527, endPoint y: 331, distance: 205.3
click at [527, 331] on div "Current Status: The issue has been resolved now. Overview of issue: Summary : M…" at bounding box center [854, 324] width 687 height 190
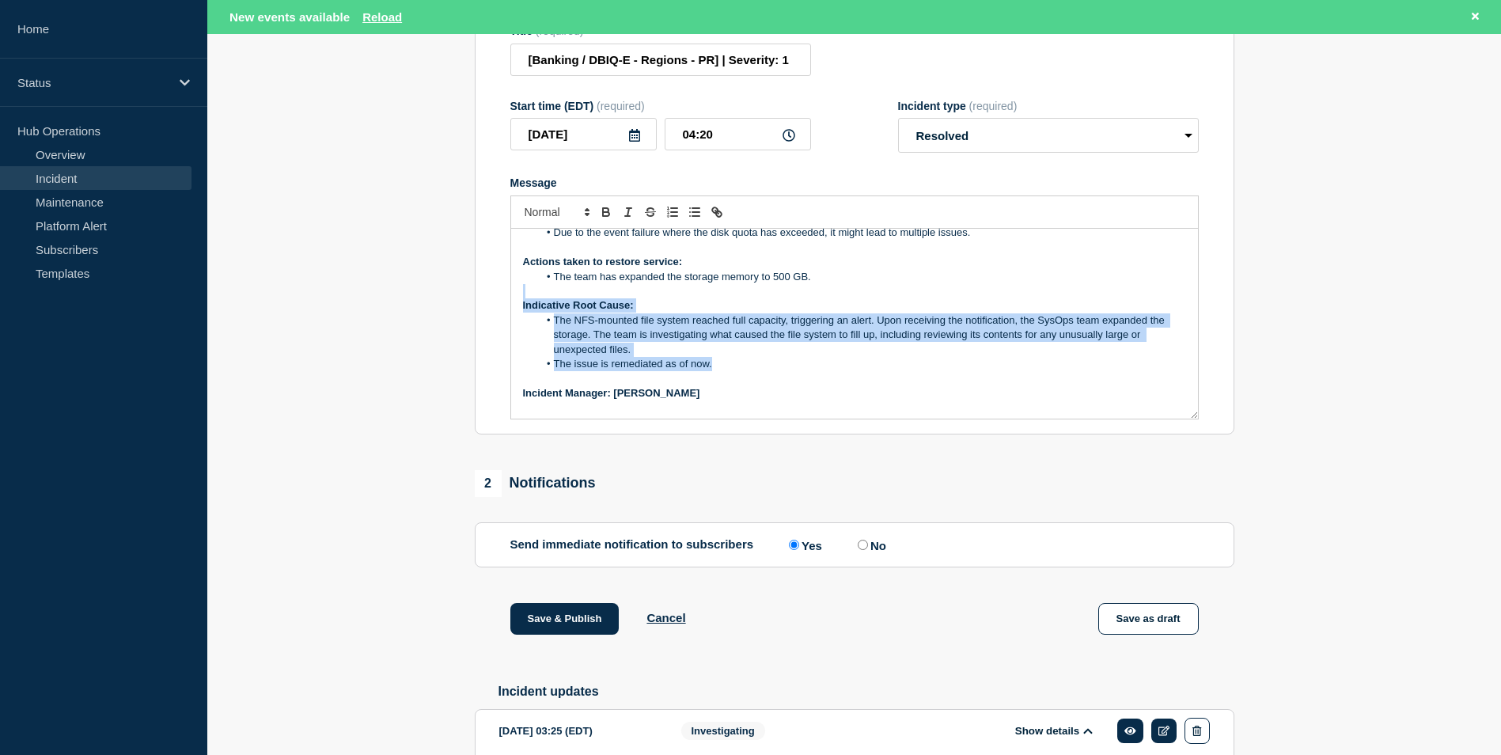
click at [720, 298] on p "Message" at bounding box center [854, 291] width 663 height 14
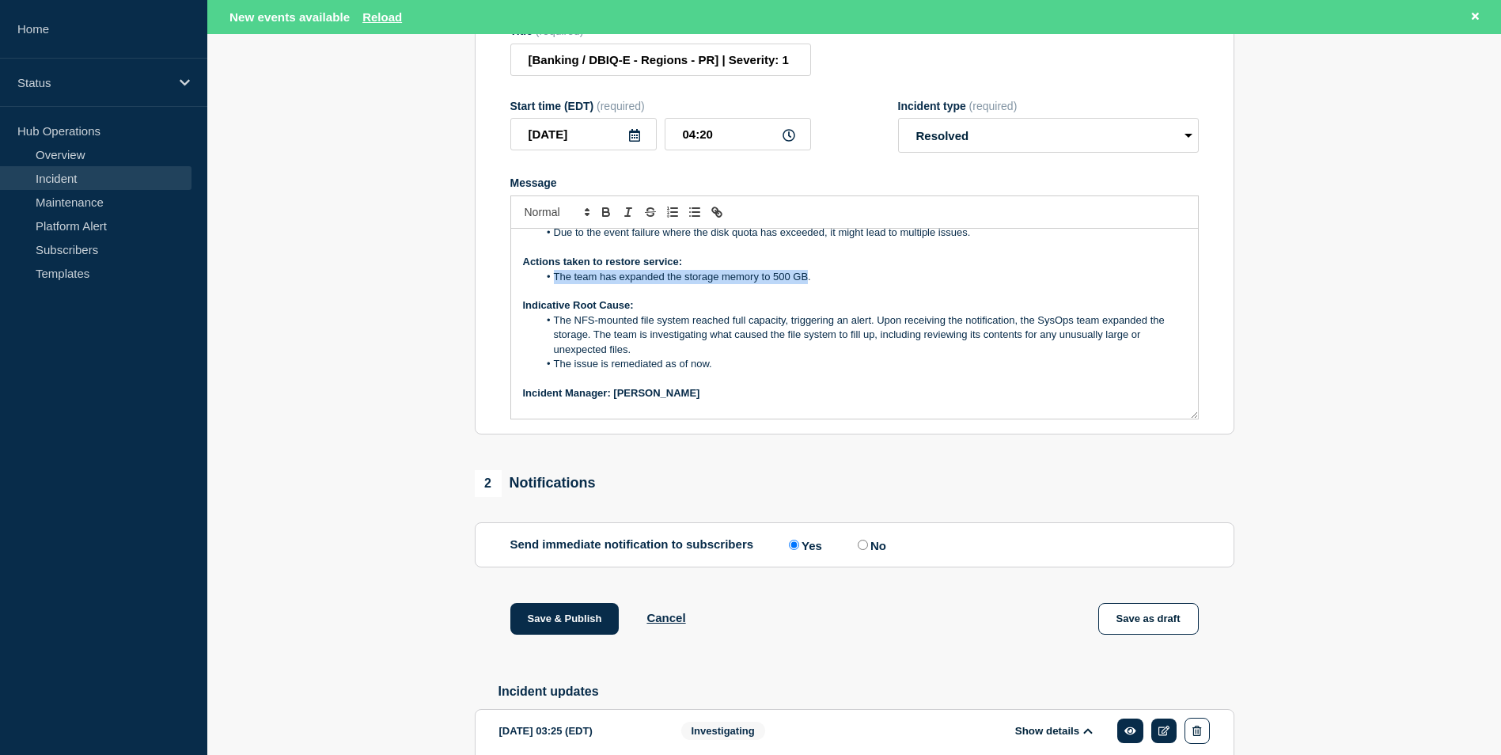
drag, startPoint x: 808, startPoint y: 315, endPoint x: 553, endPoint y: 314, distance: 254.8
click at [553, 284] on li "The team has expanded the storage memory to 500 GB." at bounding box center [862, 277] width 648 height 14
click at [557, 284] on li "\Added a total of 900GB space (400GB after alert + 500GB during bridge call), i…" at bounding box center [862, 277] width 648 height 14
drag, startPoint x: 1062, startPoint y: 313, endPoint x: 908, endPoint y: 312, distance: 153.5
click at [908, 284] on li "Added a total of 900GB space (400GB after alert + 500GB during bridge call), in…" at bounding box center [862, 277] width 648 height 14
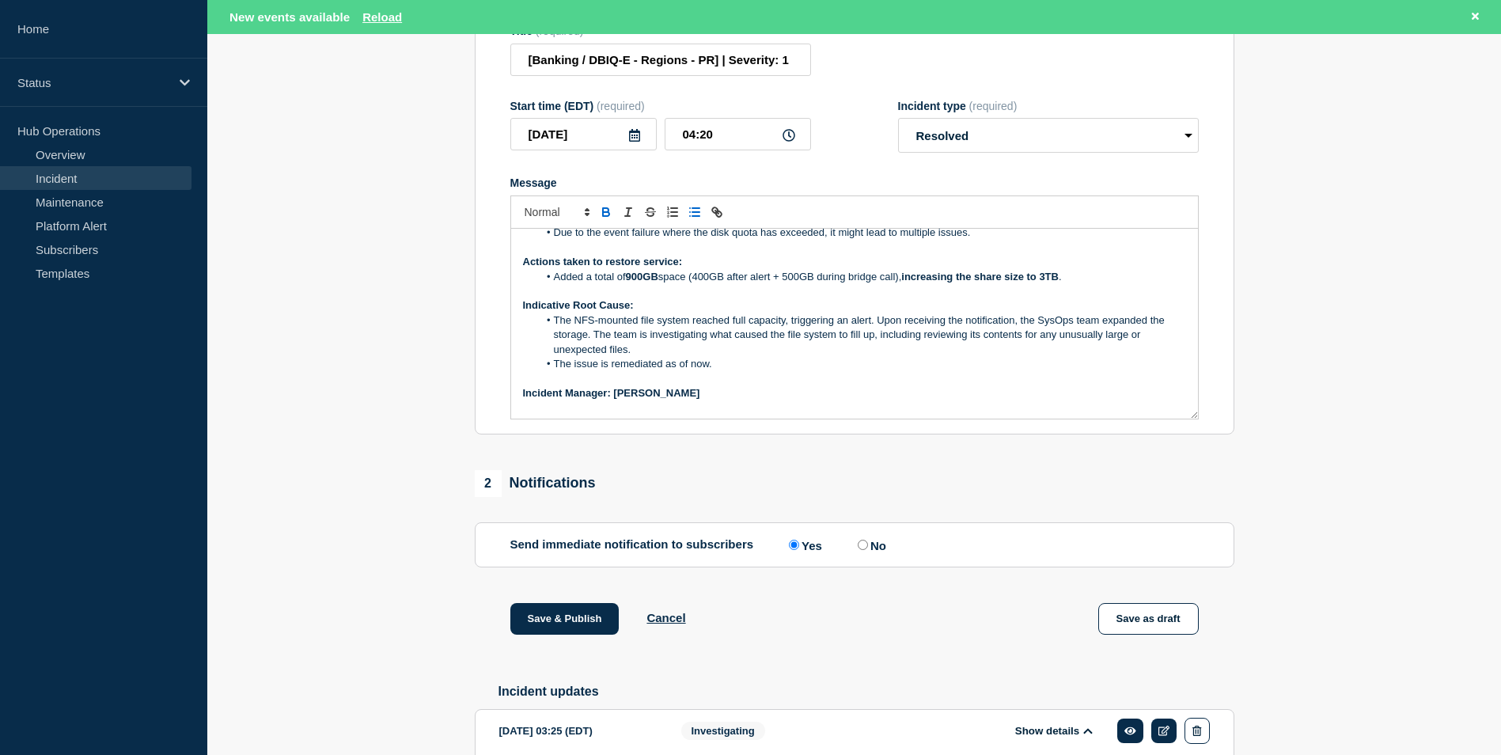
click at [910, 298] on p "Message" at bounding box center [854, 291] width 663 height 14
drag, startPoint x: 908, startPoint y: 313, endPoint x: 1075, endPoint y: 328, distance: 166.8
click at [1075, 328] on div "Current Status: The issue has been resolved now. Overview of issue: Summary : M…" at bounding box center [854, 324] width 687 height 190
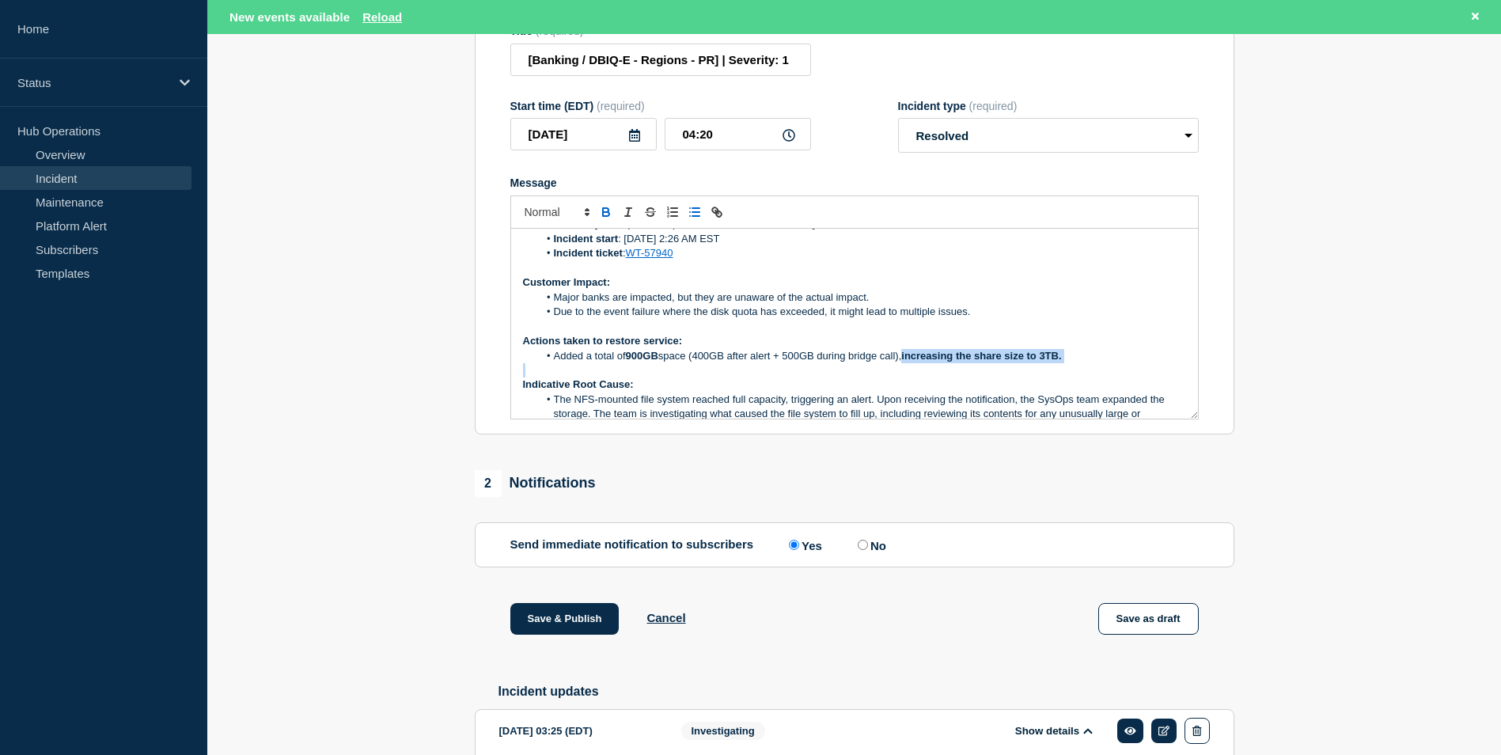
click at [938, 377] on p "Message" at bounding box center [854, 370] width 663 height 14
drag, startPoint x: 1033, startPoint y: 394, endPoint x: 911, endPoint y: 392, distance: 122.7
click at [911, 363] on li "Added a total of 900GB space (400GB after alert + 500GB during bridge call), in…" at bounding box center [862, 356] width 648 height 14
click at [866, 363] on li "Added a total of 900GB space (400GB after alert + 500GB during bridge call), in…" at bounding box center [862, 356] width 648 height 14
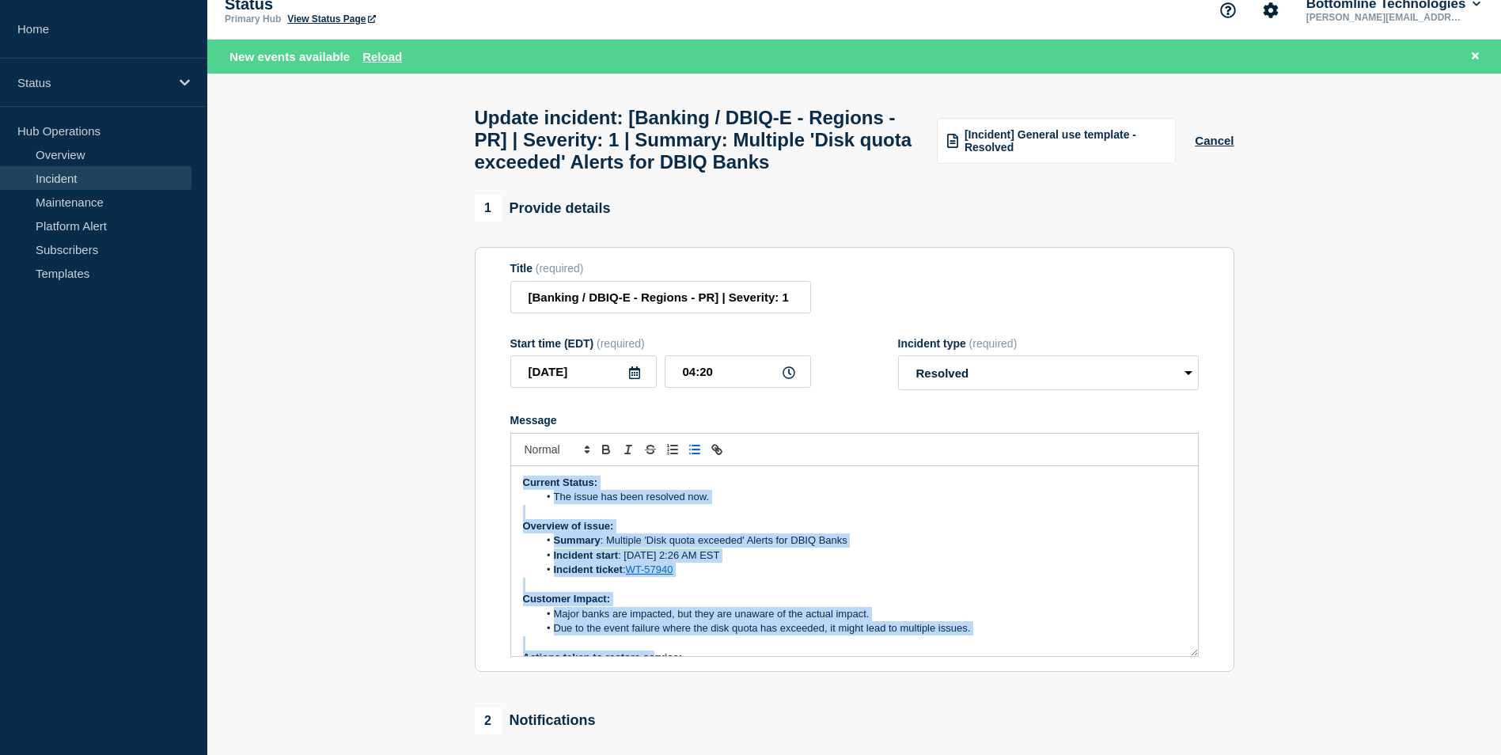
scroll to position [180, 0]
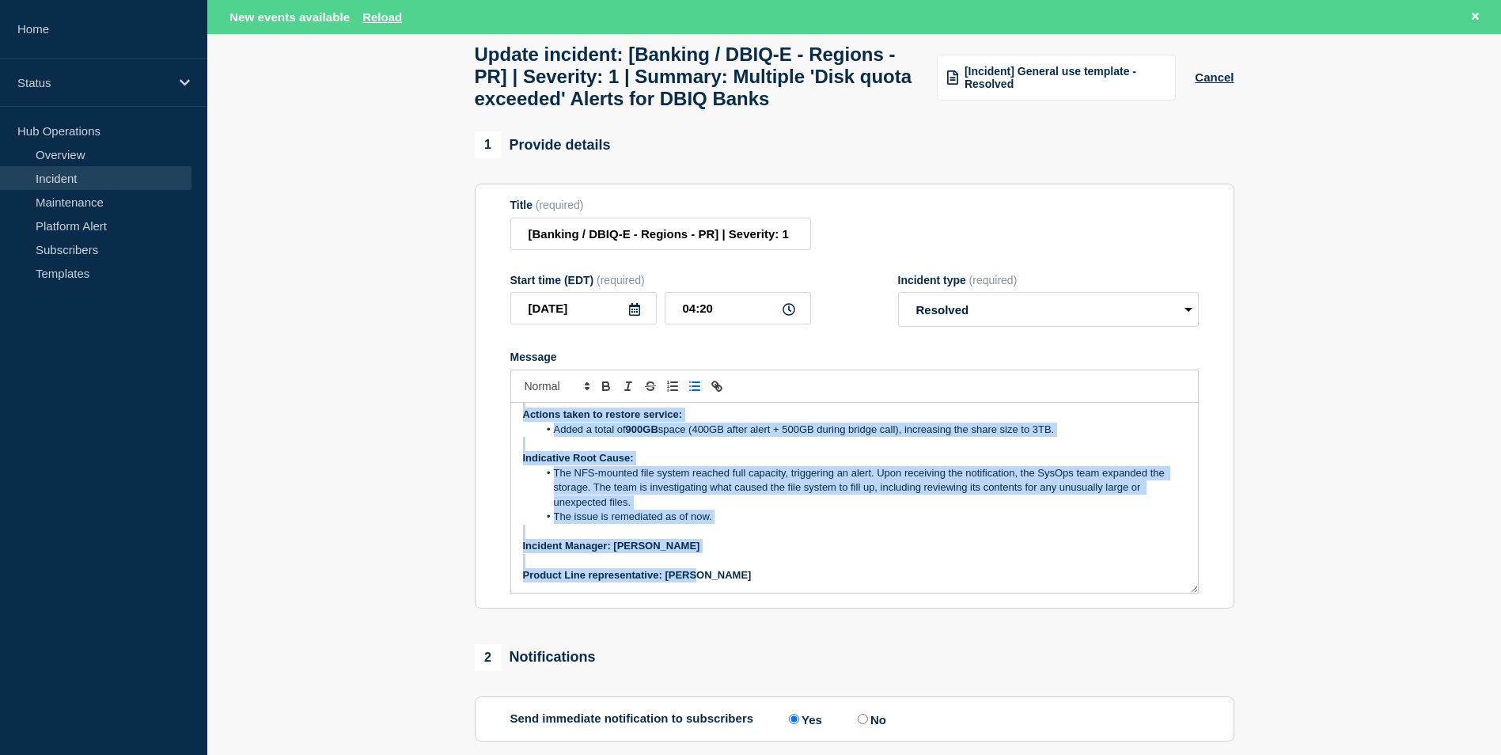
drag, startPoint x: 523, startPoint y: 518, endPoint x: 695, endPoint y: 718, distance: 263.7
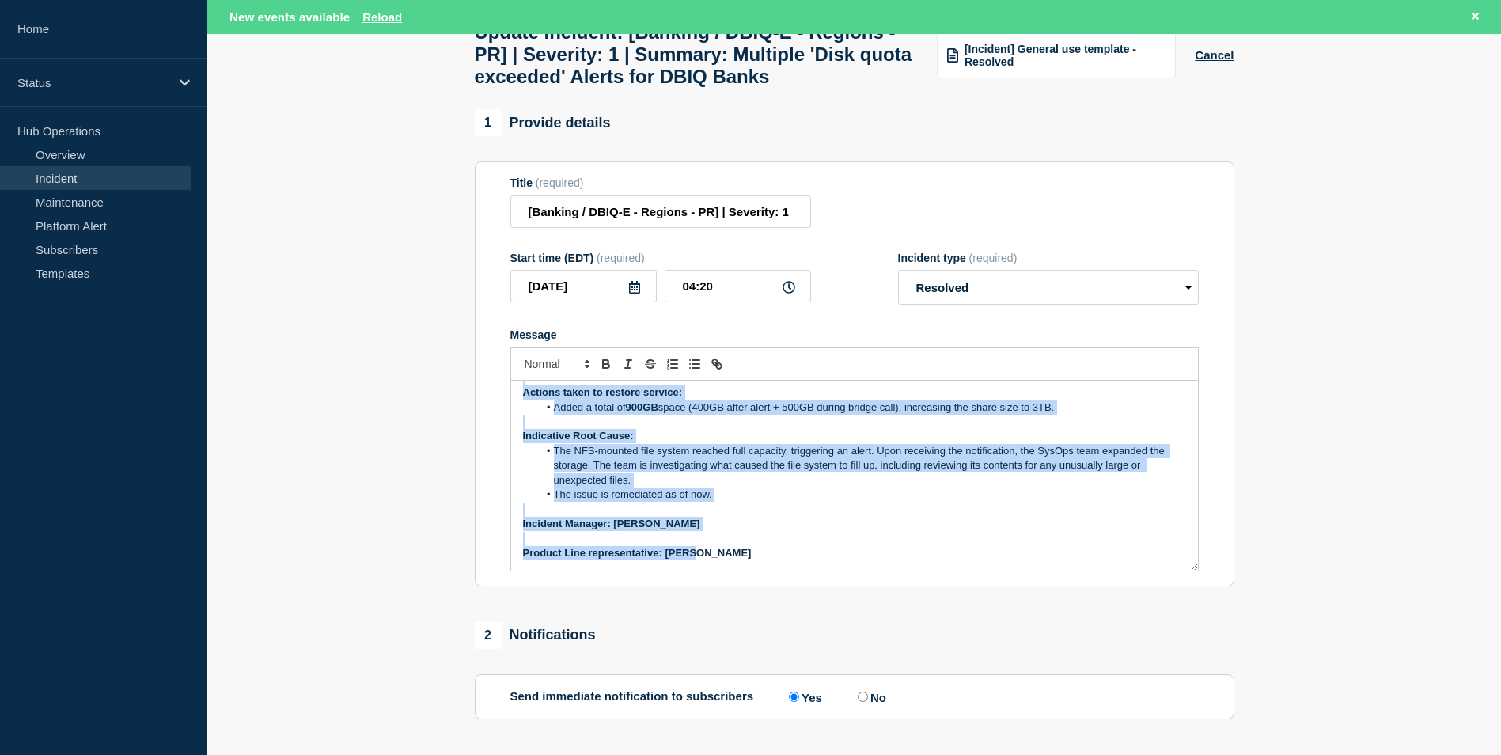
click at [661, 502] on li "The issue is remediated as of now." at bounding box center [862, 494] width 648 height 14
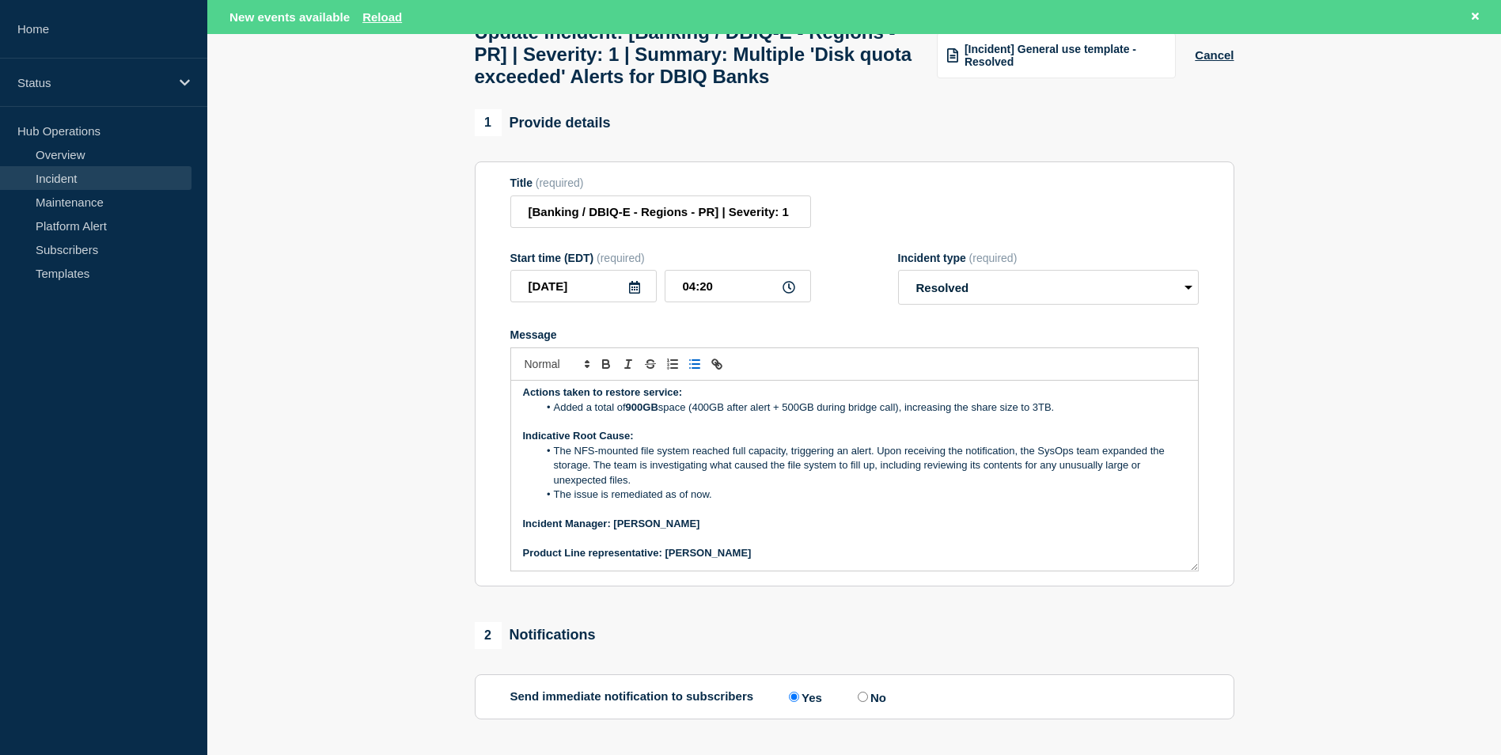
click at [554, 415] on span "Message" at bounding box center [554, 407] width 0 height 14
click at [594, 485] on li "The NFS-mounted file system reached full capacity, triggering an alert. Upon re…" at bounding box center [862, 466] width 648 height 44
click at [747, 502] on li "The issue is remediated as of now." at bounding box center [862, 494] width 648 height 14
click at [551, 415] on li "Added a total of 900GB space (400GB after alert + 500GB during bridge call), in…" at bounding box center [862, 407] width 648 height 14
click at [1119, 415] on li "Added a total of 900GB space (400GB after alert + 500GB during bridge call), in…" at bounding box center [862, 407] width 648 height 14
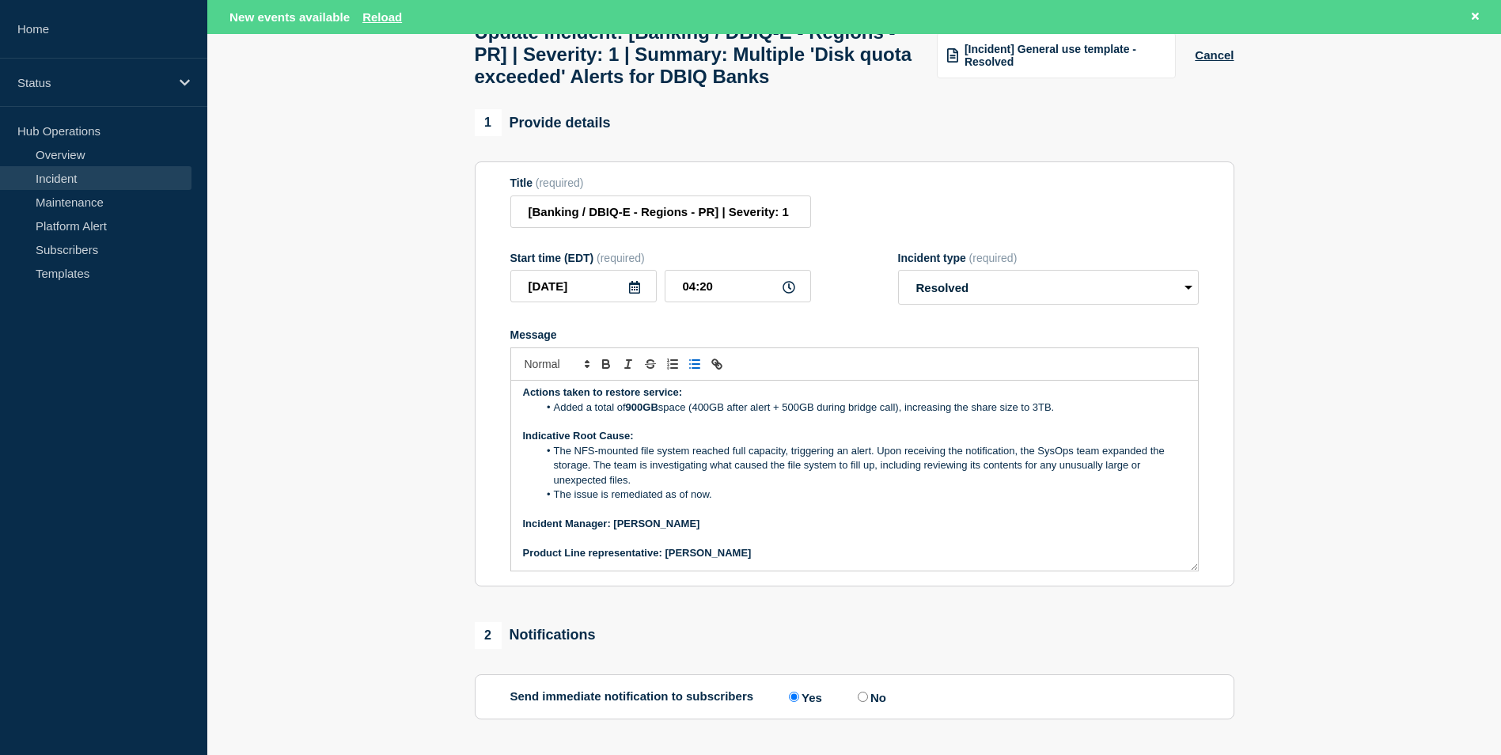
click at [556, 415] on li "Added a total of 900GB space (400GB after alert + 500GB during bridge call), in…" at bounding box center [862, 407] width 648 height 14
click at [606, 415] on li "The team Added a total of 900GB space (400GB after alert + 500GB during bridge …" at bounding box center [862, 407] width 648 height 14
click at [768, 487] on li "The NFS-mounted file system reached full capacity, triggering an alert. Upon re…" at bounding box center [862, 466] width 648 height 44
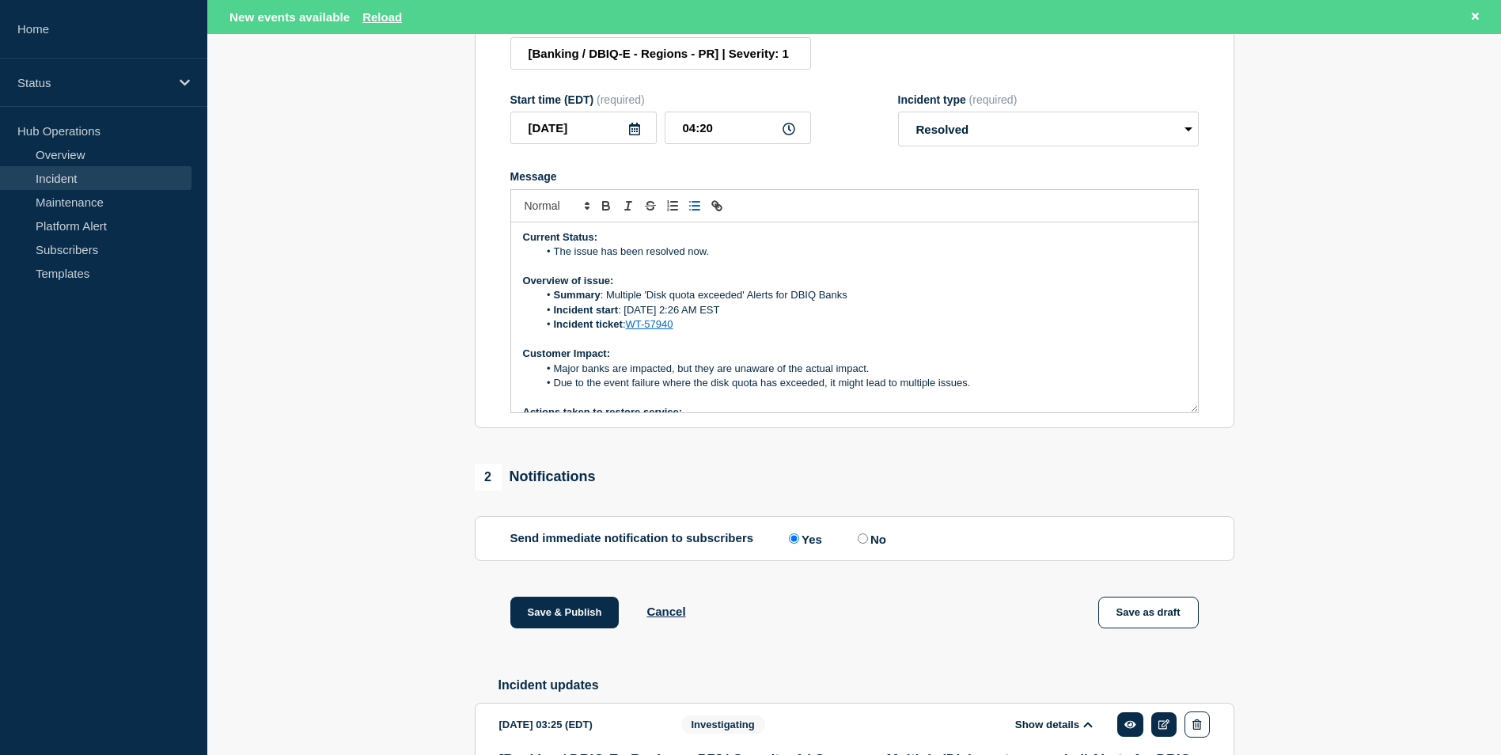
scroll to position [0, 0]
click at [591, 628] on button "Save & Publish" at bounding box center [564, 613] width 109 height 32
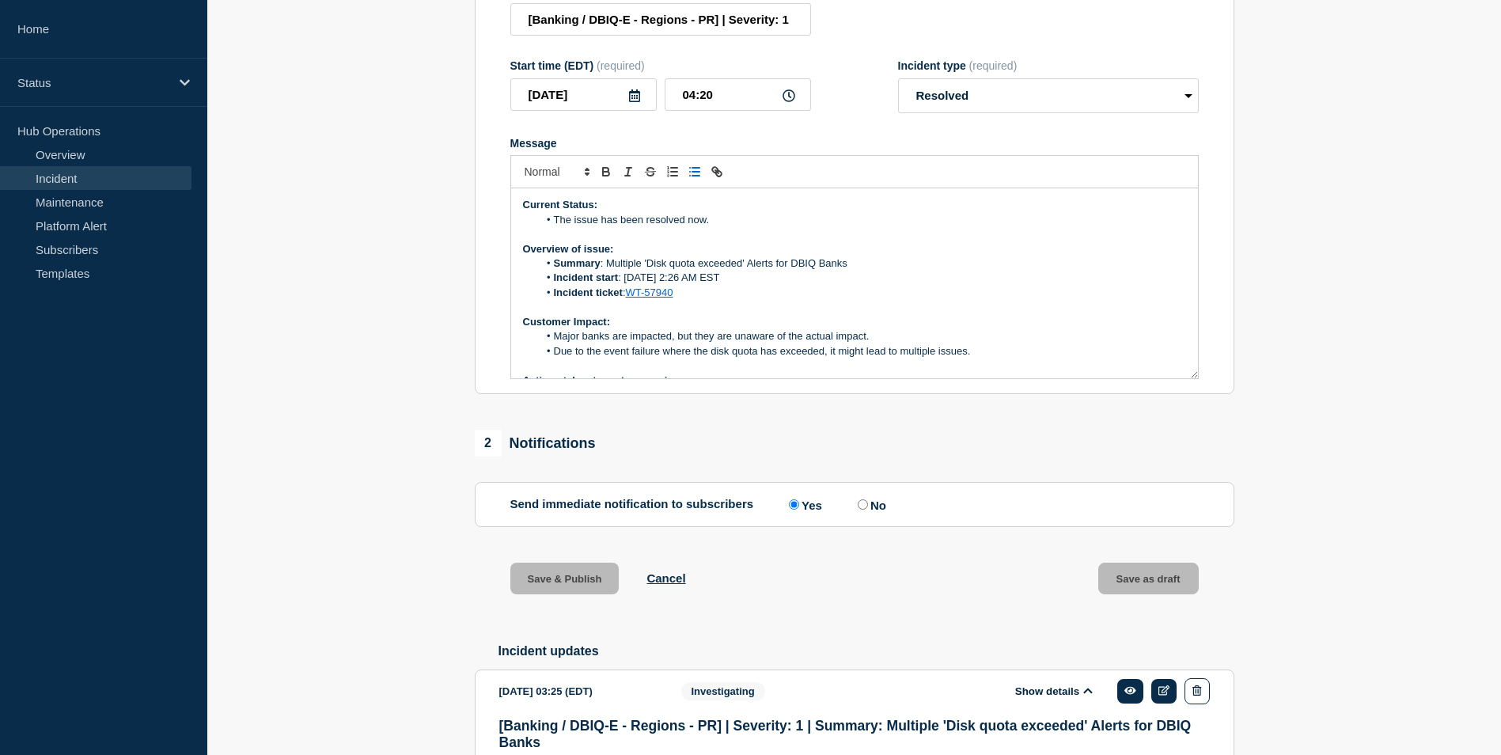
scroll to position [229, 0]
